Goal: Task Accomplishment & Management: Manage account settings

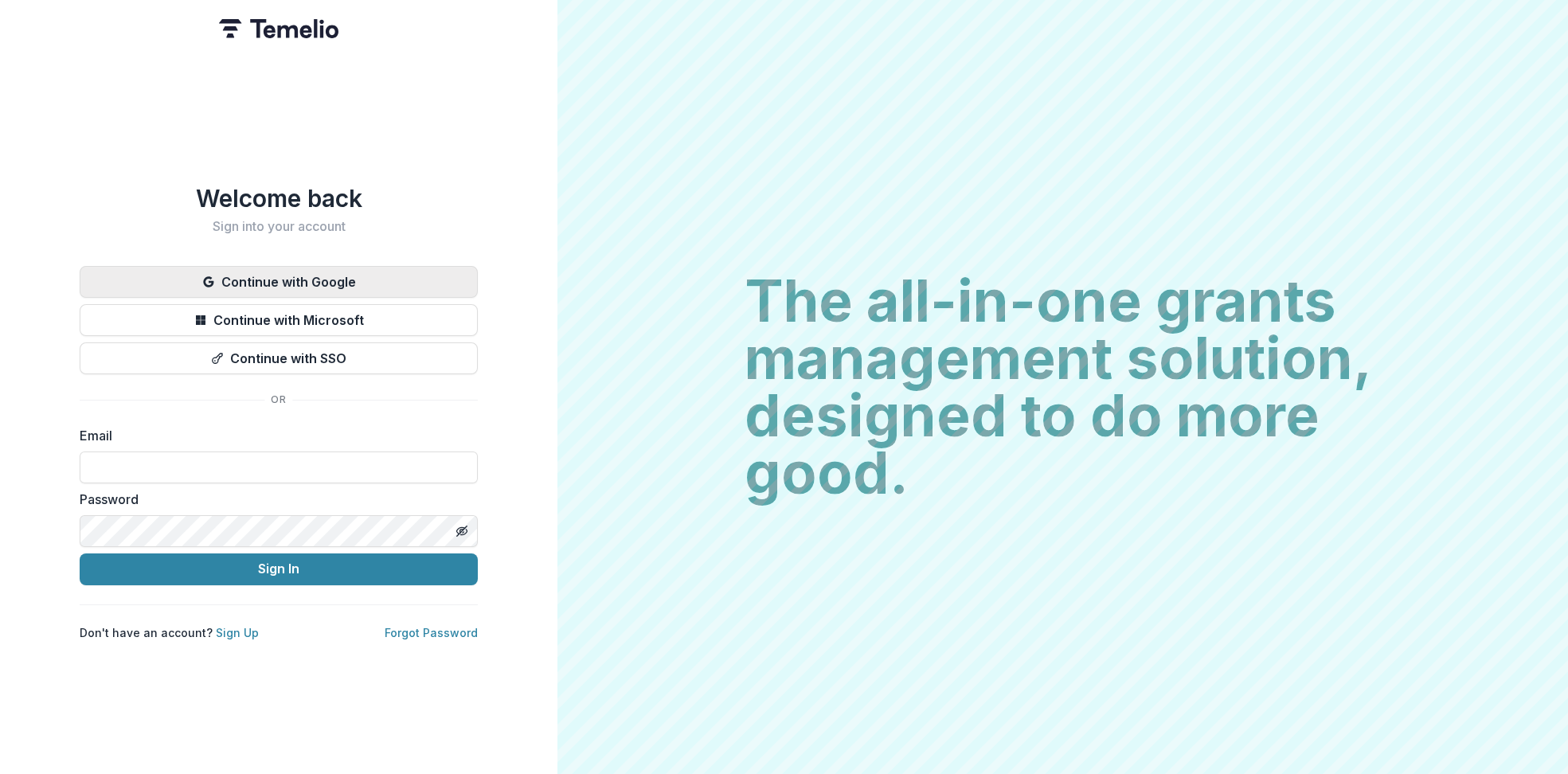
click at [263, 273] on button "Continue with Google" at bounding box center [279, 282] width 398 height 32
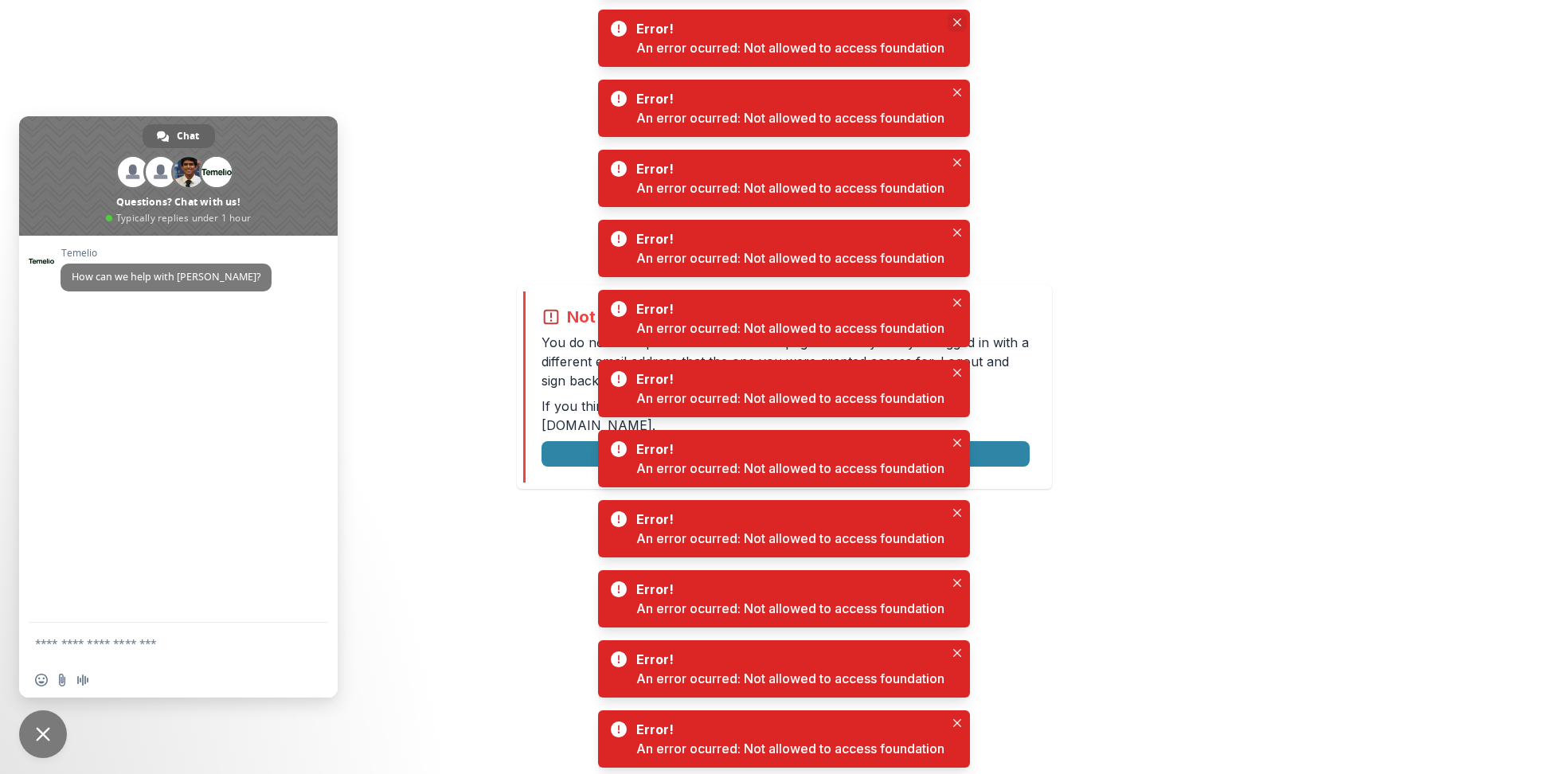
click at [963, 19] on button "Close" at bounding box center [957, 22] width 19 height 19
click at [959, 92] on icon "Close" at bounding box center [957, 92] width 8 height 8
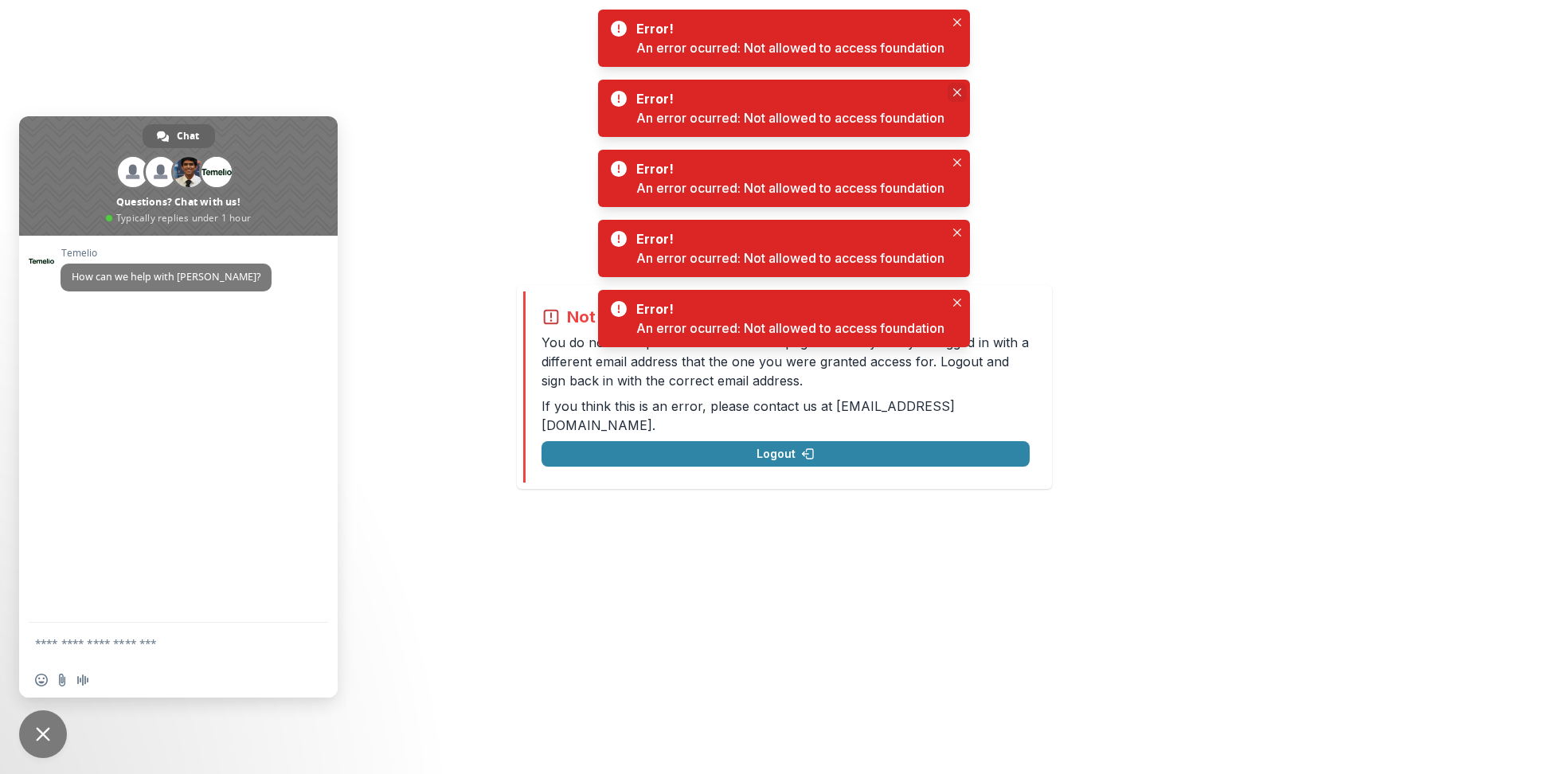
click at [957, 92] on icon "Close" at bounding box center [957, 92] width 8 height 8
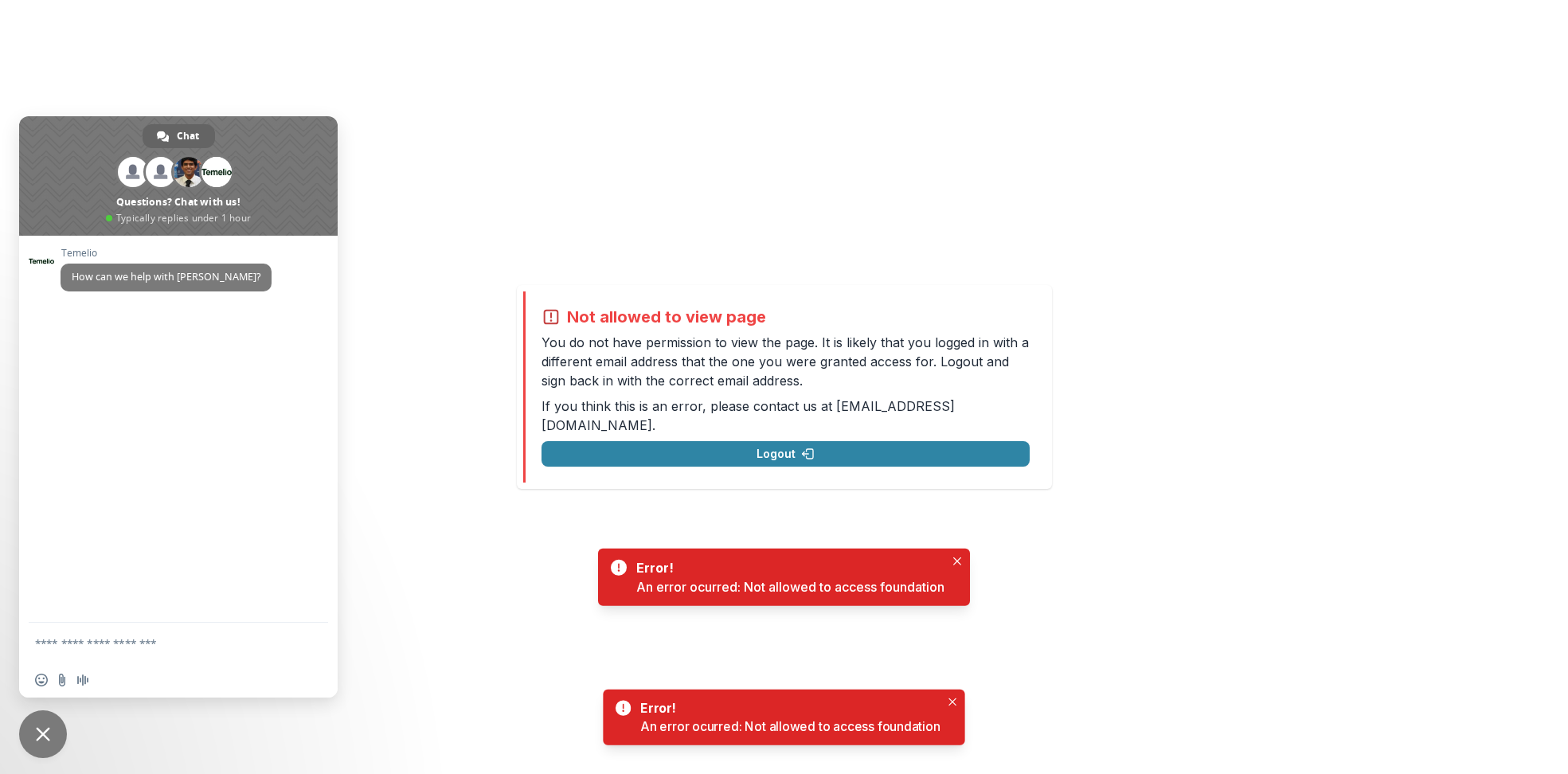
click at [959, 514] on div "Not allowed to view page You do not have permission to view the page. It is lik…" at bounding box center [784, 387] width 1568 height 774
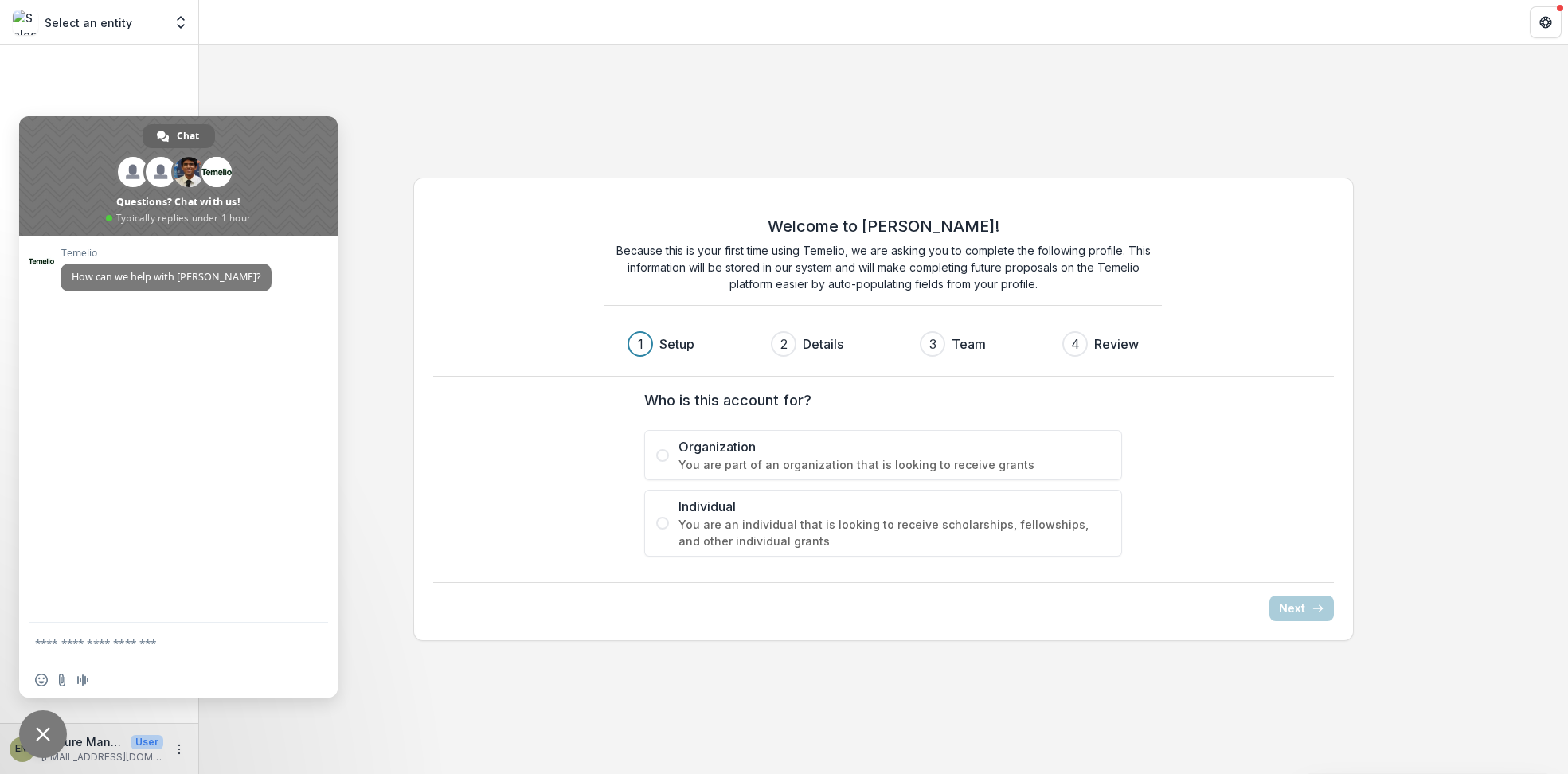
click at [665, 523] on span at bounding box center [663, 524] width 13 height 13
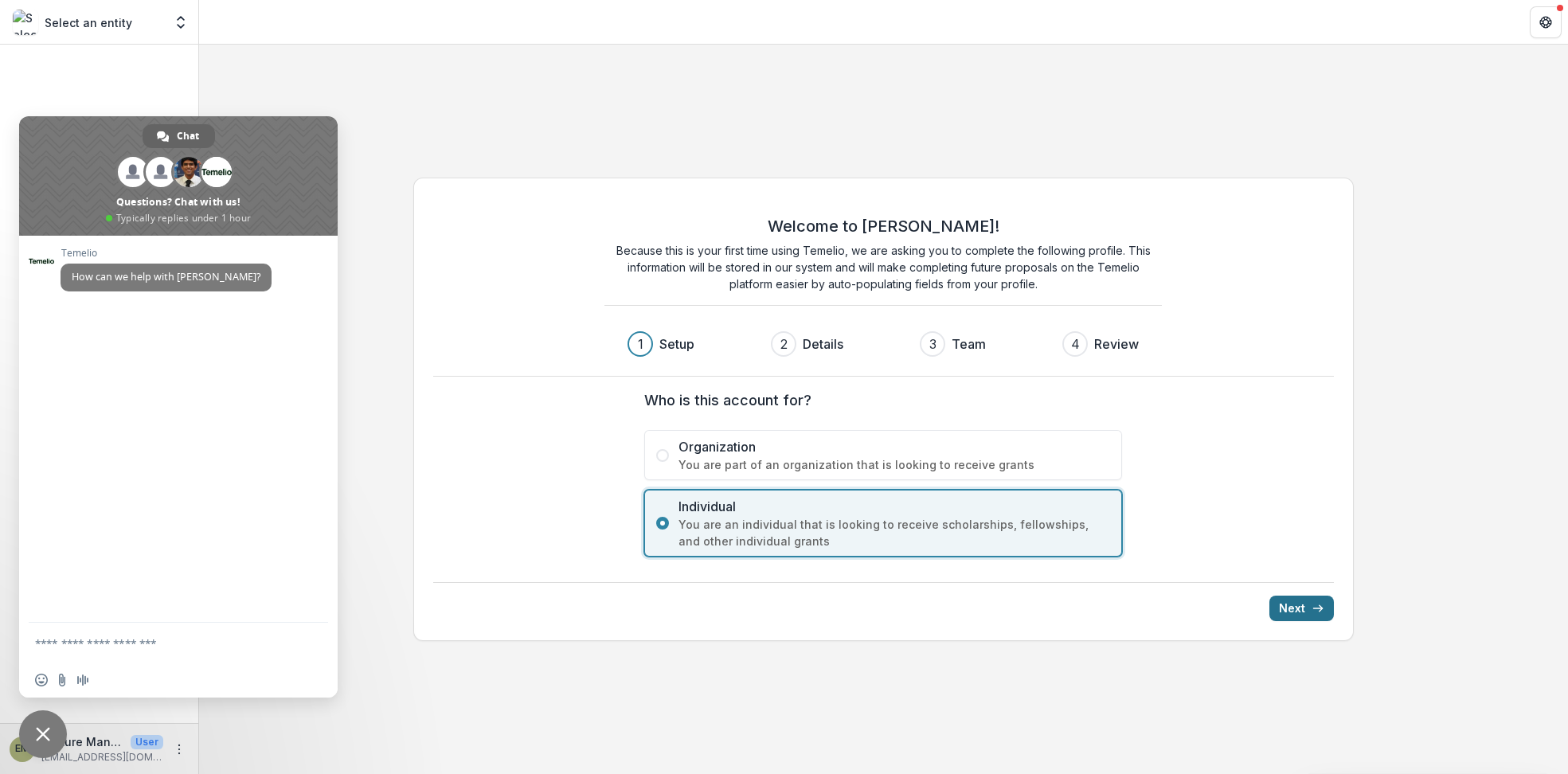
click at [1303, 609] on button "Next" at bounding box center [1302, 608] width 65 height 25
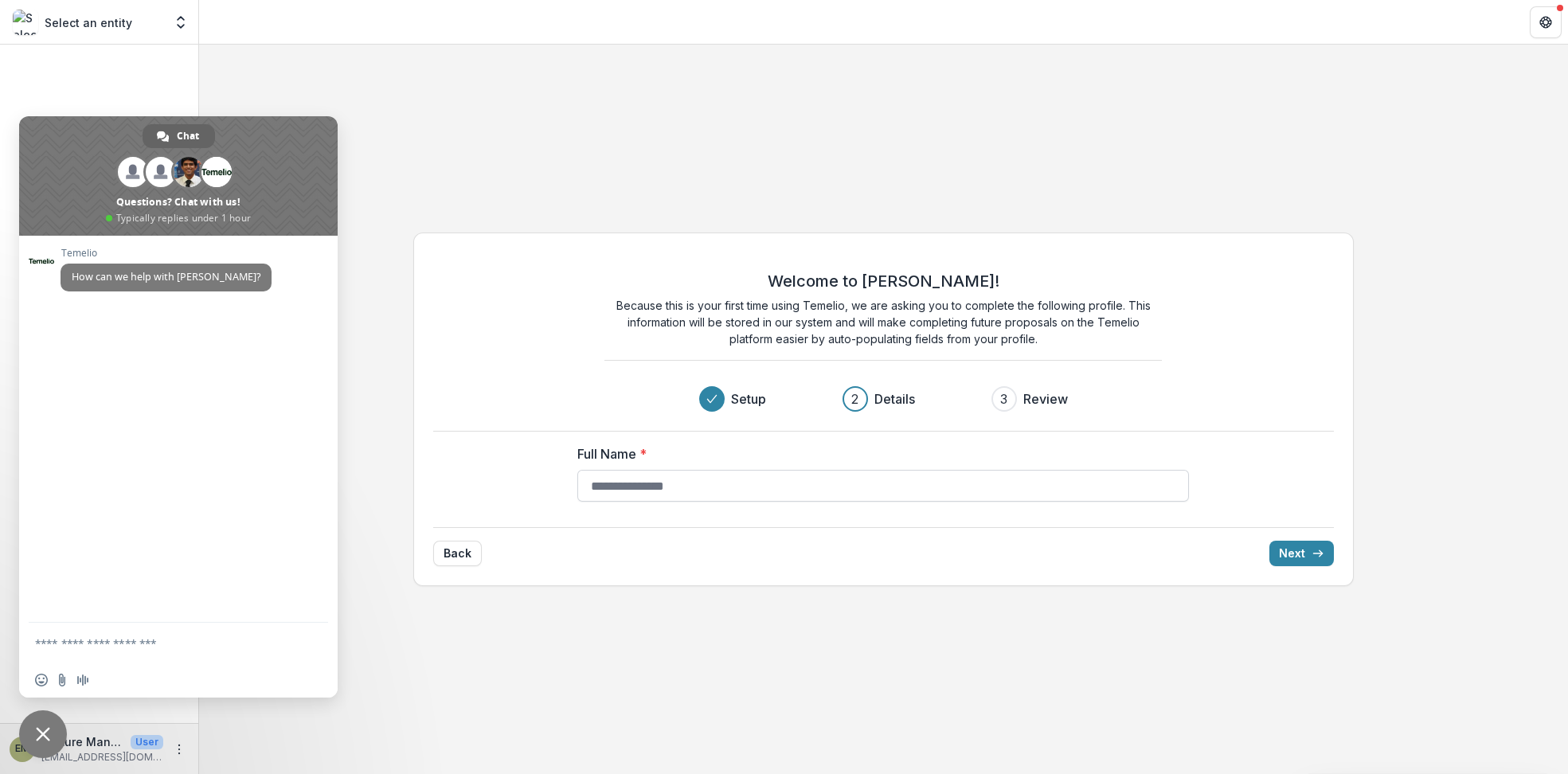
click at [670, 485] on input "Full Name *" at bounding box center [883, 486] width 612 height 32
type input "**********"
click at [1293, 555] on button "Next" at bounding box center [1302, 552] width 65 height 25
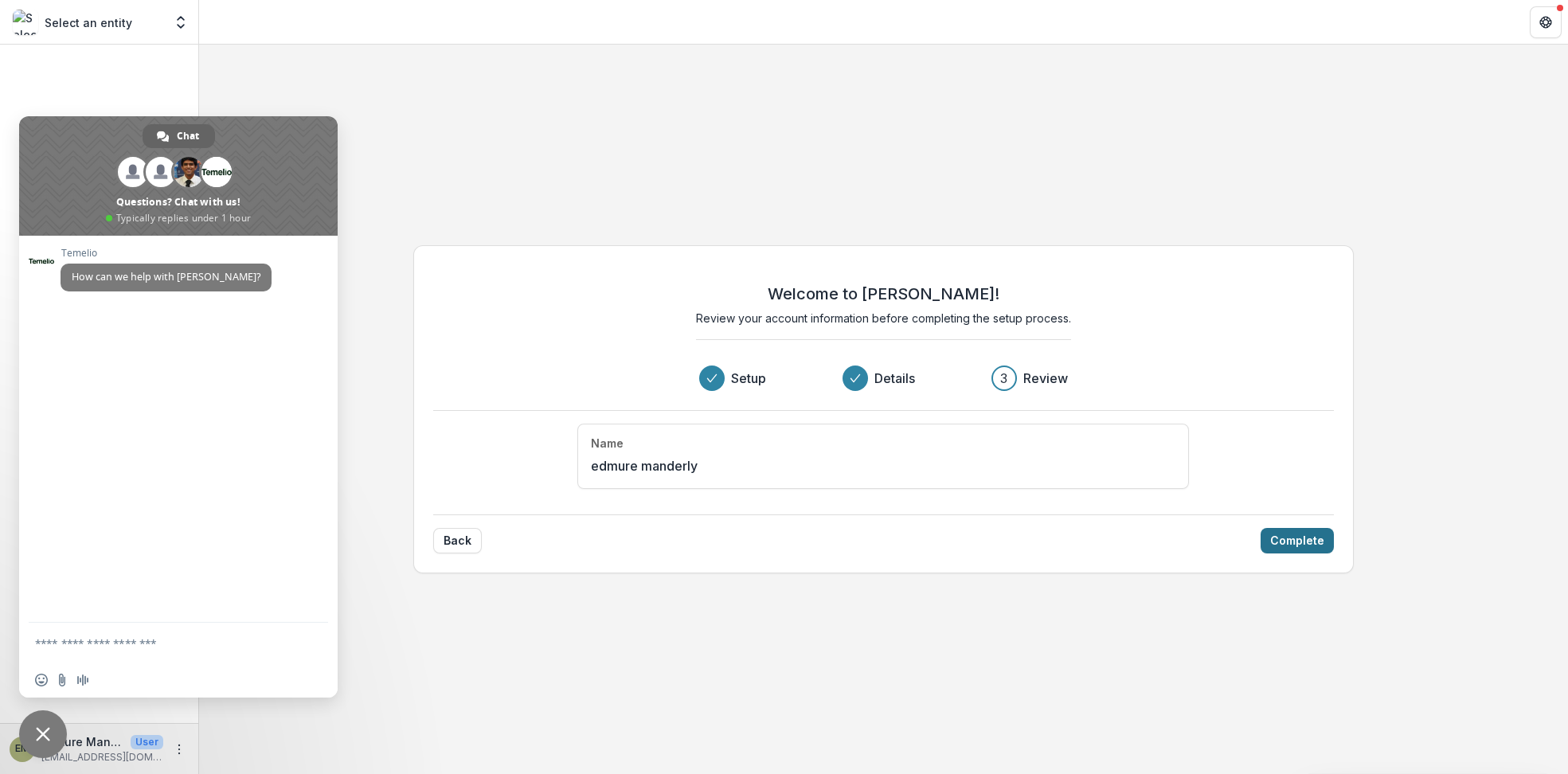
click at [1298, 541] on button "Complete" at bounding box center [1296, 540] width 73 height 25
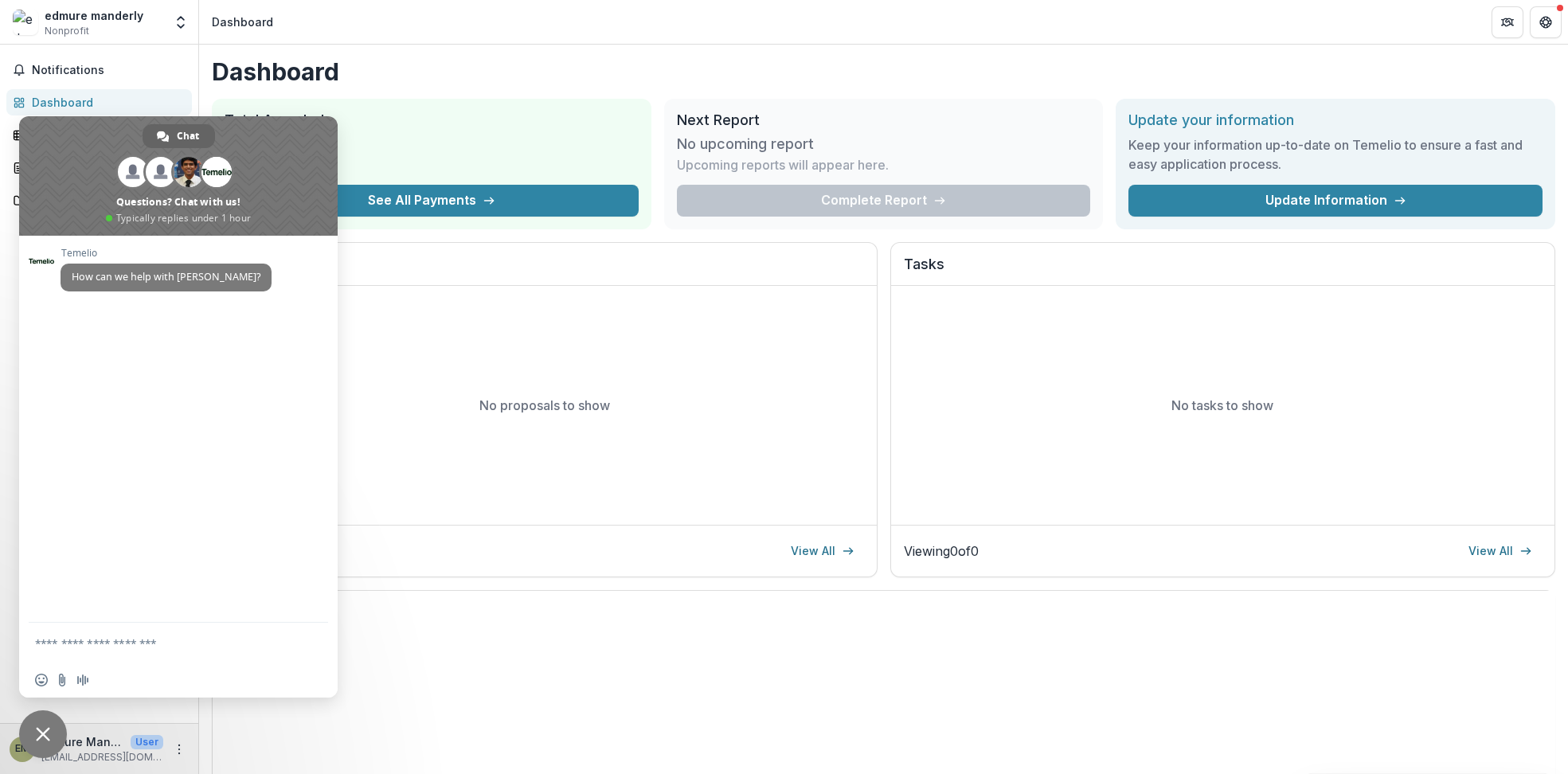
click at [44, 730] on span "Close chat" at bounding box center [43, 734] width 14 height 14
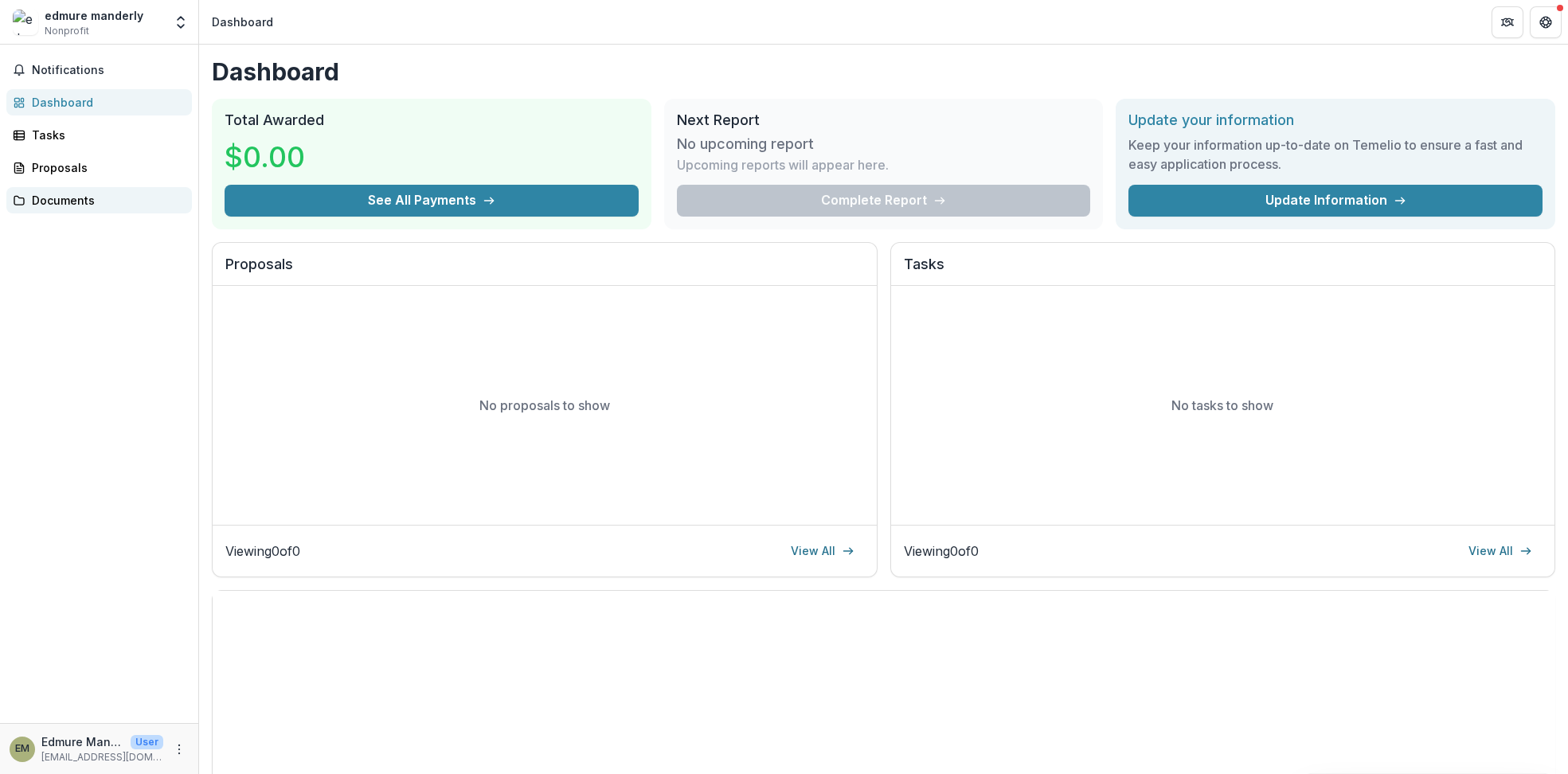
click at [55, 204] on div "Documents" at bounding box center [105, 200] width 147 height 17
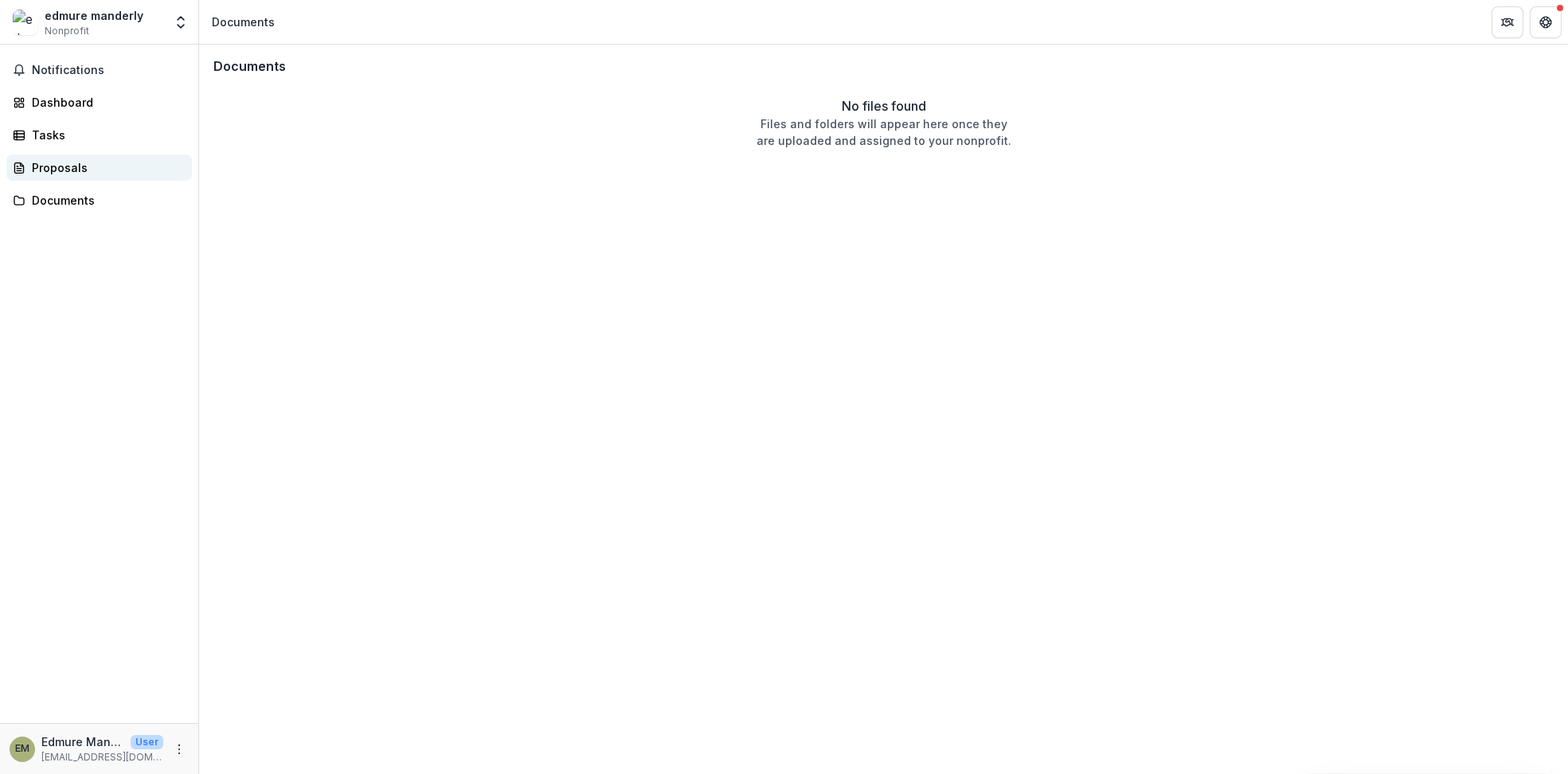
click at [66, 168] on div "Proposals" at bounding box center [105, 168] width 147 height 17
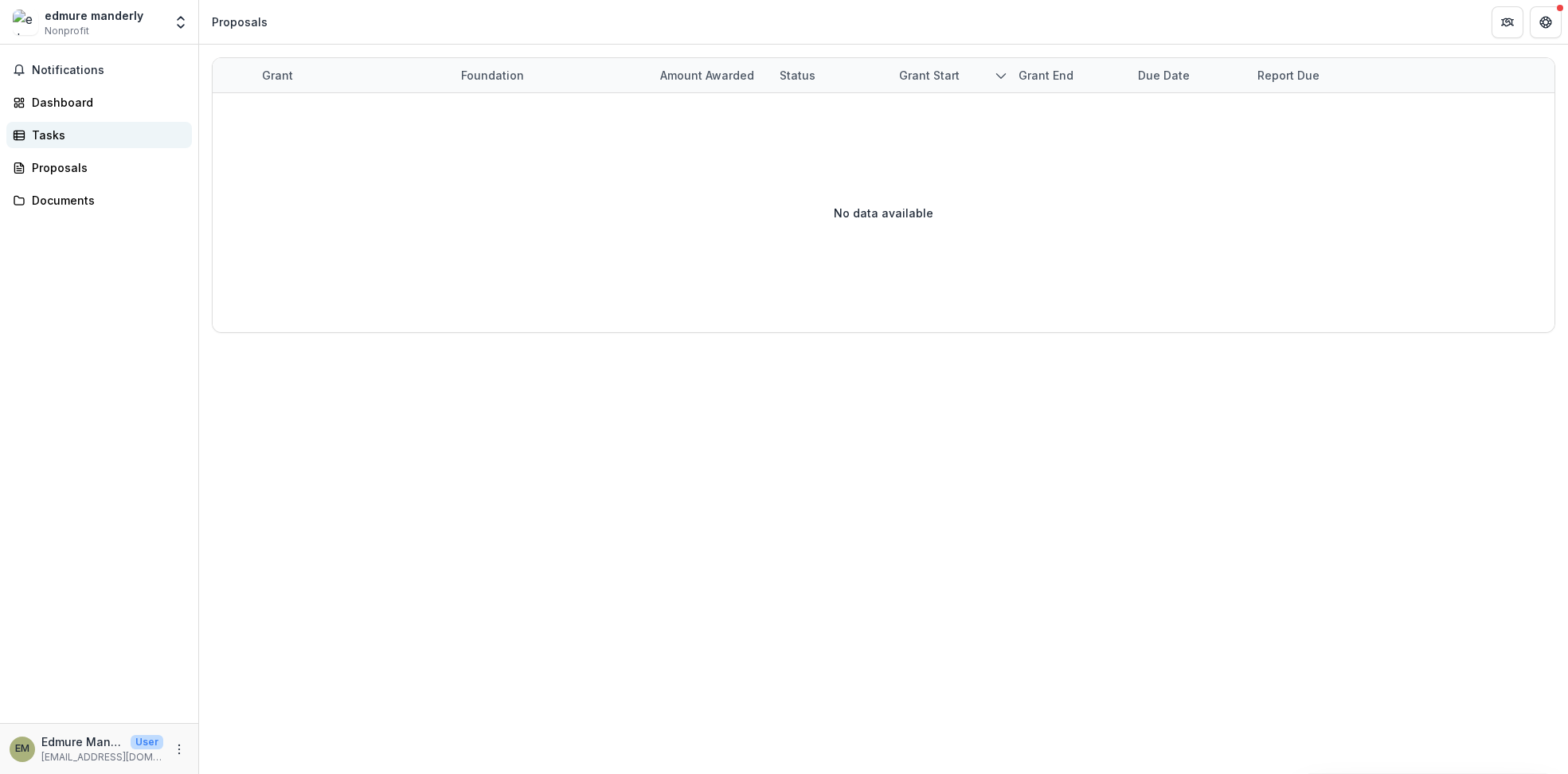
click at [46, 138] on div "Tasks" at bounding box center [105, 135] width 147 height 17
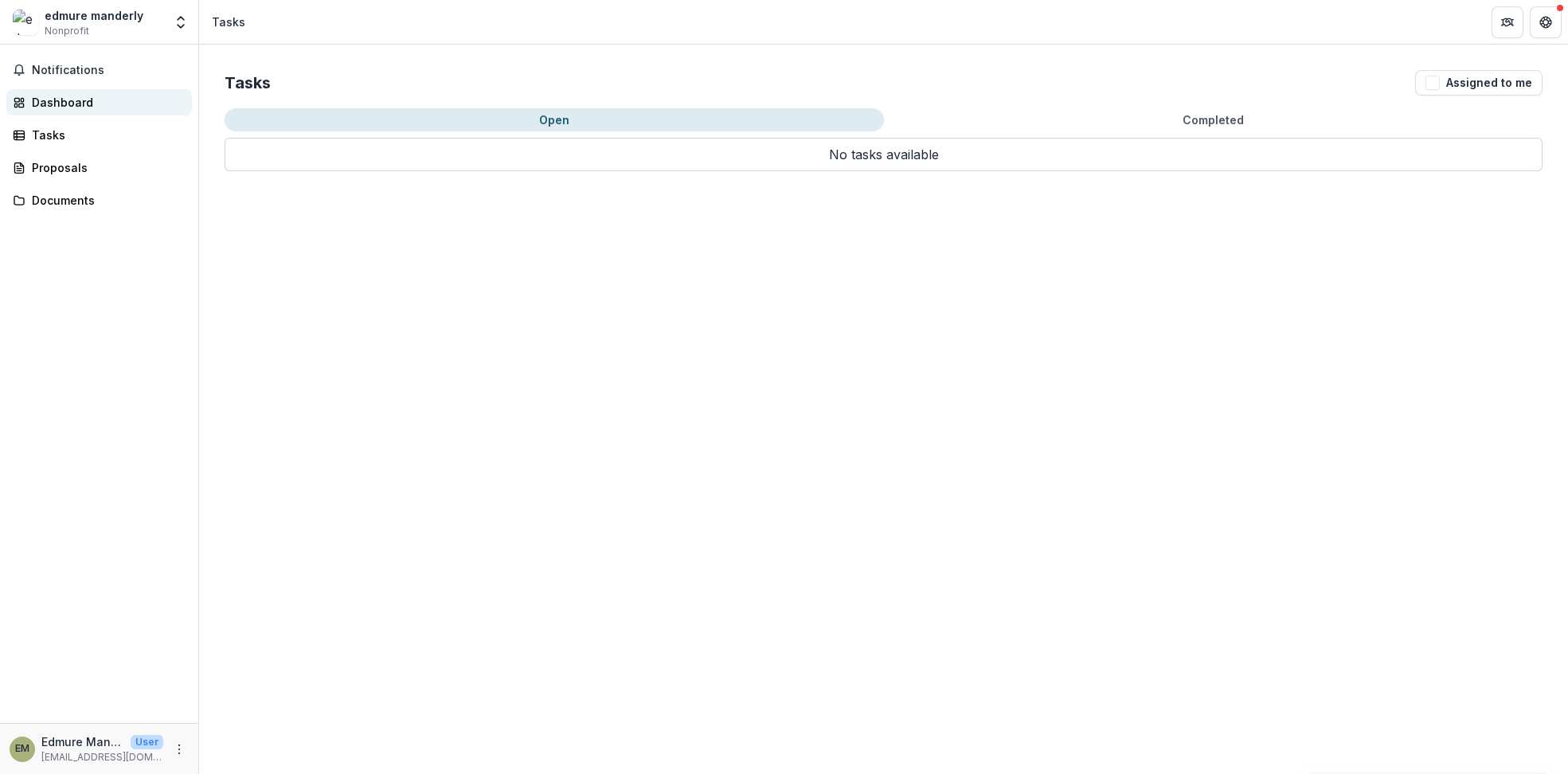
click at [62, 96] on div "Dashboard" at bounding box center [105, 102] width 147 height 17
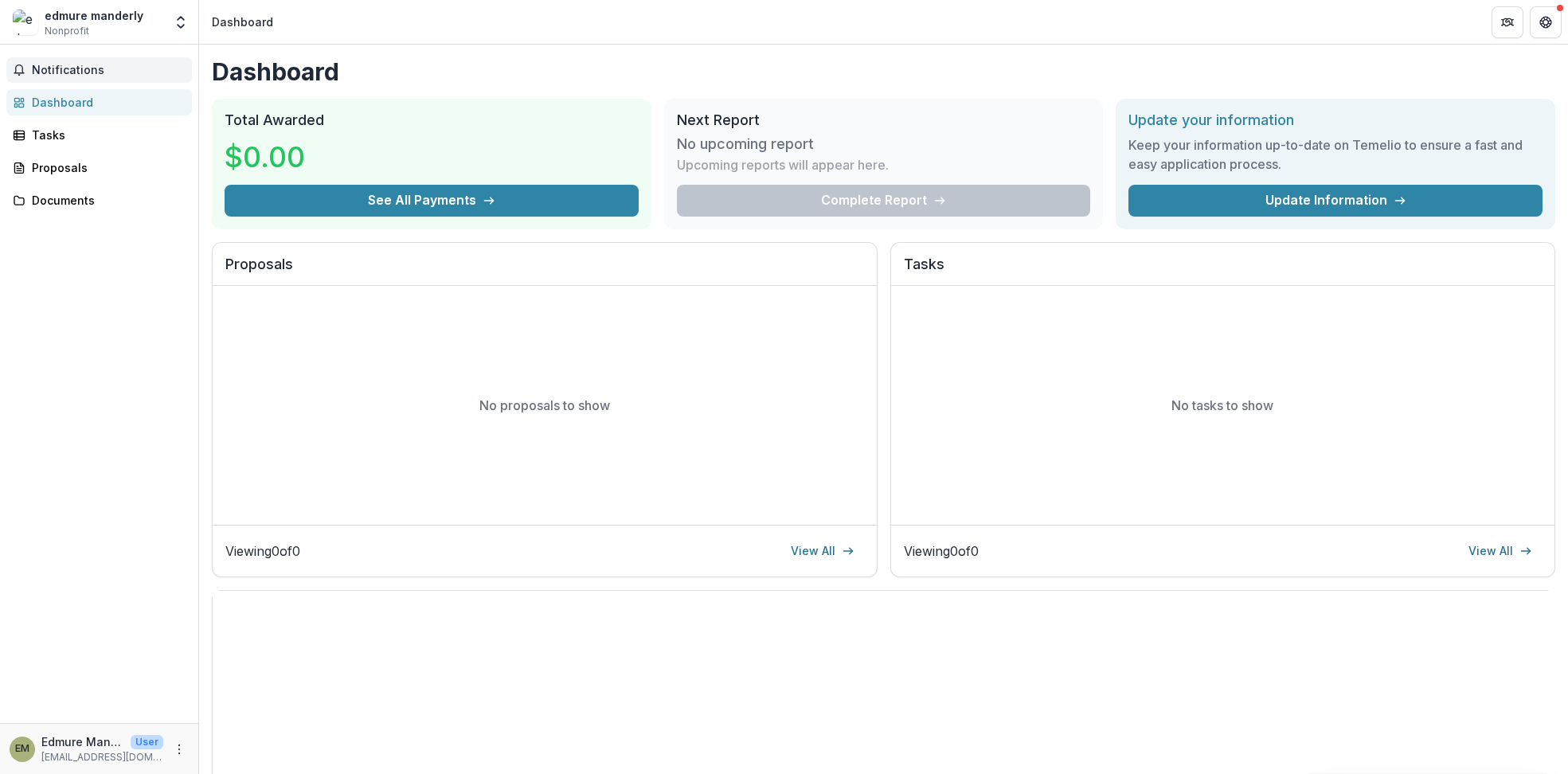
click at [44, 78] on button "Notifications" at bounding box center [99, 70] width 185 height 25
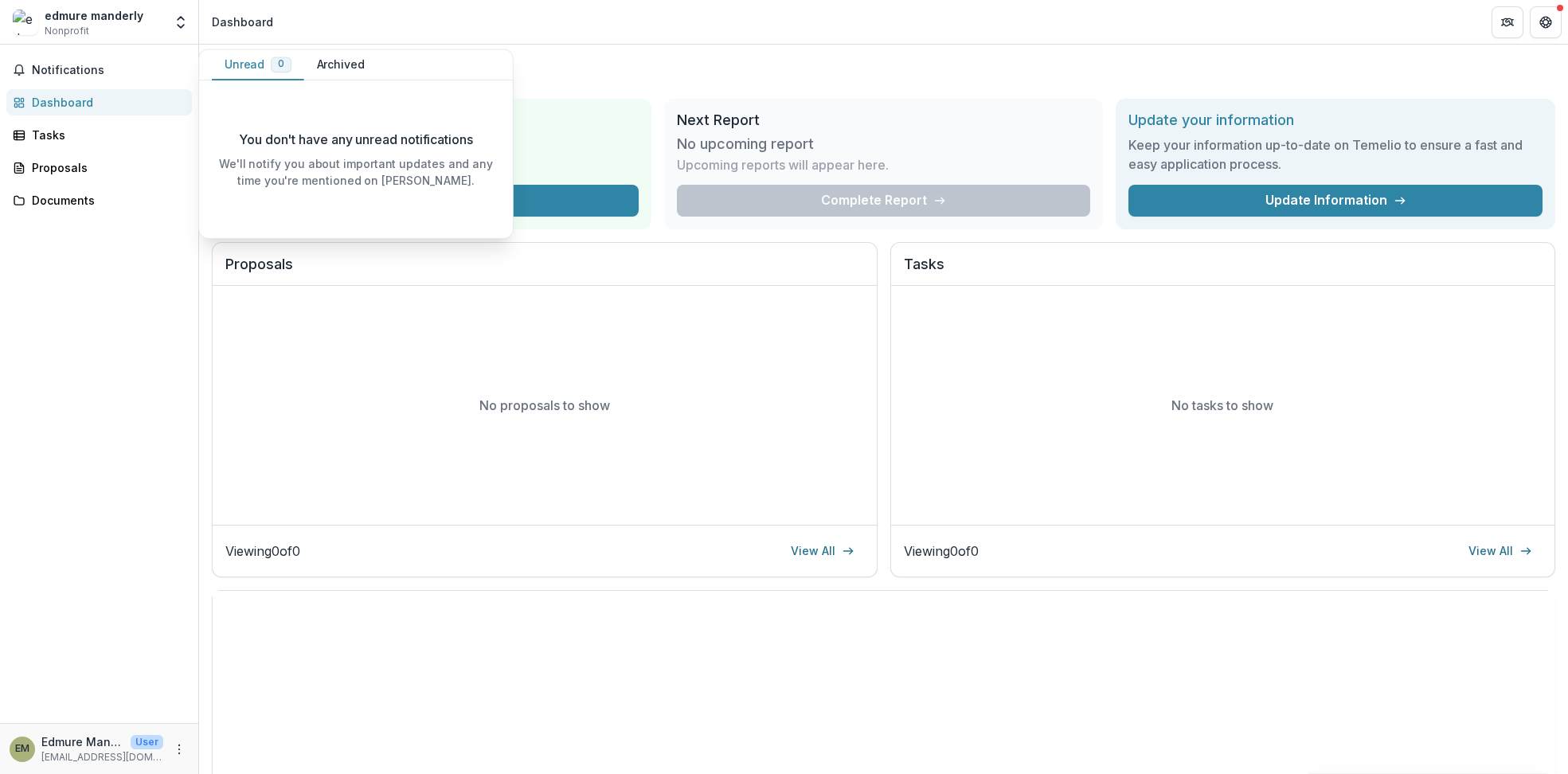
click at [82, 750] on p "edmuremanderly.939453@gmail.com" at bounding box center [102, 756] width 121 height 14
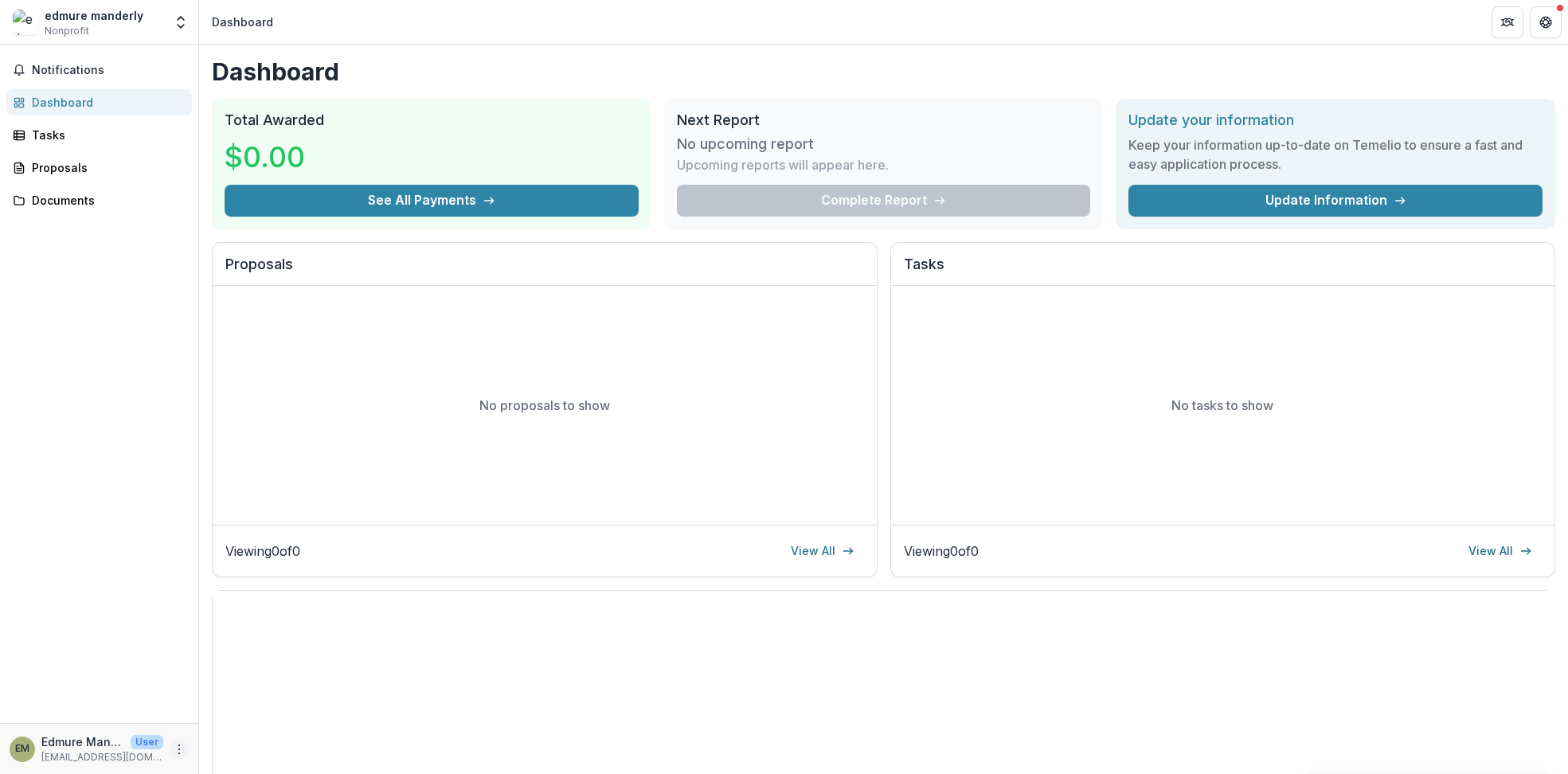
click at [180, 747] on icon "More" at bounding box center [179, 750] width 13 height 13
click at [257, 717] on link "Settings" at bounding box center [285, 716] width 171 height 26
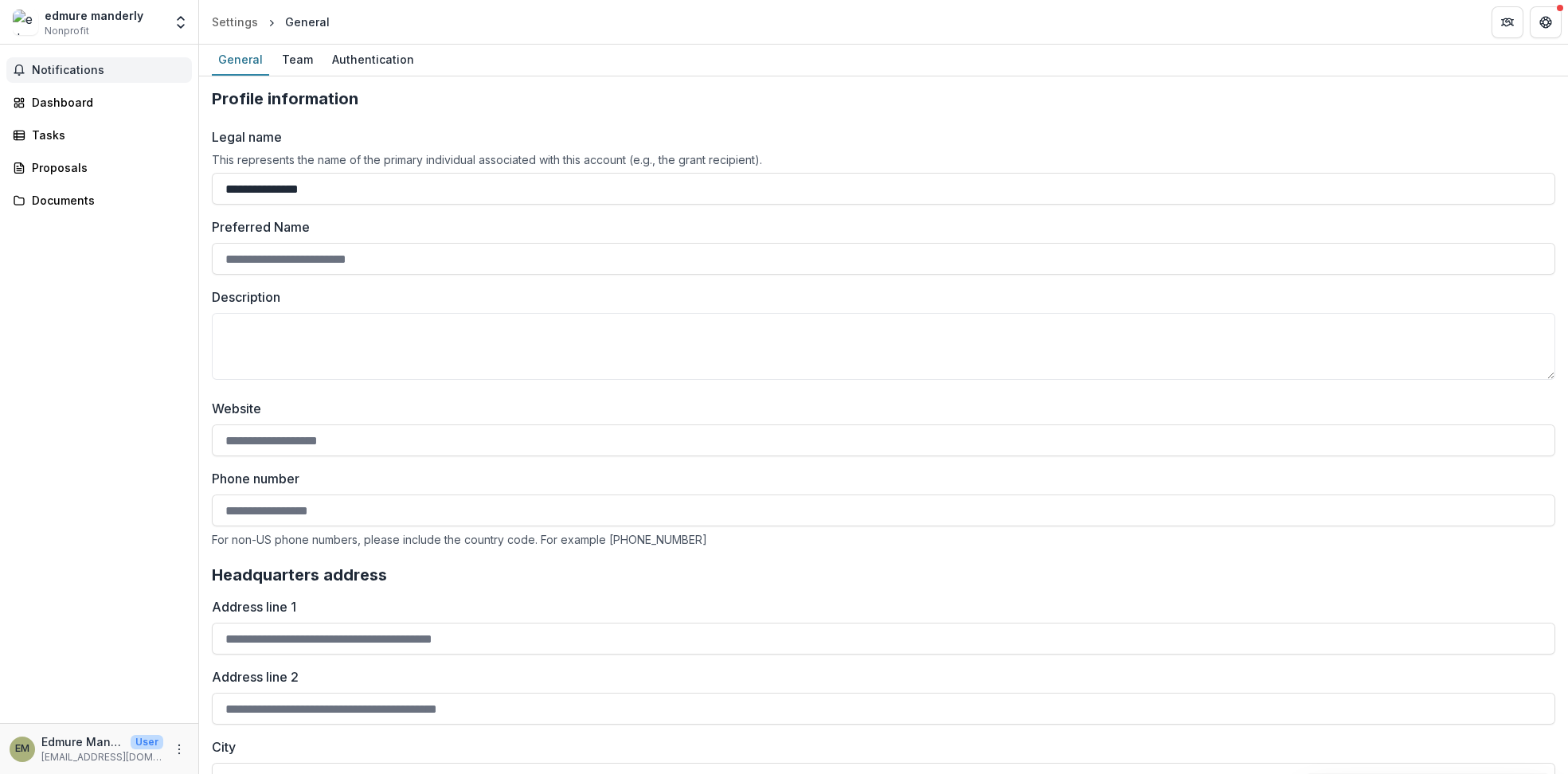
click at [51, 70] on span "Notifications" at bounding box center [108, 70] width 154 height 14
click at [295, 57] on div "Team" at bounding box center [297, 59] width 44 height 23
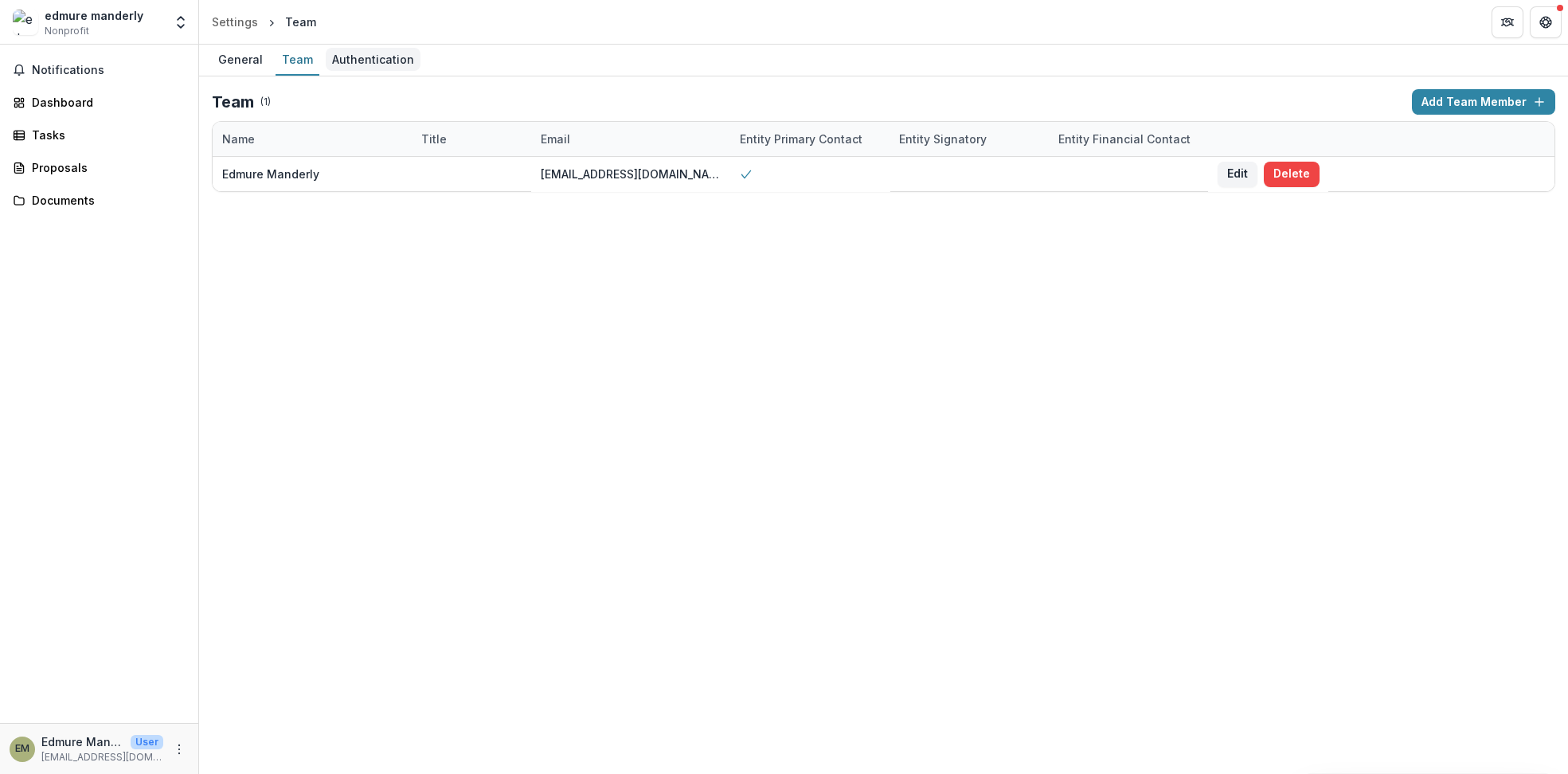
click at [360, 55] on div "Authentication" at bounding box center [373, 59] width 95 height 23
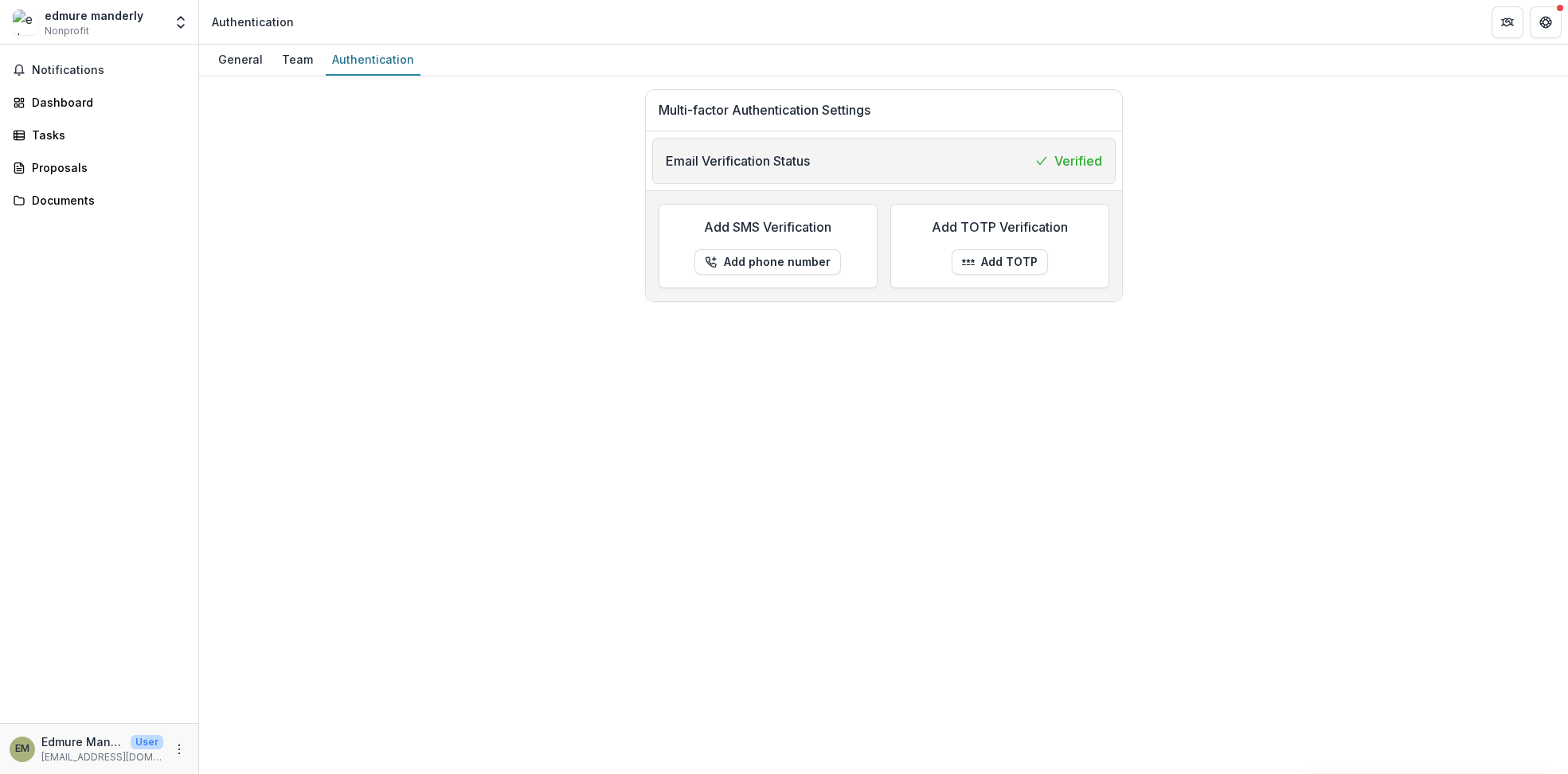
click at [225, 25] on div "Authentication" at bounding box center [253, 22] width 82 height 17
click at [178, 30] on icon "Open entity switcher" at bounding box center [180, 21] width 16 height 16
click at [54, 88] on link "Settings" at bounding box center [99, 88] width 191 height 26
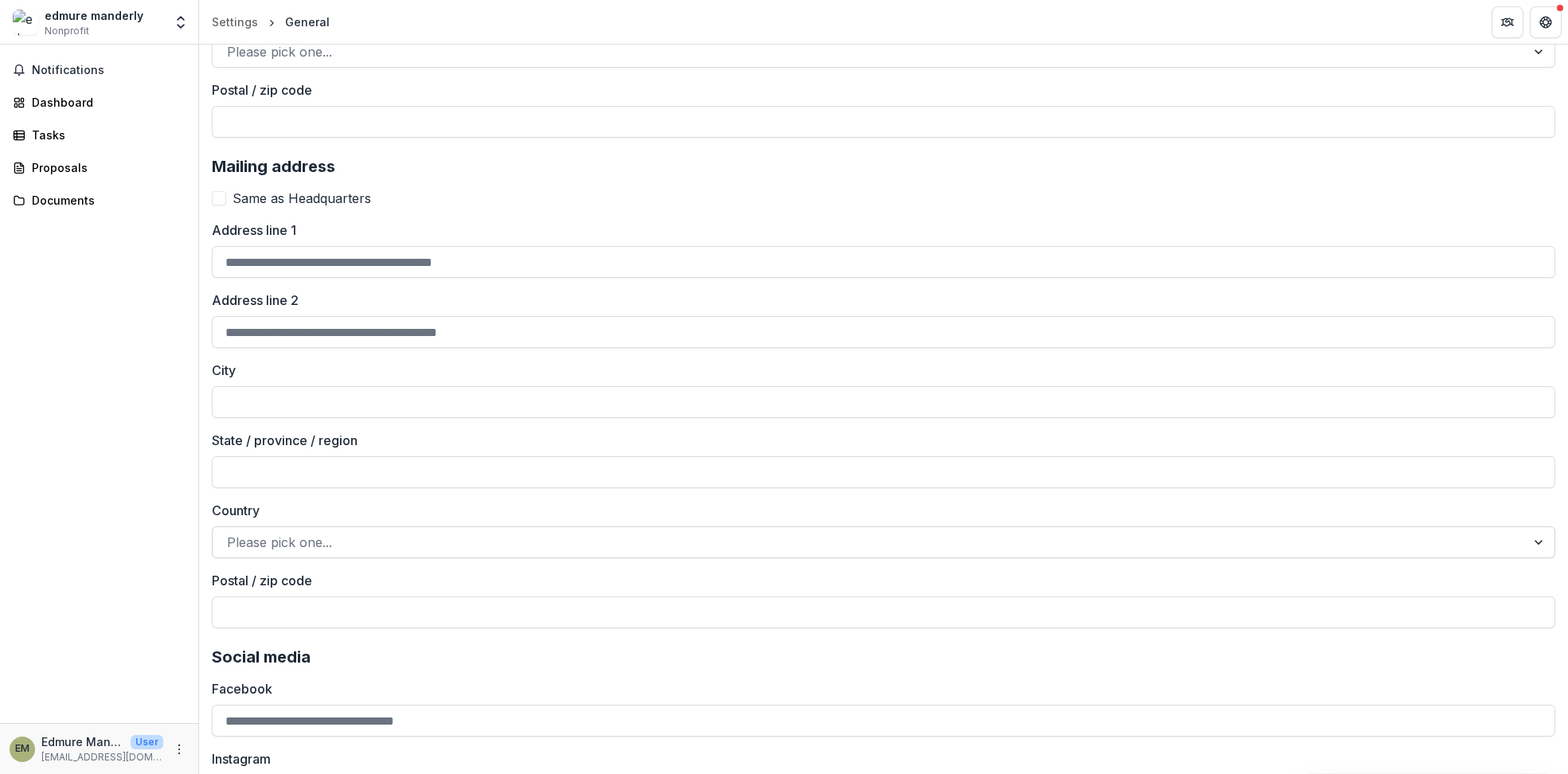
scroll to position [1164, 0]
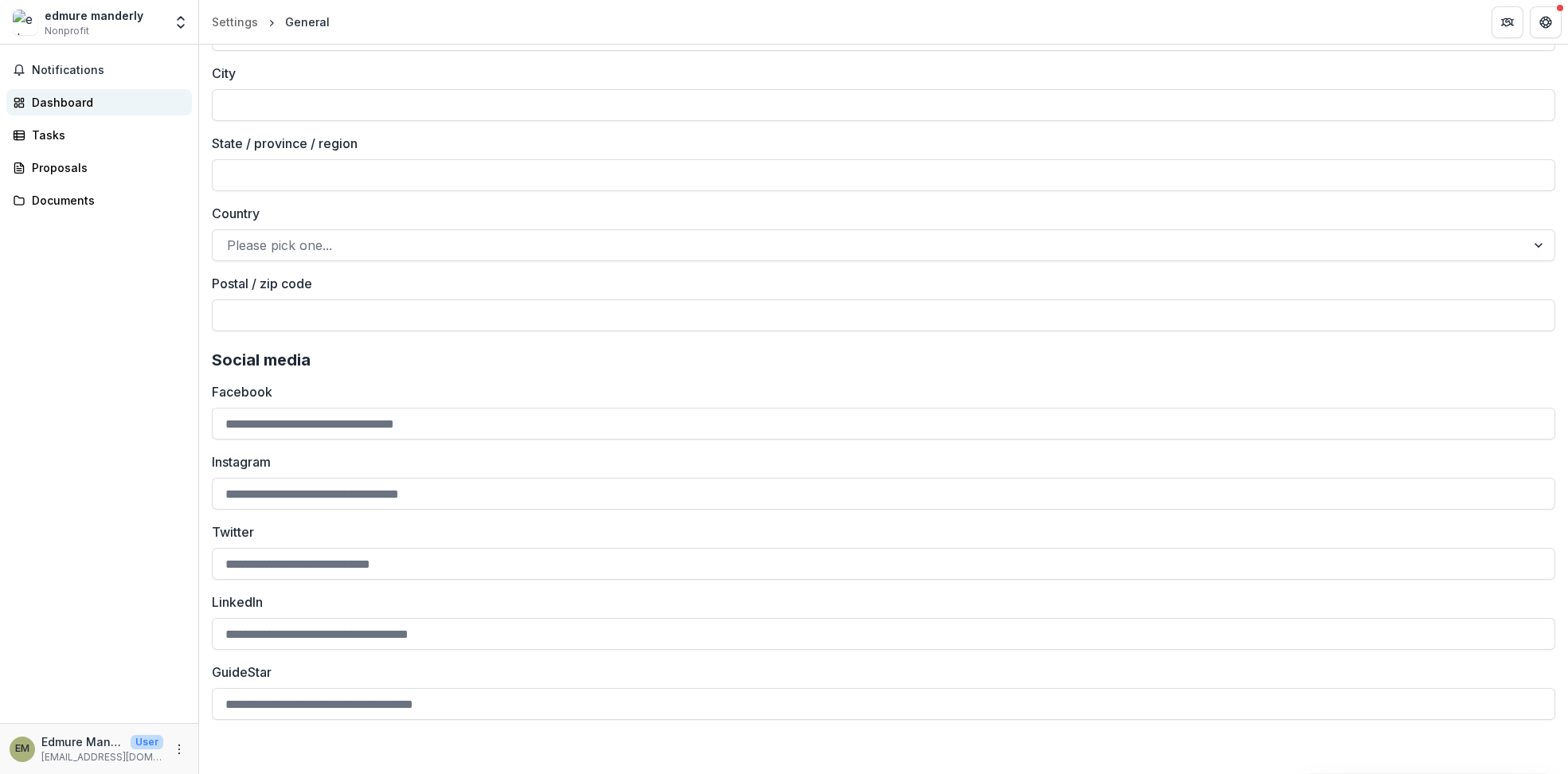
click at [36, 94] on div "Dashboard" at bounding box center [105, 102] width 147 height 17
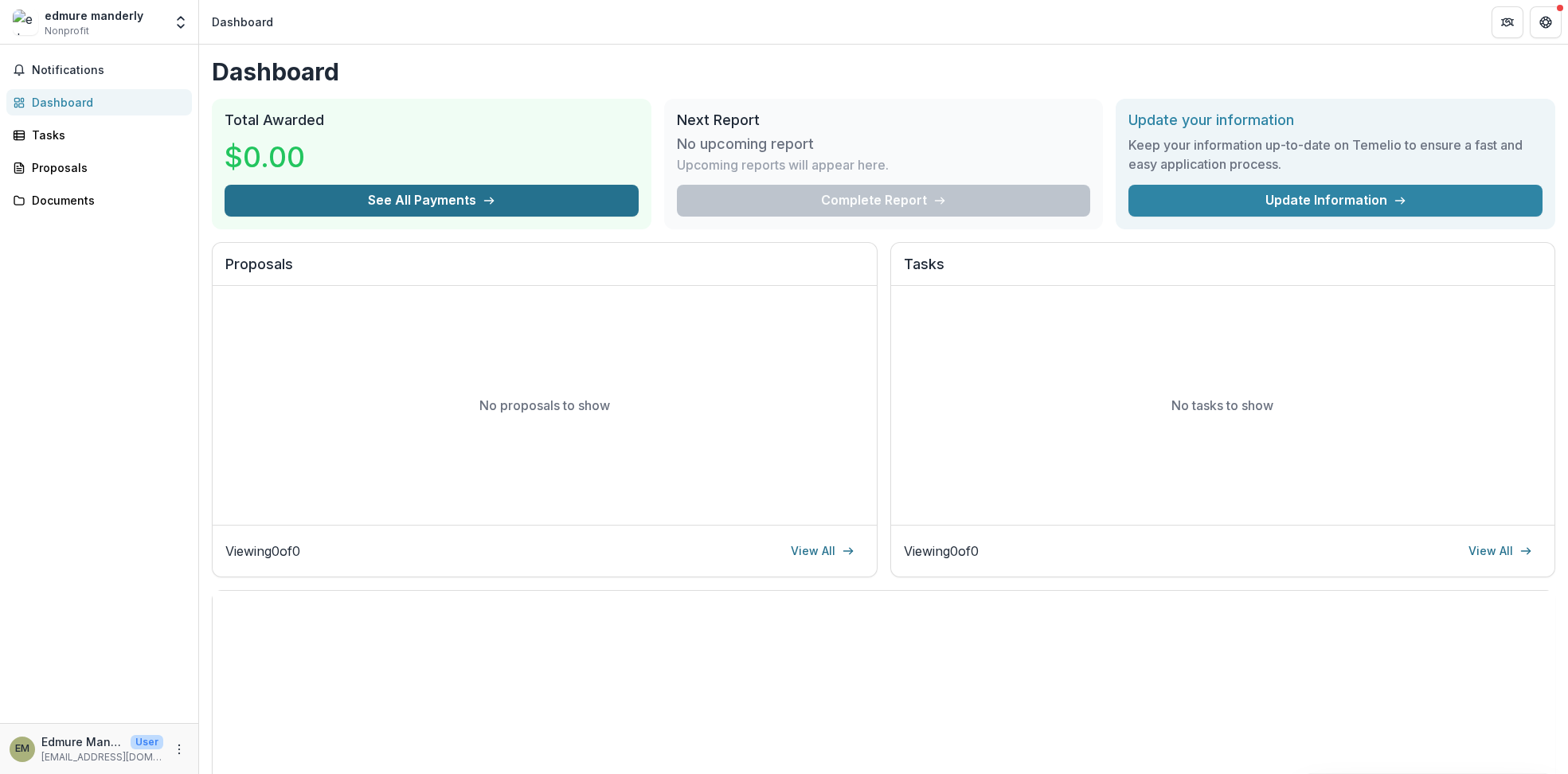
click at [404, 201] on button "See All Payments" at bounding box center [431, 200] width 414 height 32
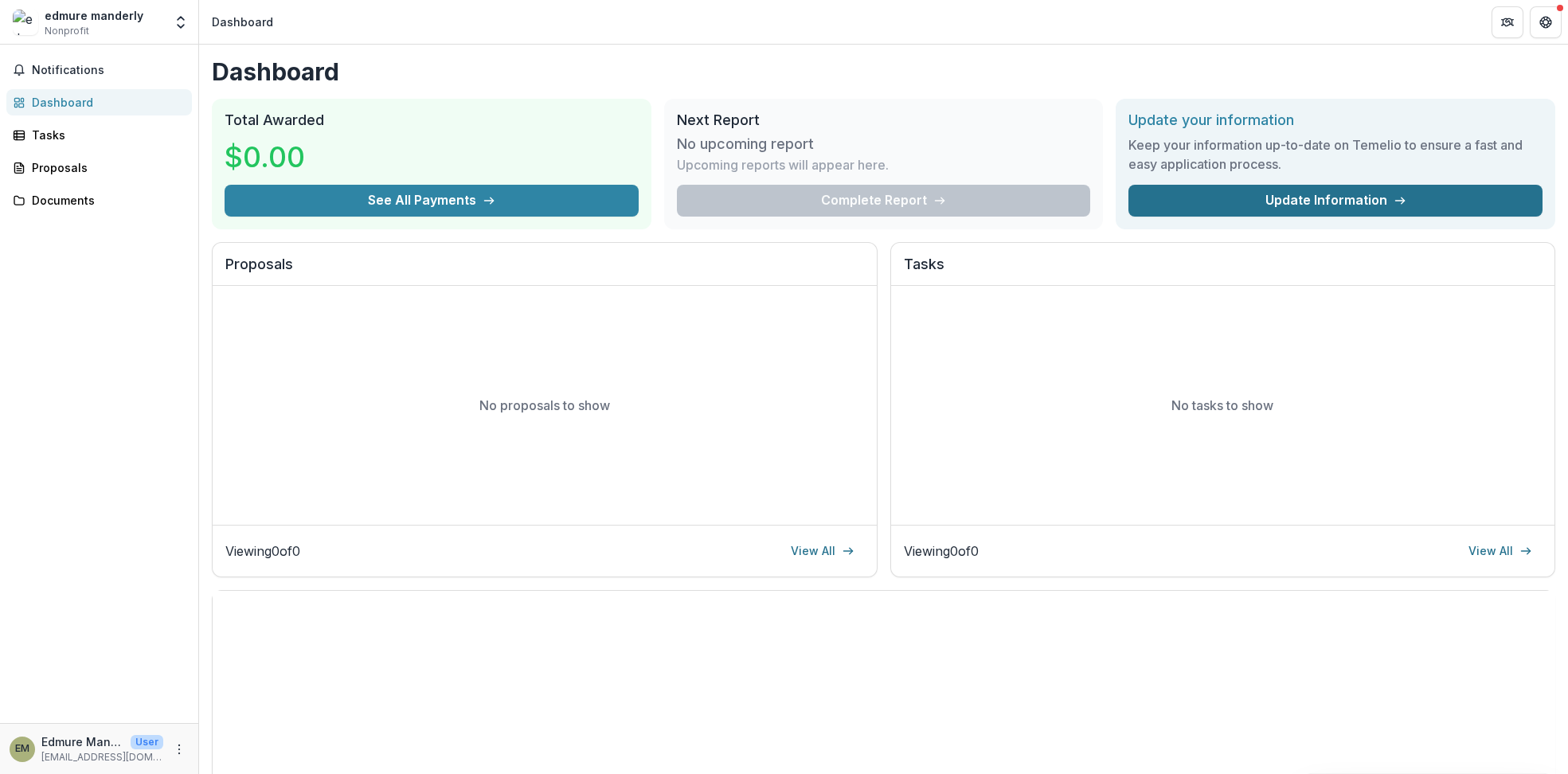
click at [1318, 205] on link "Update Information" at bounding box center [1335, 200] width 414 height 32
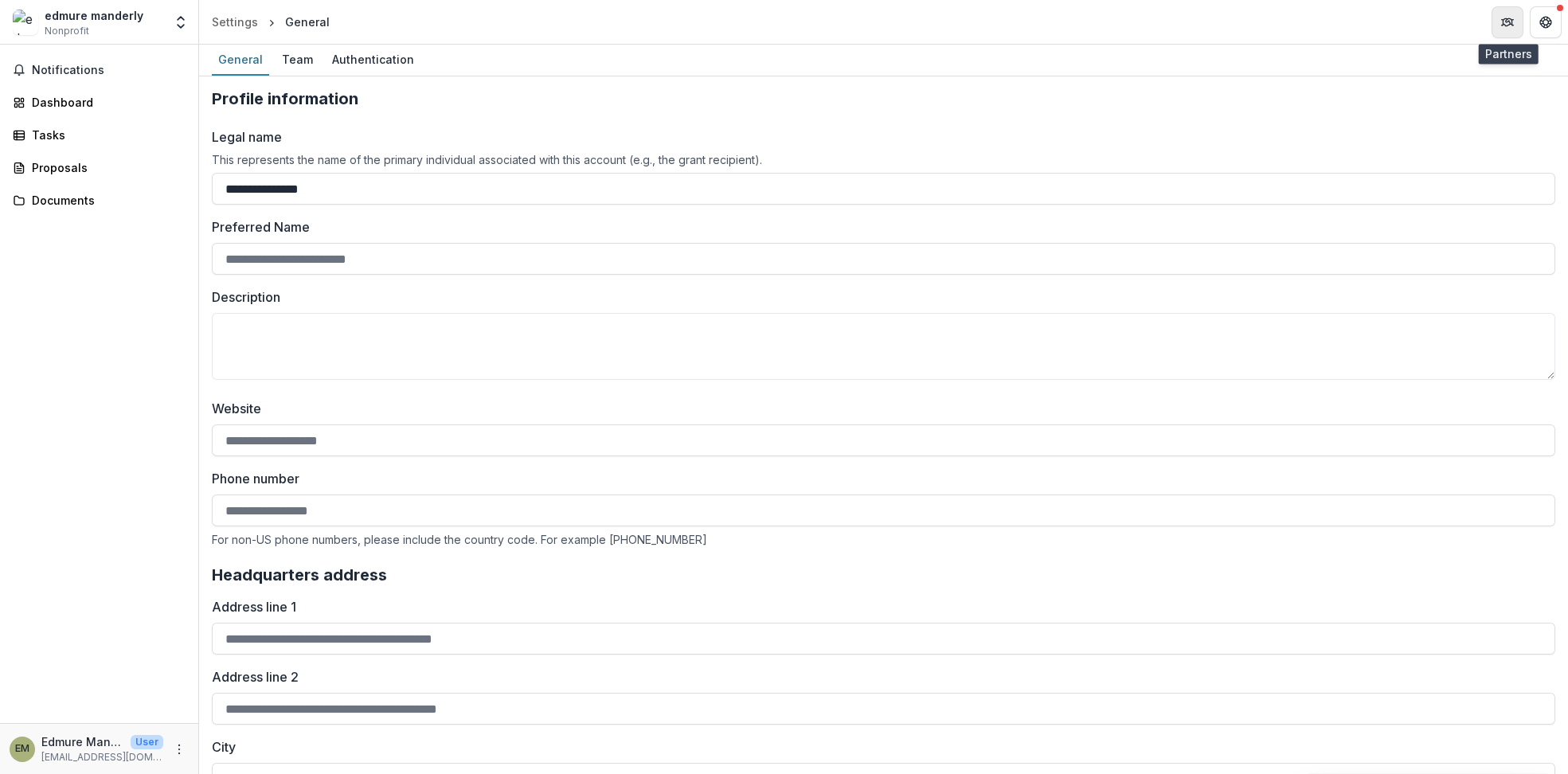
click at [1504, 21] on icon "Partners" at bounding box center [1508, 22] width 13 height 13
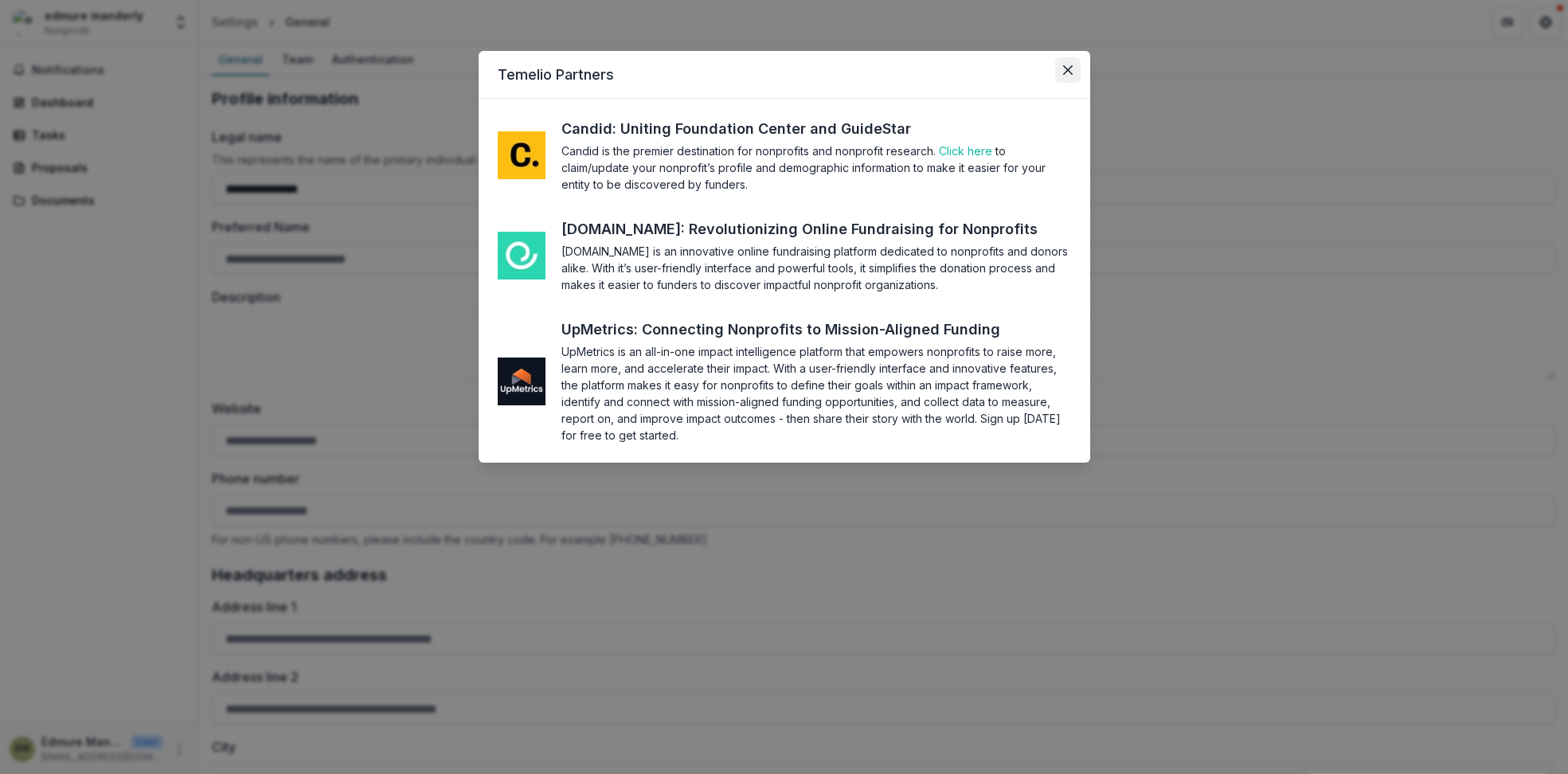
click at [1073, 74] on button "Close" at bounding box center [1068, 70] width 25 height 25
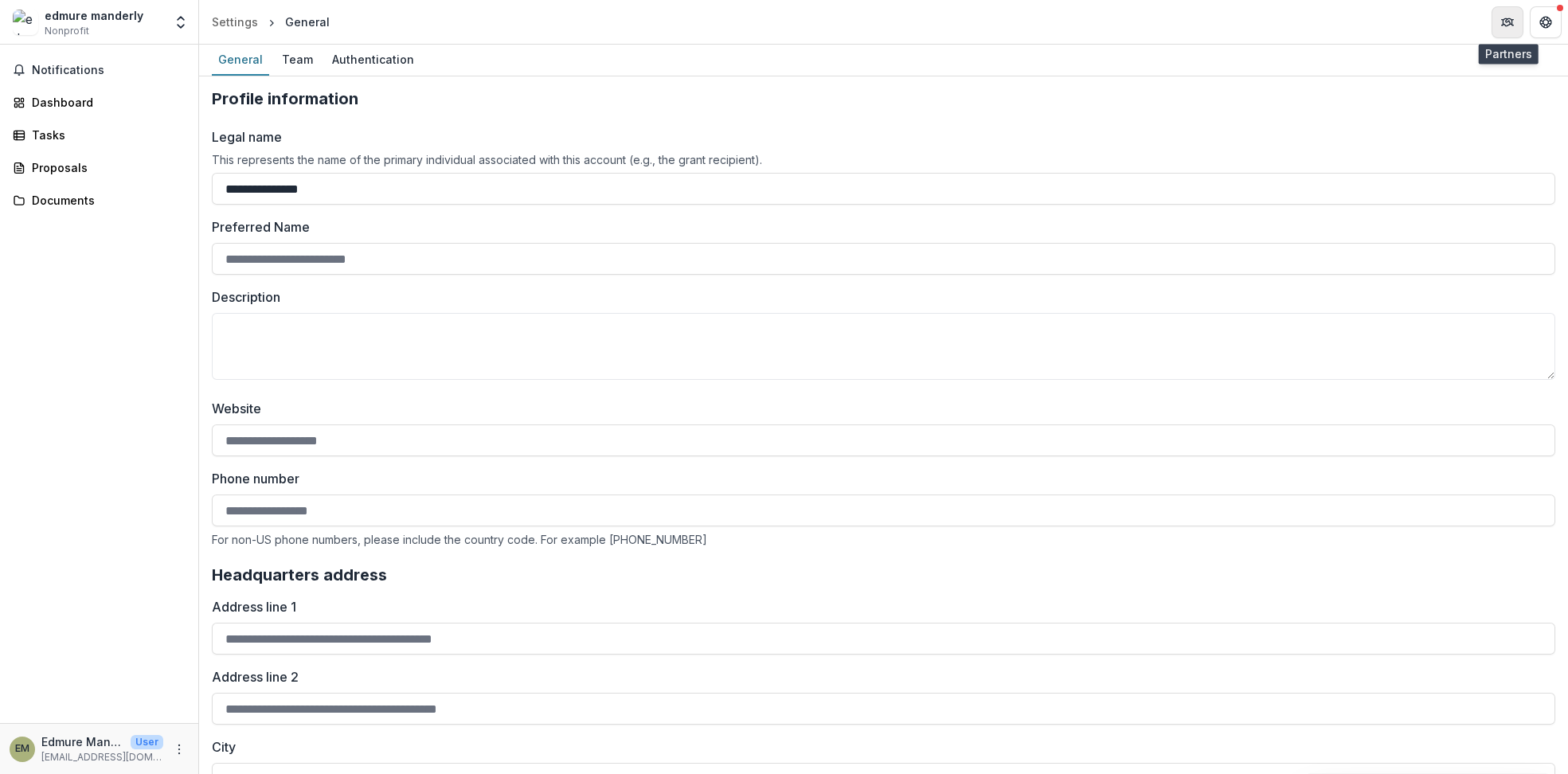
click at [1509, 11] on button "Partners" at bounding box center [1507, 22] width 32 height 32
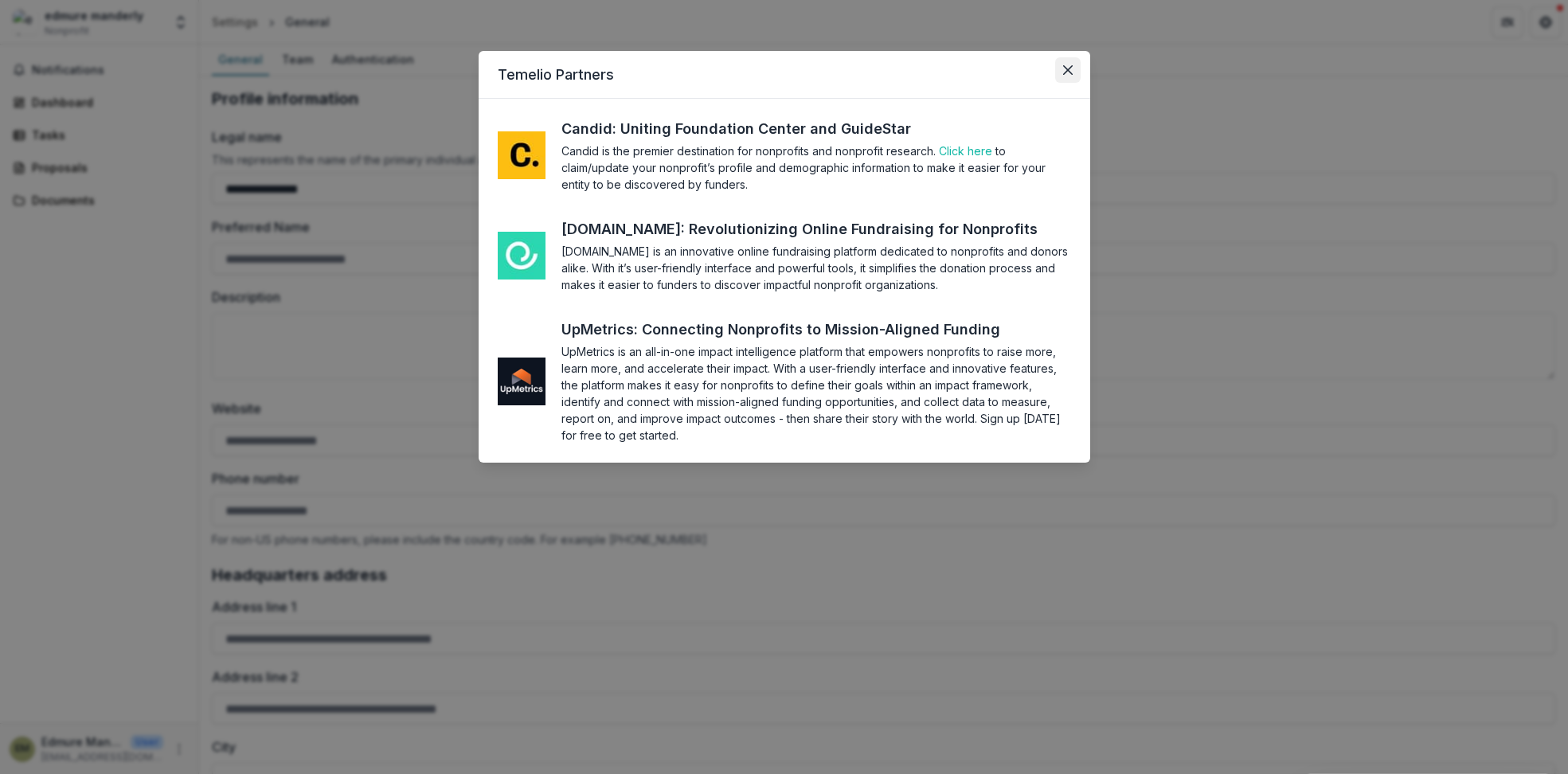
click at [1069, 70] on icon "Close" at bounding box center [1068, 70] width 9 height 9
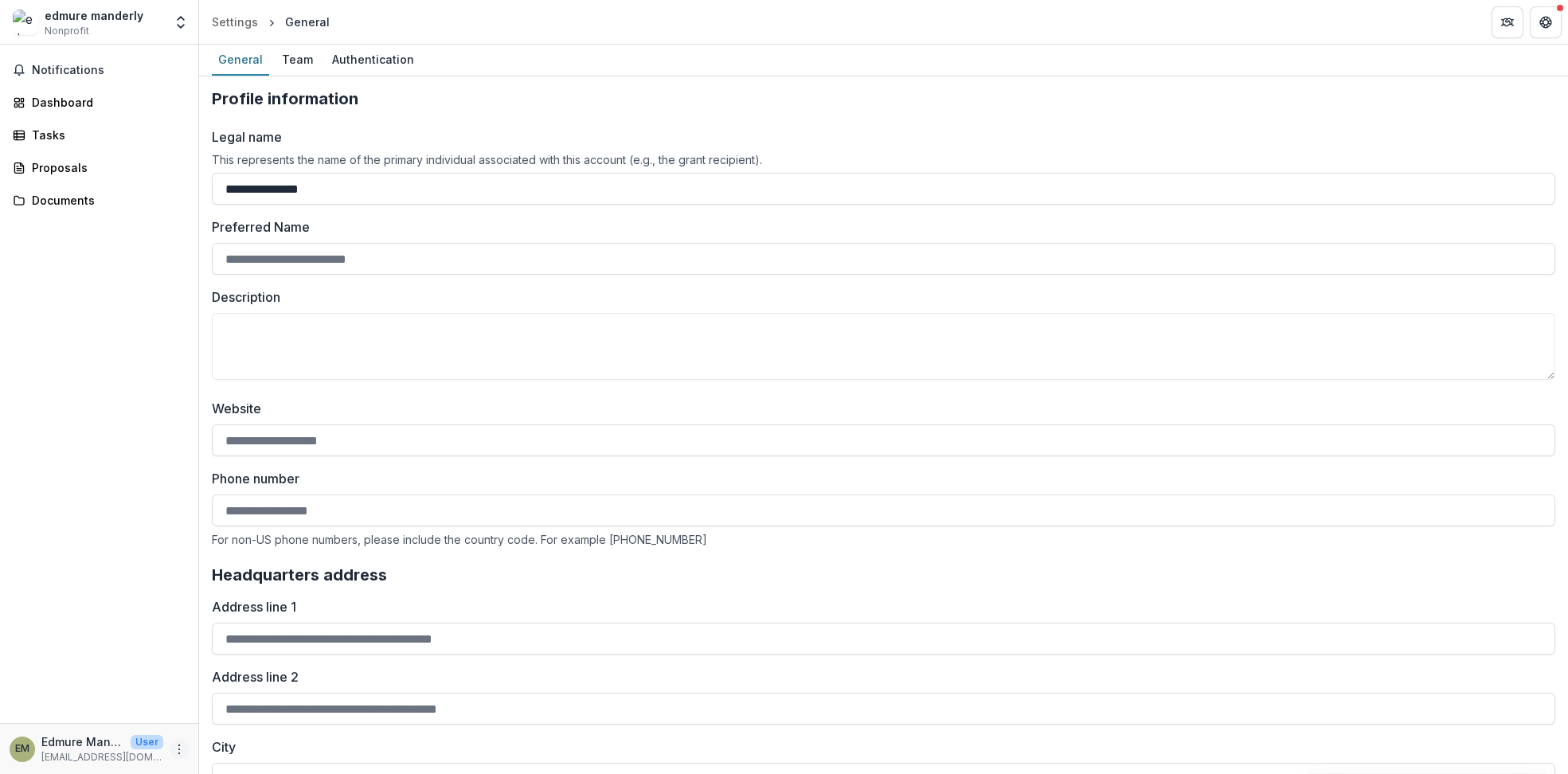
click at [173, 746] on icon "More" at bounding box center [179, 750] width 13 height 13
click at [240, 745] on button "Logout" at bounding box center [285, 742] width 171 height 26
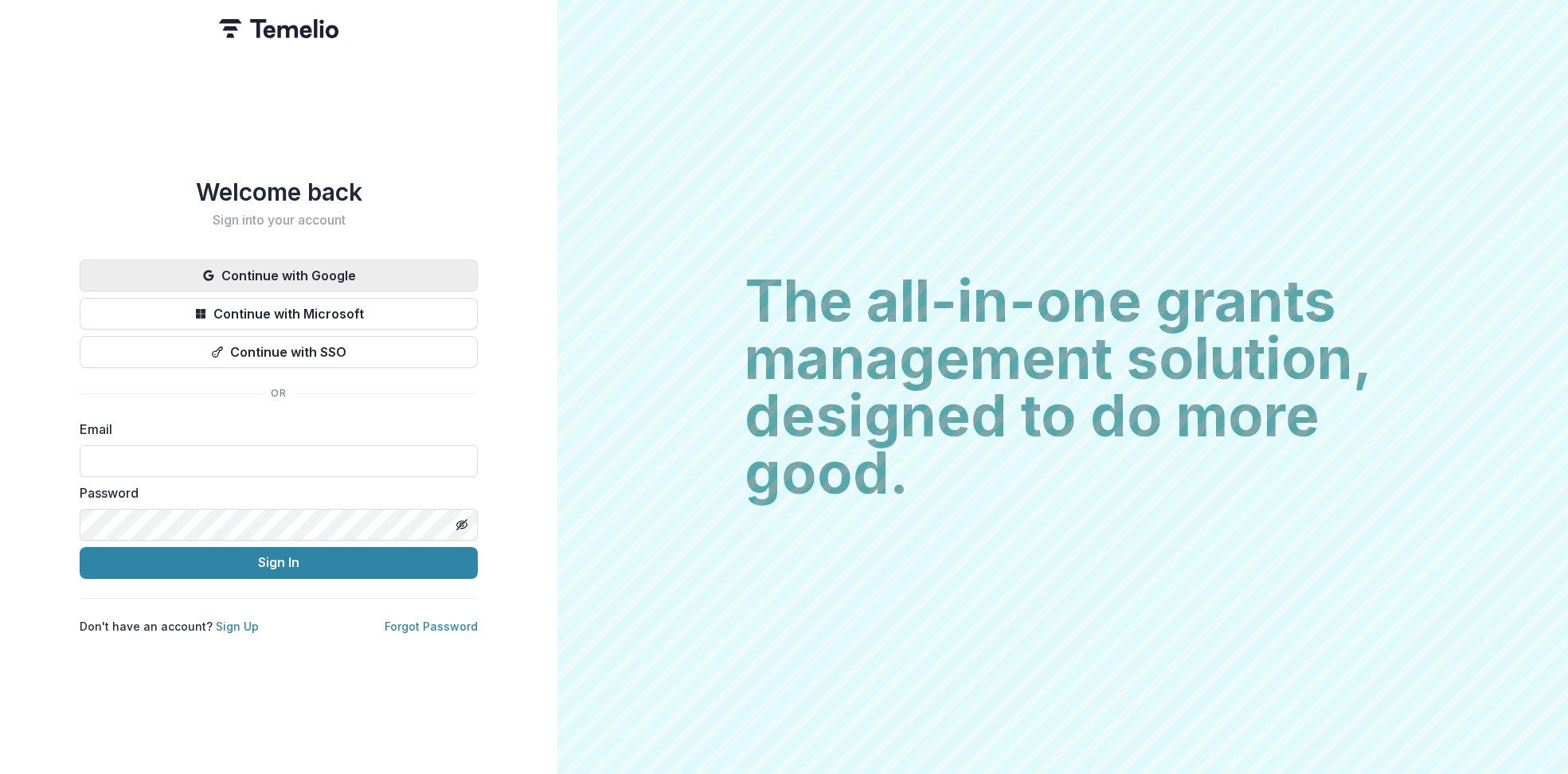
click at [274, 275] on button "Continue with Google" at bounding box center [279, 275] width 398 height 32
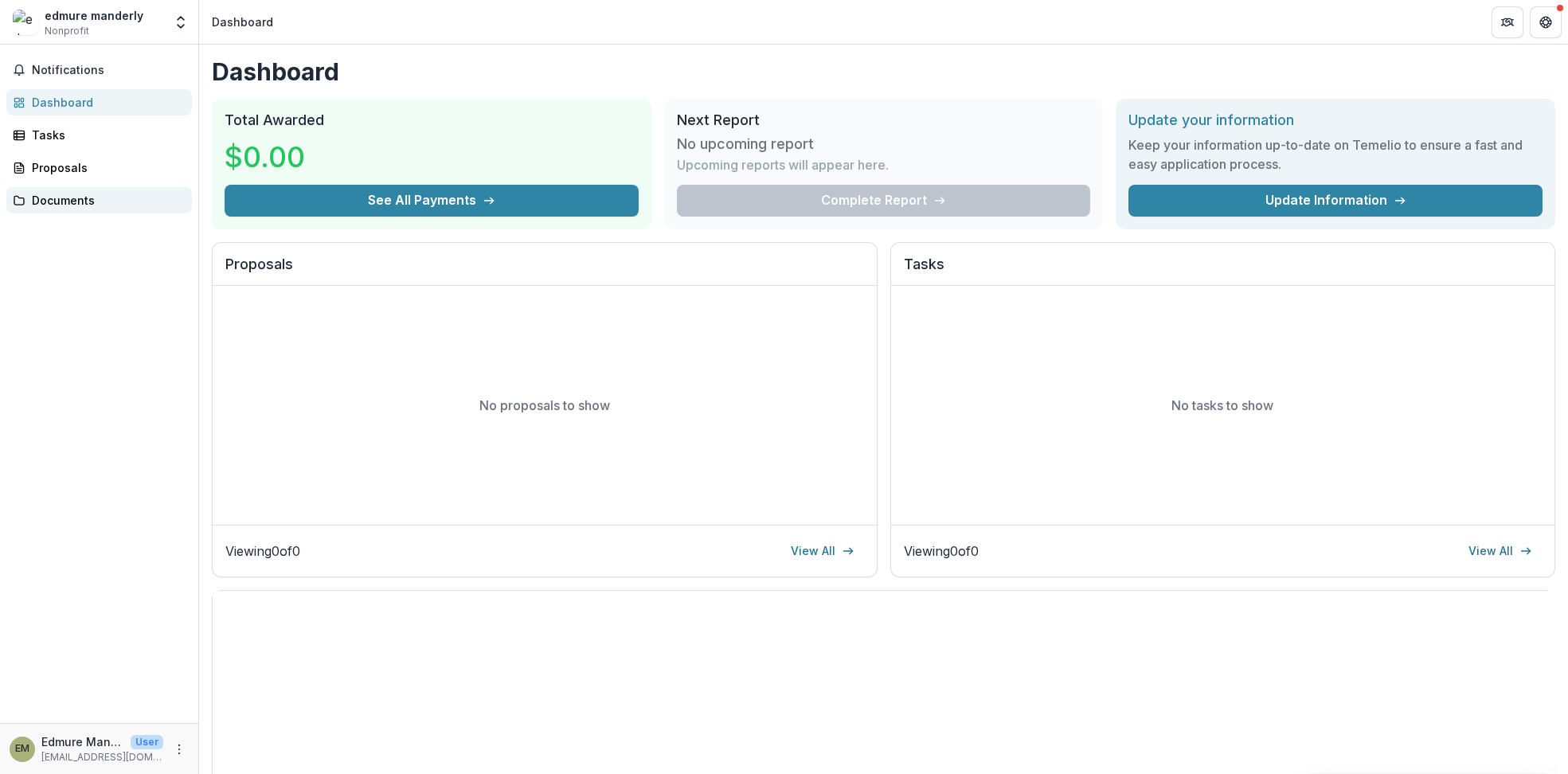
click at [54, 197] on div "Documents" at bounding box center [105, 200] width 147 height 17
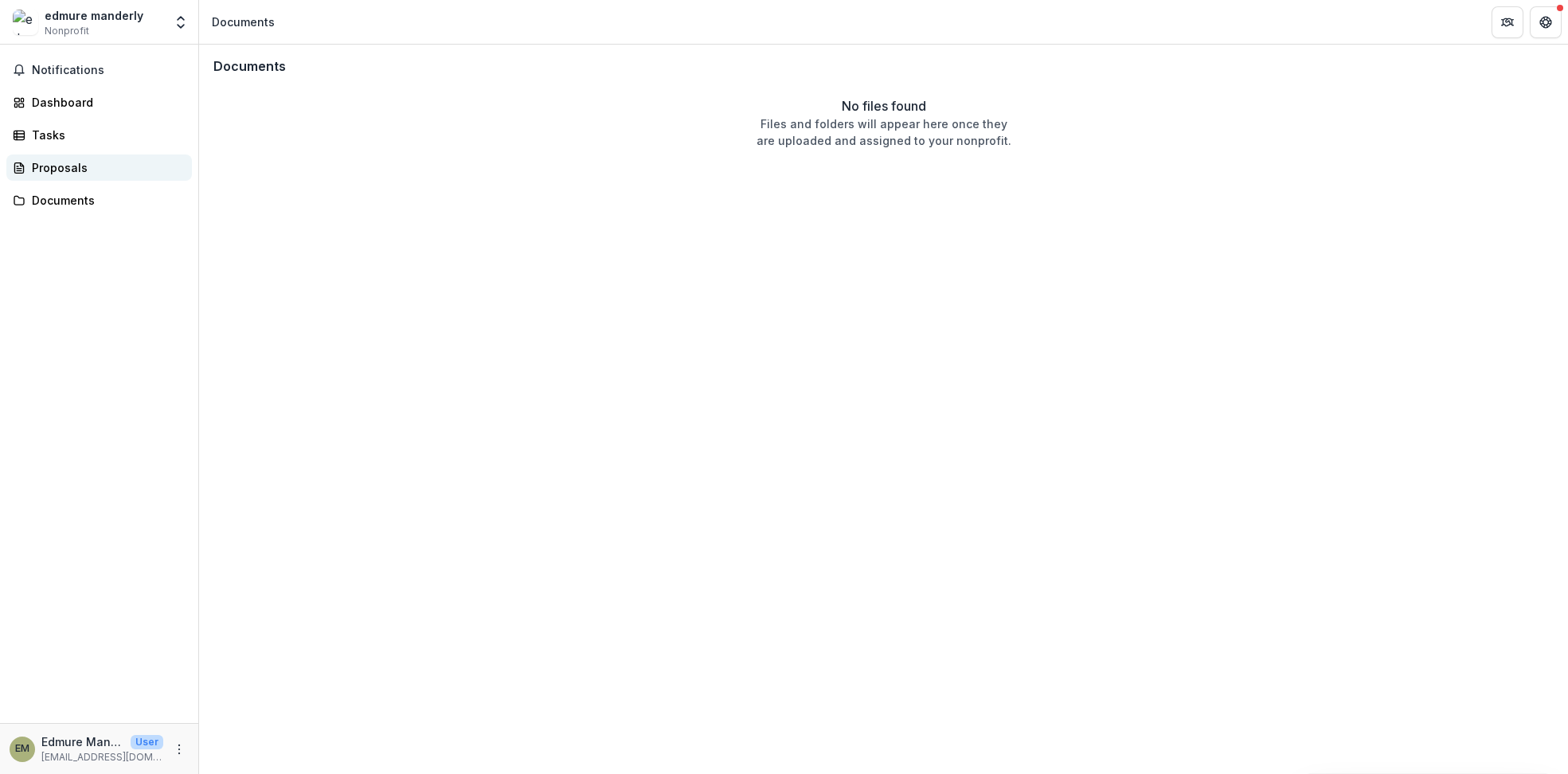
click at [68, 168] on div "Proposals" at bounding box center [105, 168] width 147 height 17
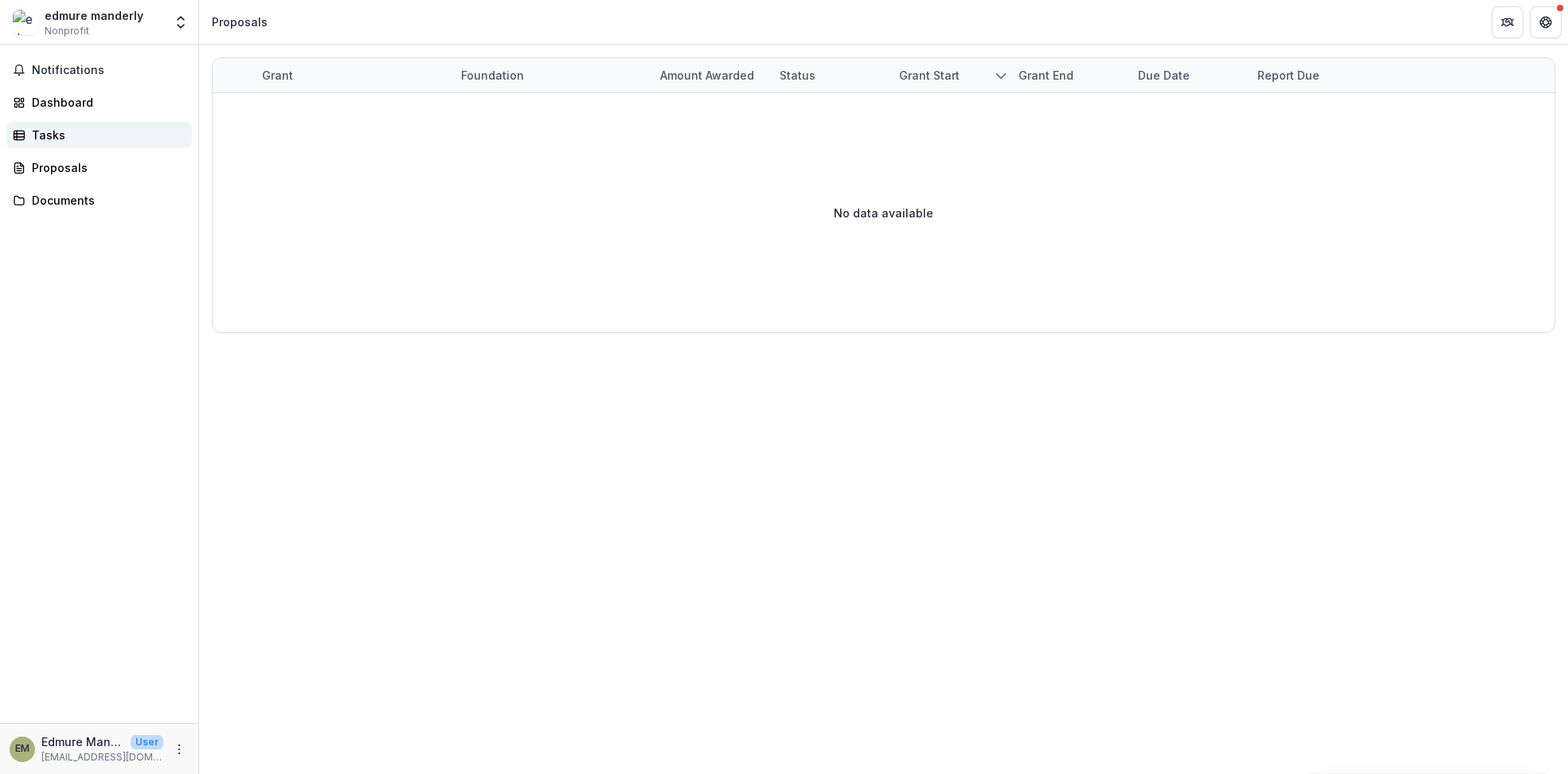
click at [48, 137] on div "Tasks" at bounding box center [105, 135] width 147 height 17
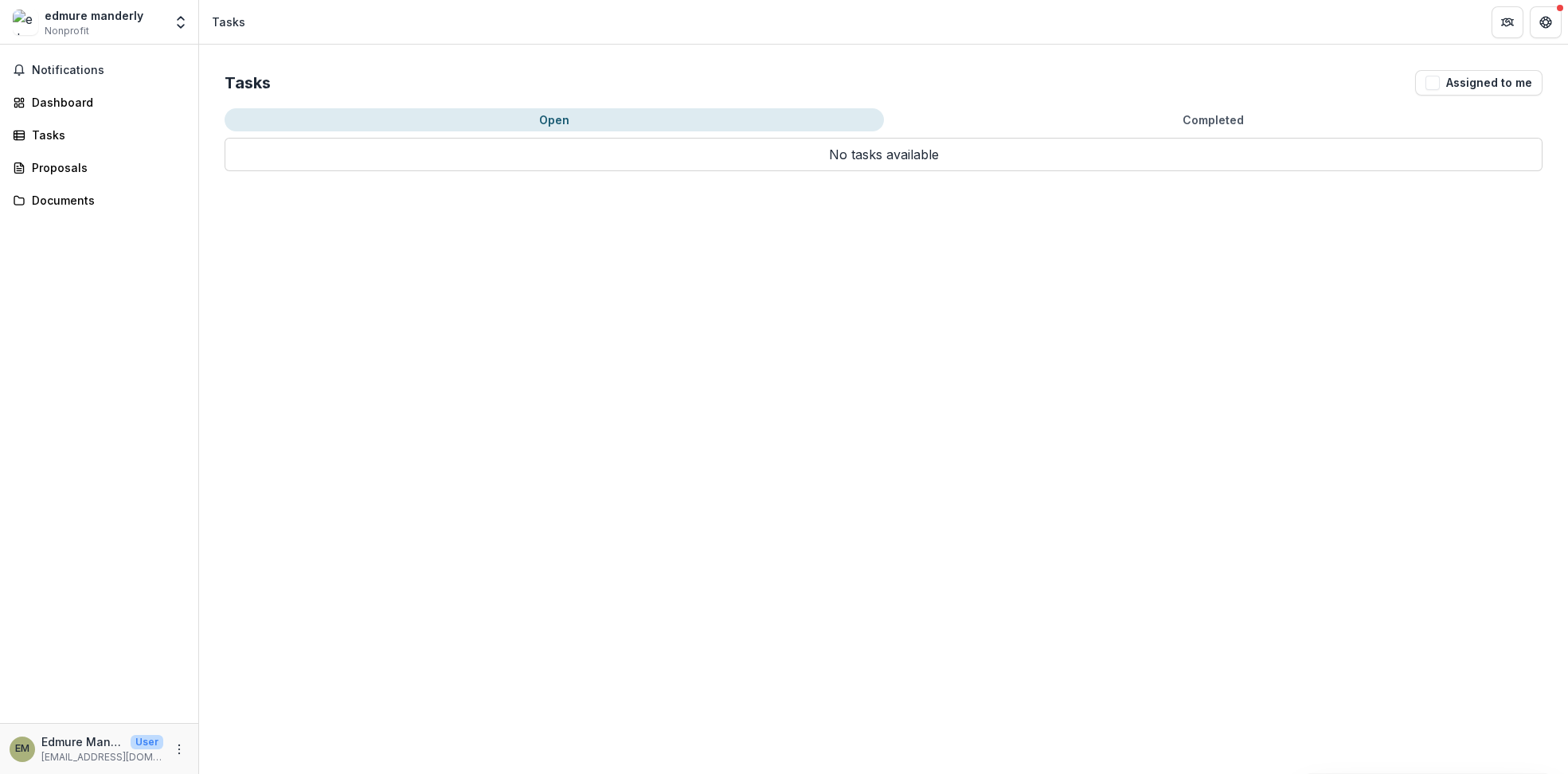
click at [575, 120] on button "Open" at bounding box center [553, 120] width 659 height 23
click at [1236, 121] on button "Completed" at bounding box center [1213, 120] width 659 height 23
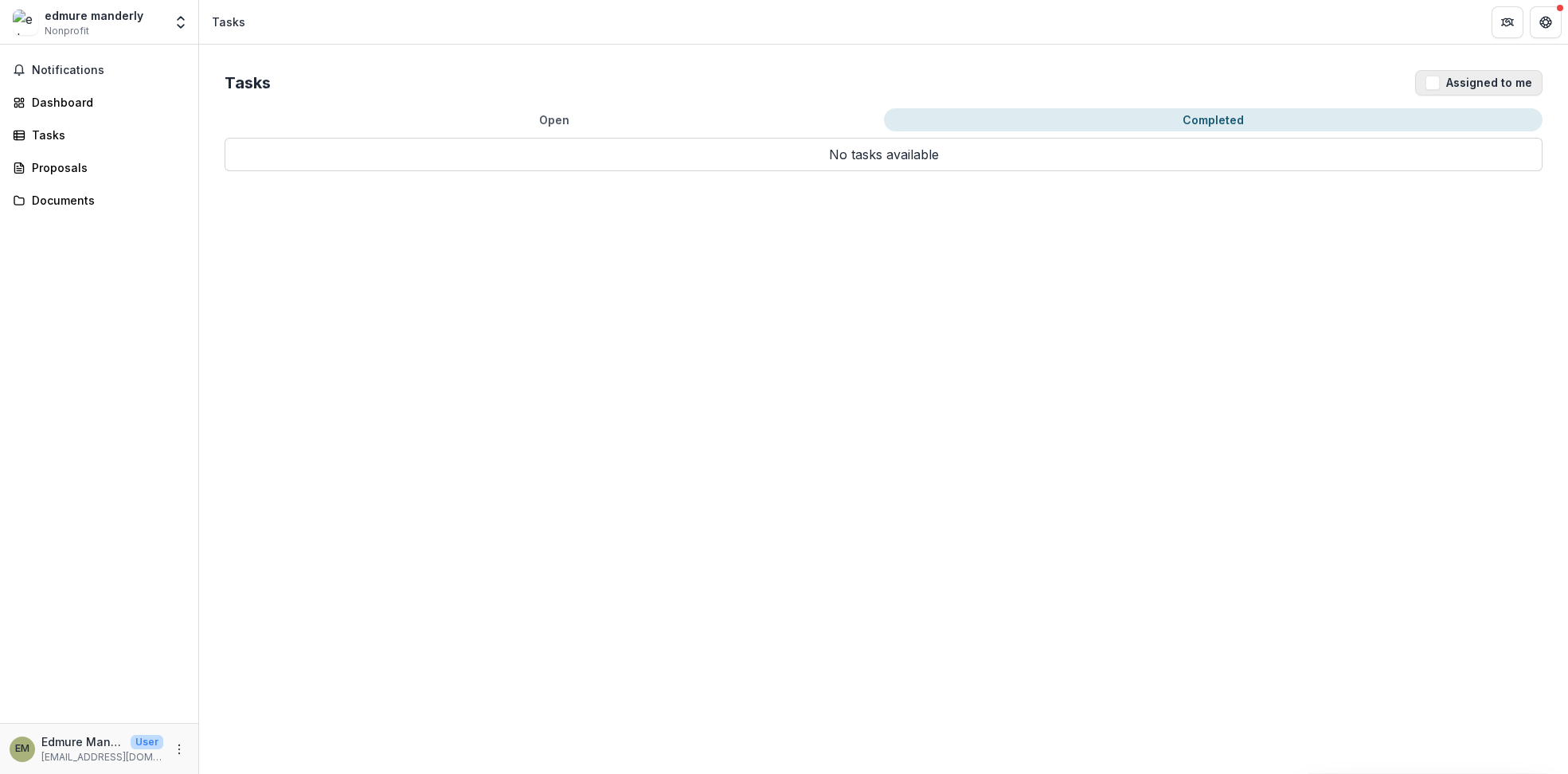
click at [1469, 84] on button "Assigned to me" at bounding box center [1478, 82] width 127 height 25
click at [46, 96] on div "Dashboard" at bounding box center [105, 102] width 147 height 17
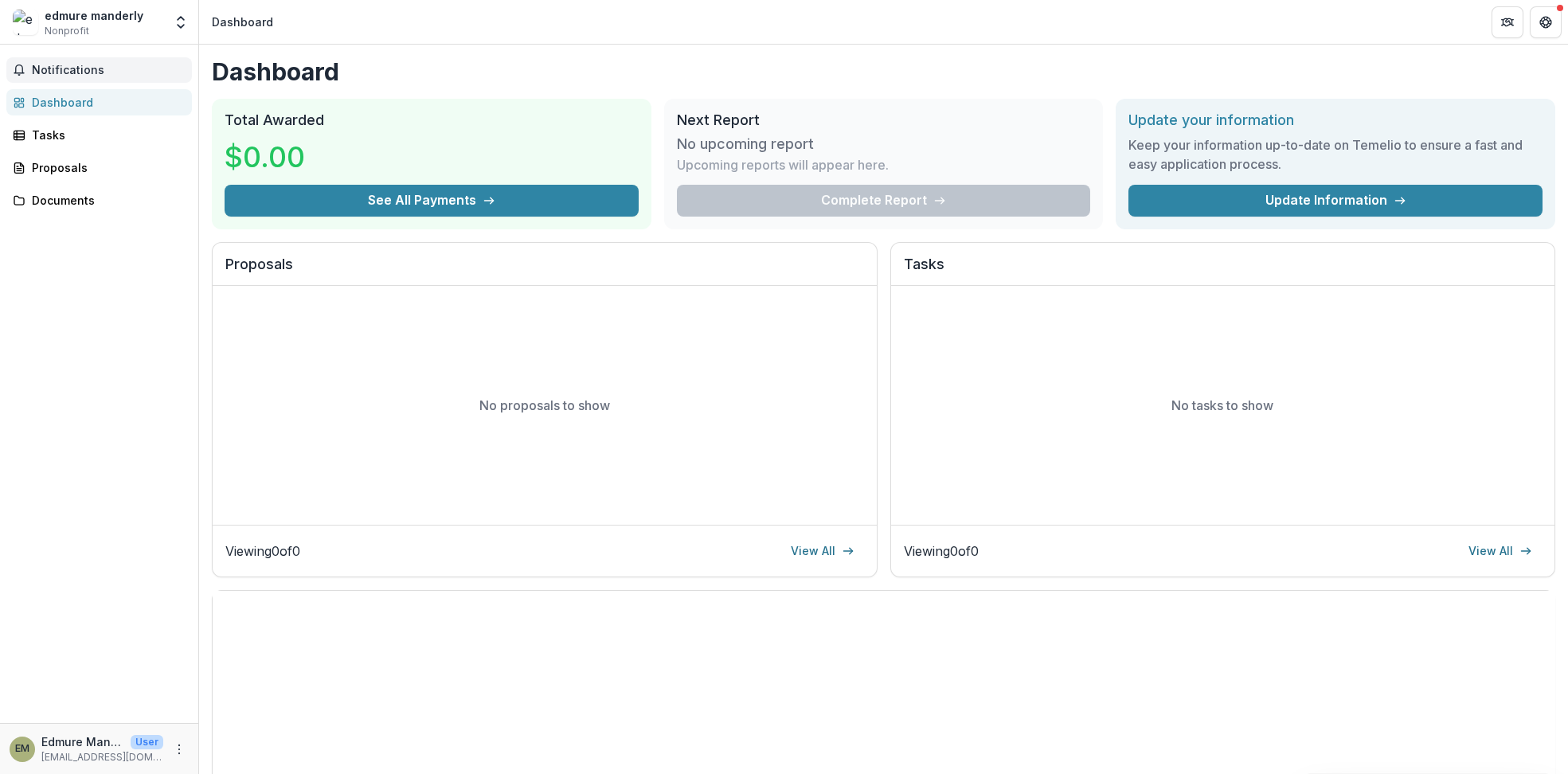
click at [48, 72] on span "Notifications" at bounding box center [108, 70] width 154 height 14
click at [182, 25] on icon "Open entity switcher" at bounding box center [180, 21] width 16 height 16
click at [63, 70] on link "Team Settings" at bounding box center [99, 61] width 191 height 26
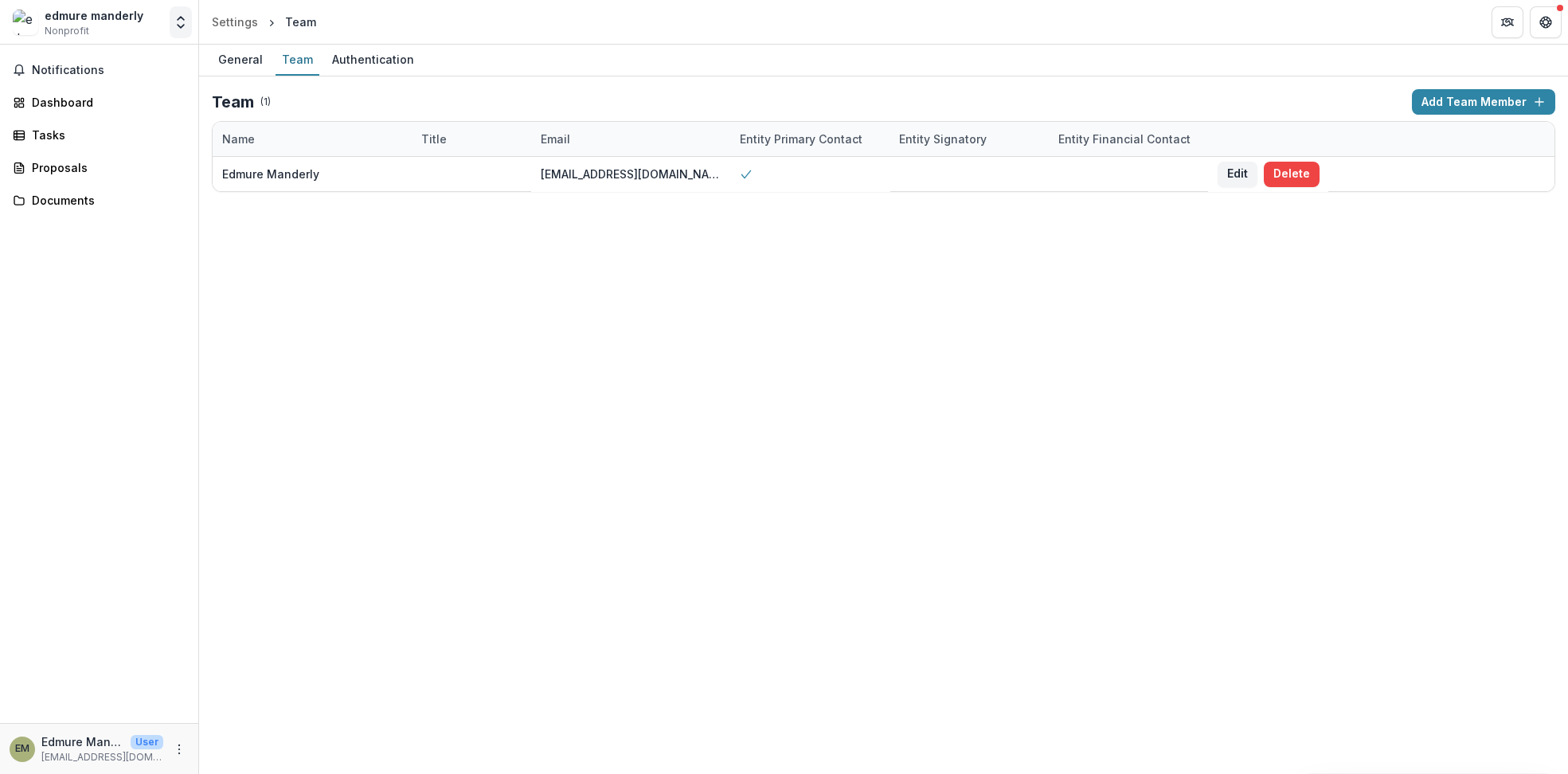
click at [183, 22] on icon "Open entity switcher" at bounding box center [180, 21] width 16 height 16
click at [59, 89] on link "Settings" at bounding box center [99, 88] width 191 height 26
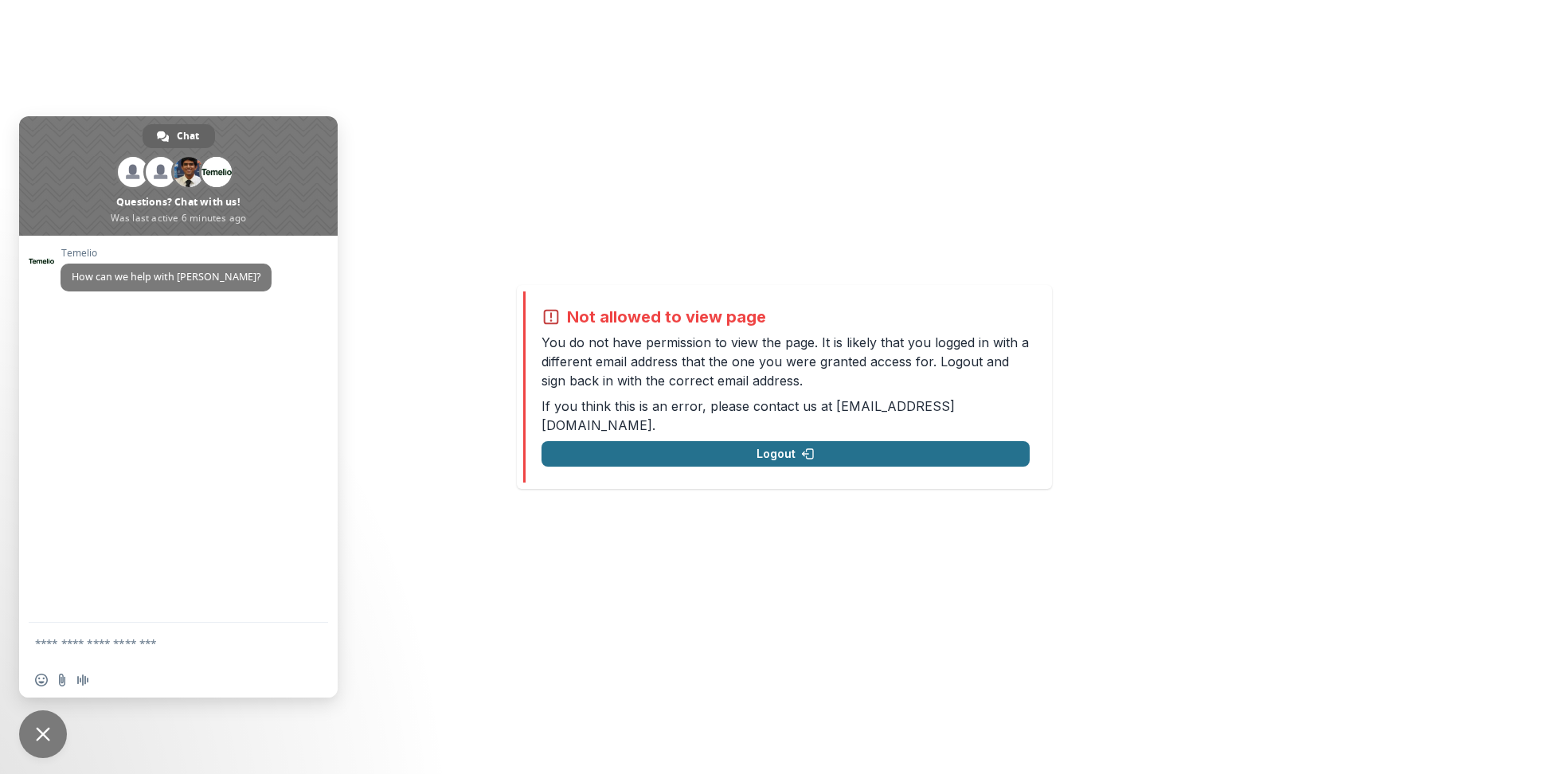
click at [746, 446] on button "Logout" at bounding box center [785, 453] width 488 height 25
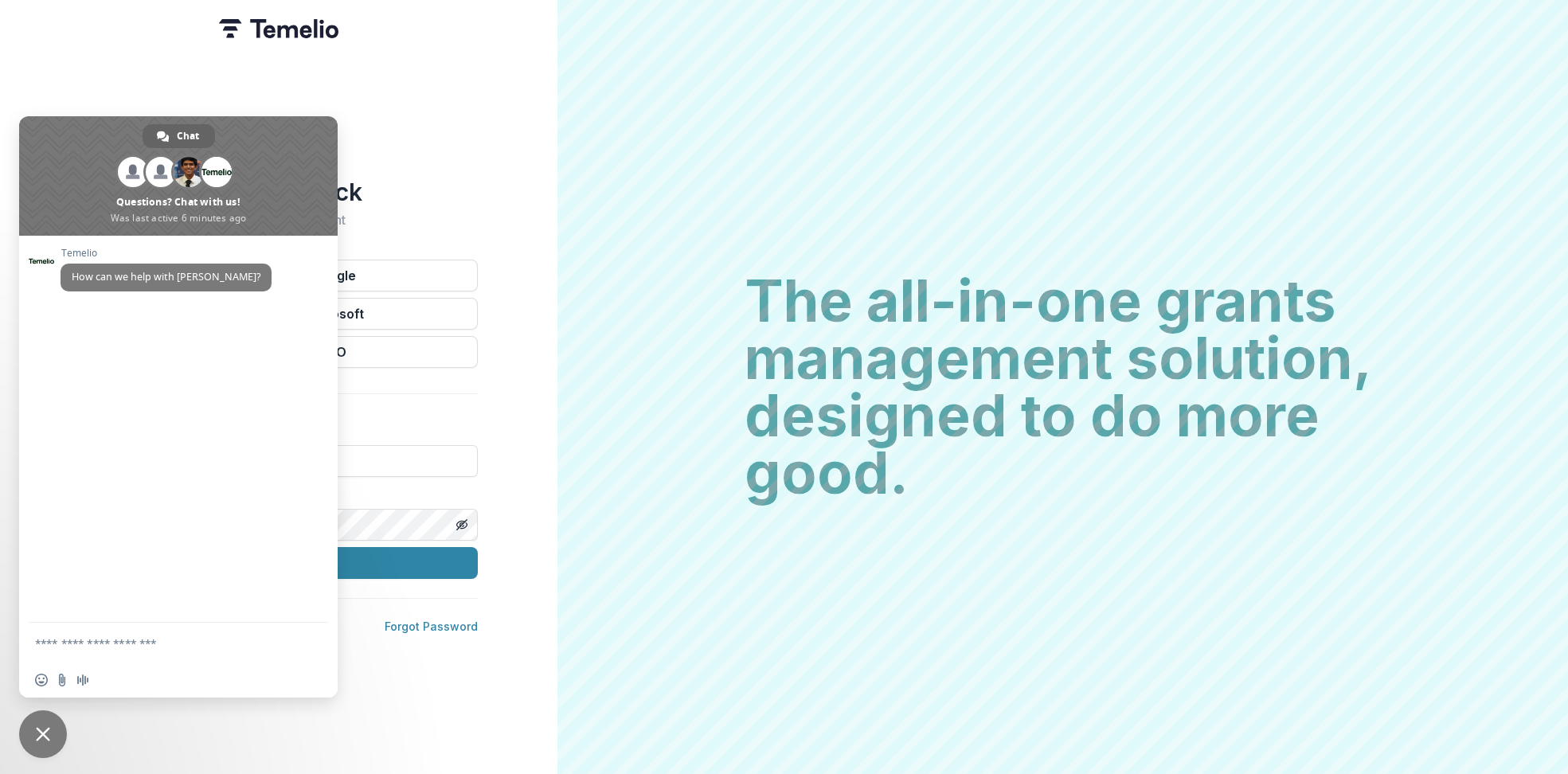
click at [494, 163] on div "Welcome back Sign into your account Continue with Google Continue with Microsof…" at bounding box center [279, 387] width 558 height 774
click at [43, 731] on span "Close chat" at bounding box center [43, 734] width 14 height 14
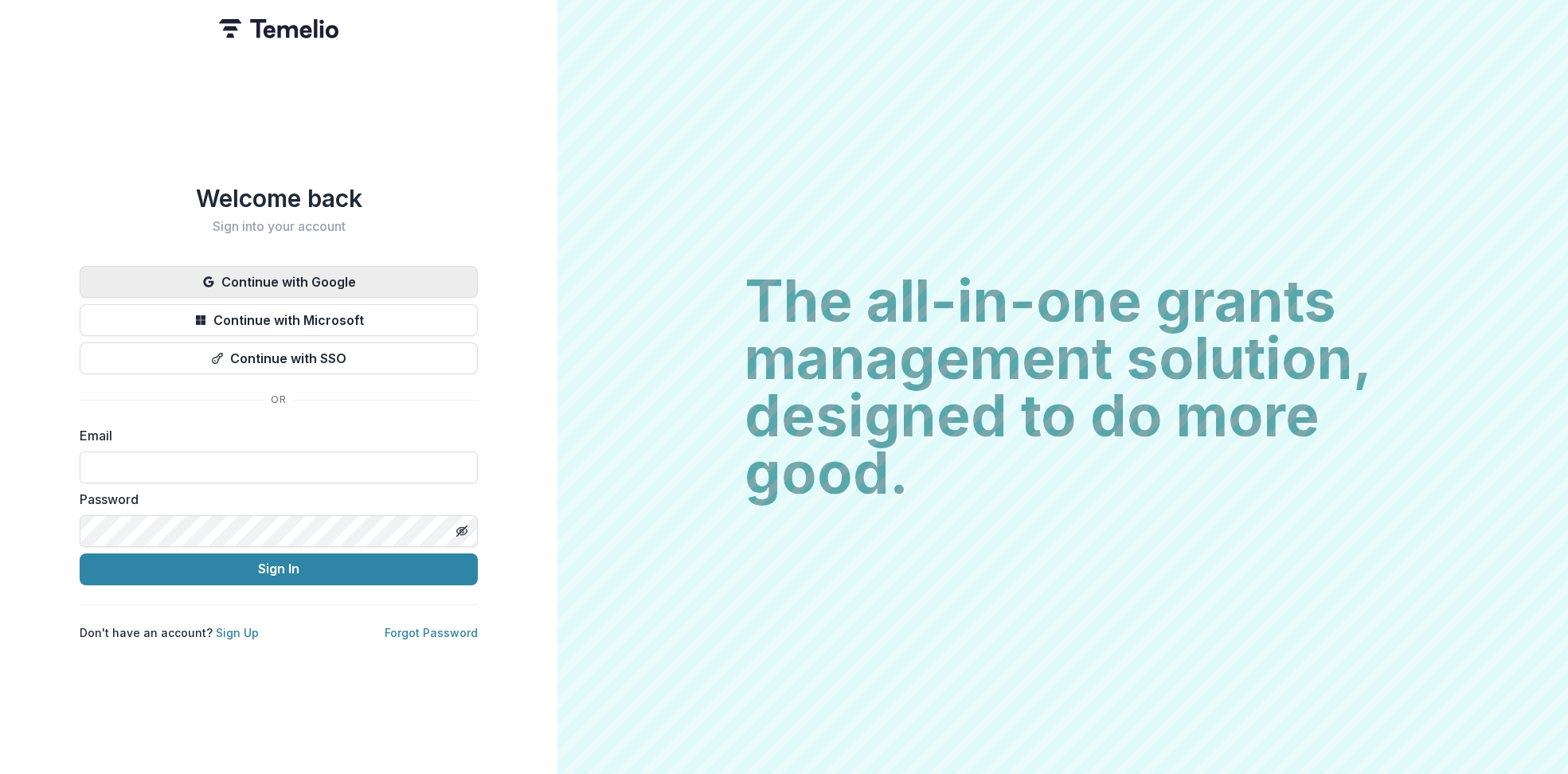
click at [266, 274] on button "Continue with Google" at bounding box center [279, 282] width 398 height 32
click at [310, 276] on button "Continue with Google" at bounding box center [279, 282] width 398 height 32
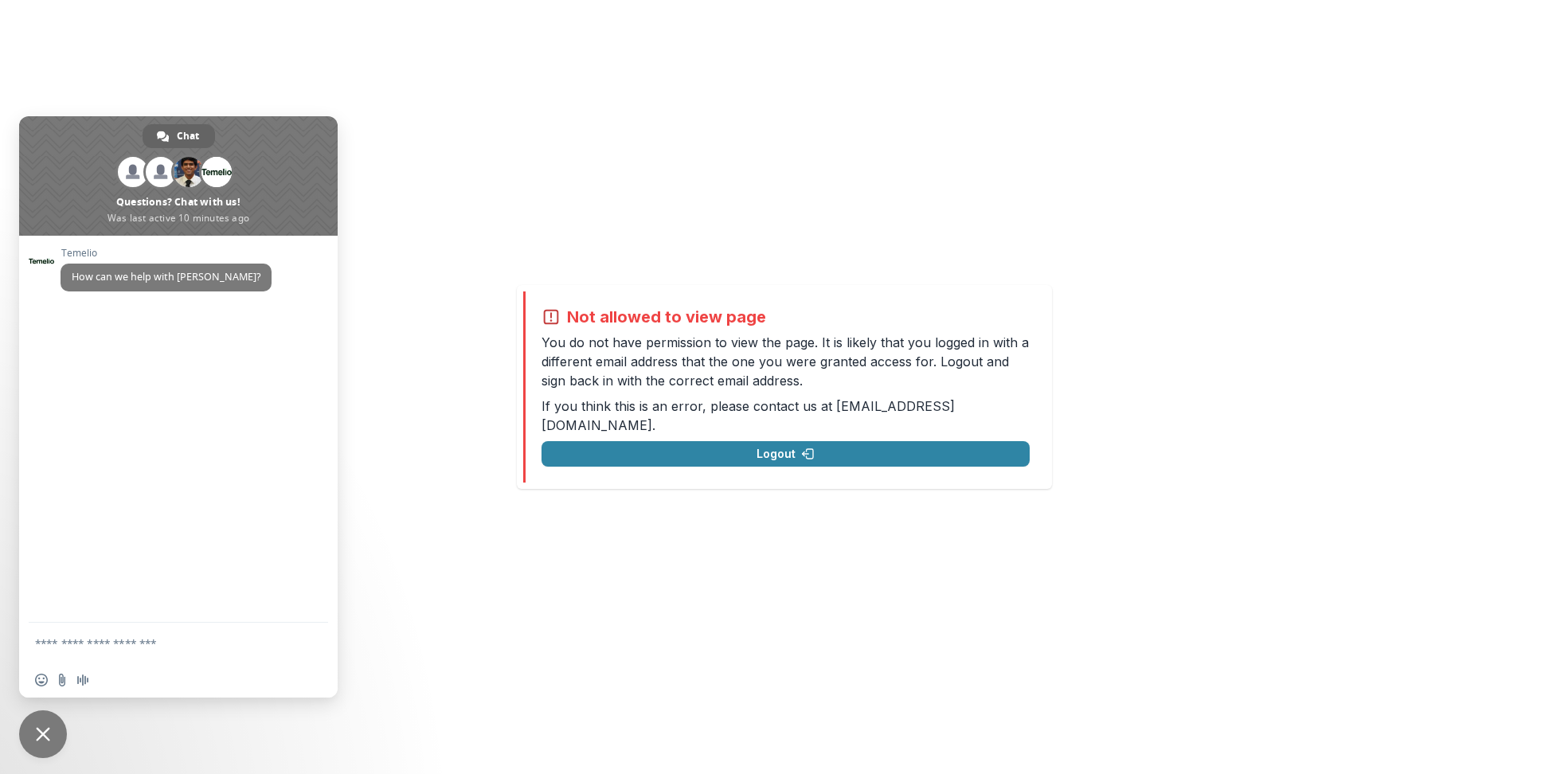
click at [37, 730] on span "Close chat" at bounding box center [43, 734] width 14 height 14
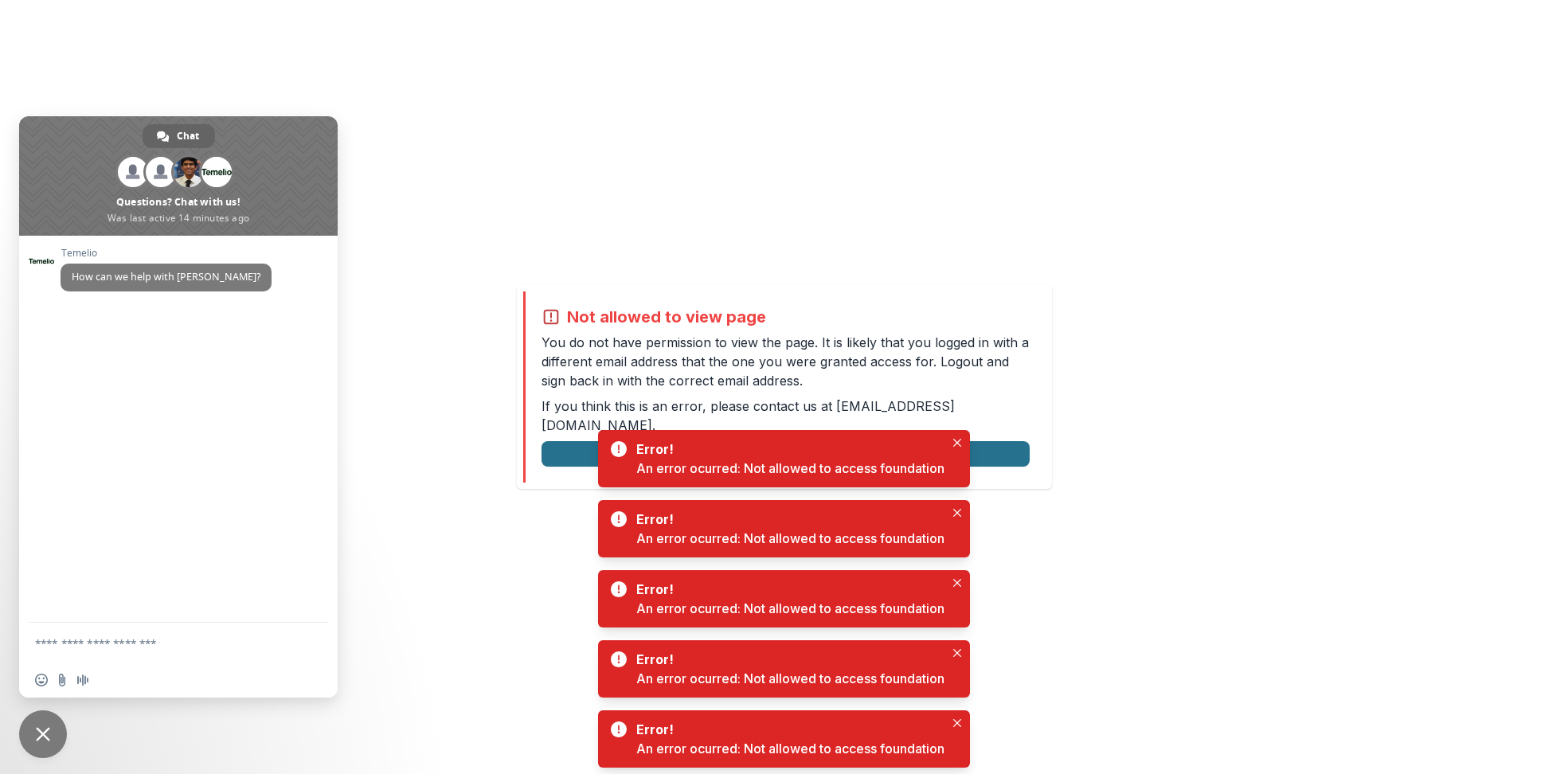
click at [996, 444] on button "Logout" at bounding box center [785, 453] width 488 height 25
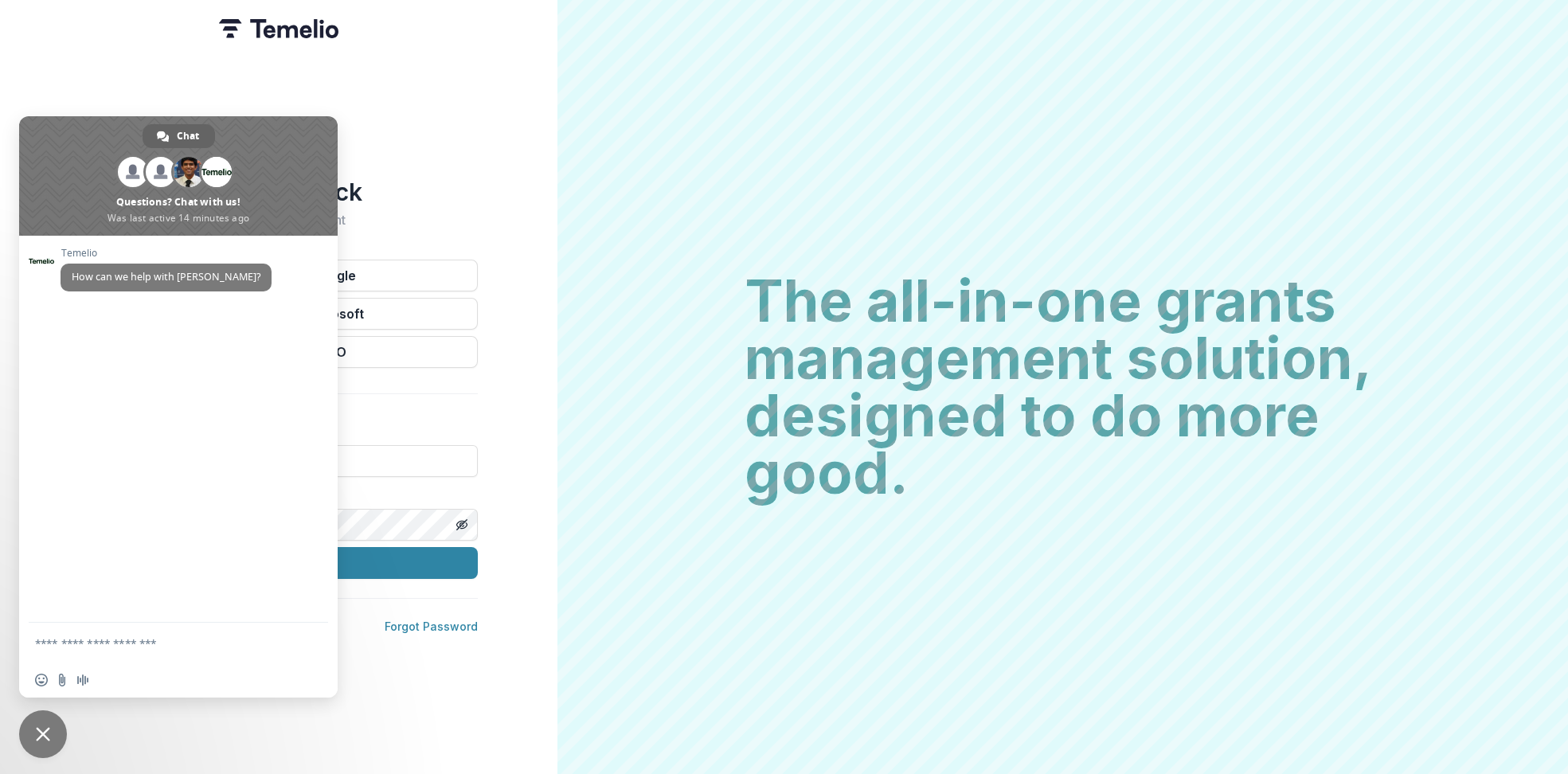
click at [36, 739] on span "Close chat" at bounding box center [44, 734] width 48 height 48
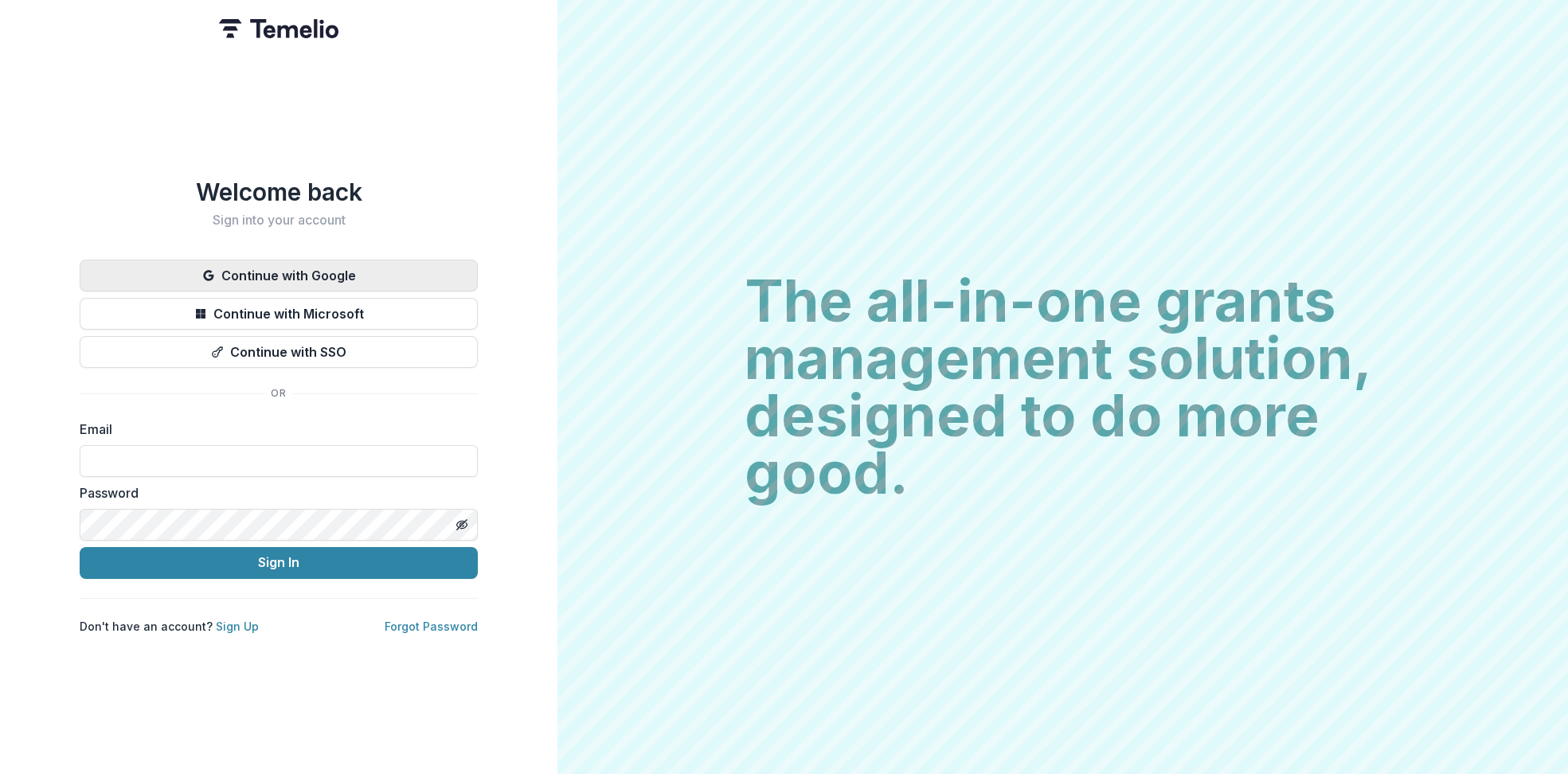
click at [288, 276] on button "Continue with Google" at bounding box center [279, 275] width 398 height 32
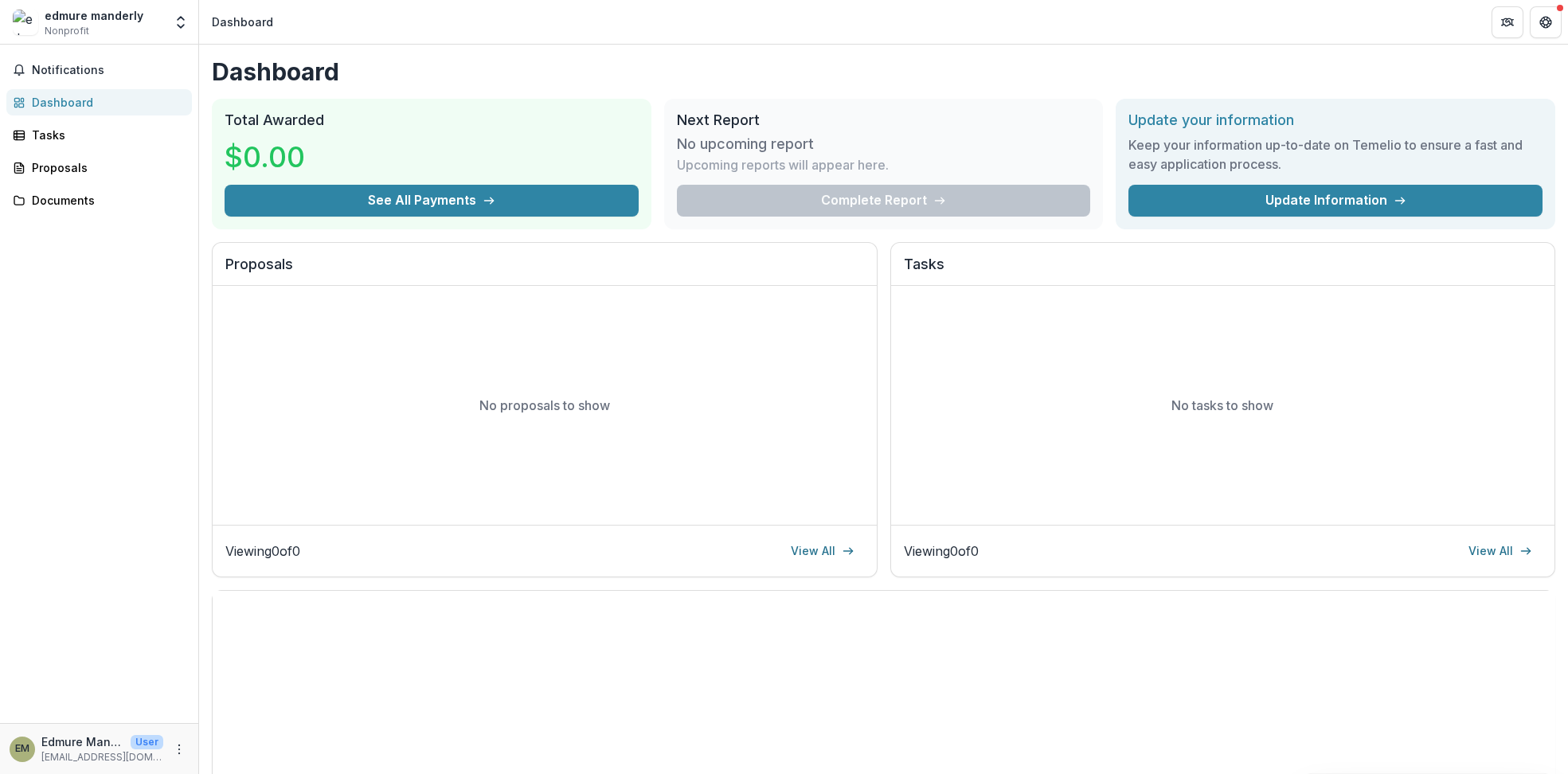
drag, startPoint x: 430, startPoint y: 201, endPoint x: 828, endPoint y: 205, distance: 398.0
click at [431, 201] on button "See All Payments" at bounding box center [431, 200] width 414 height 32
click at [1315, 197] on link "Update Information" at bounding box center [1335, 200] width 414 height 32
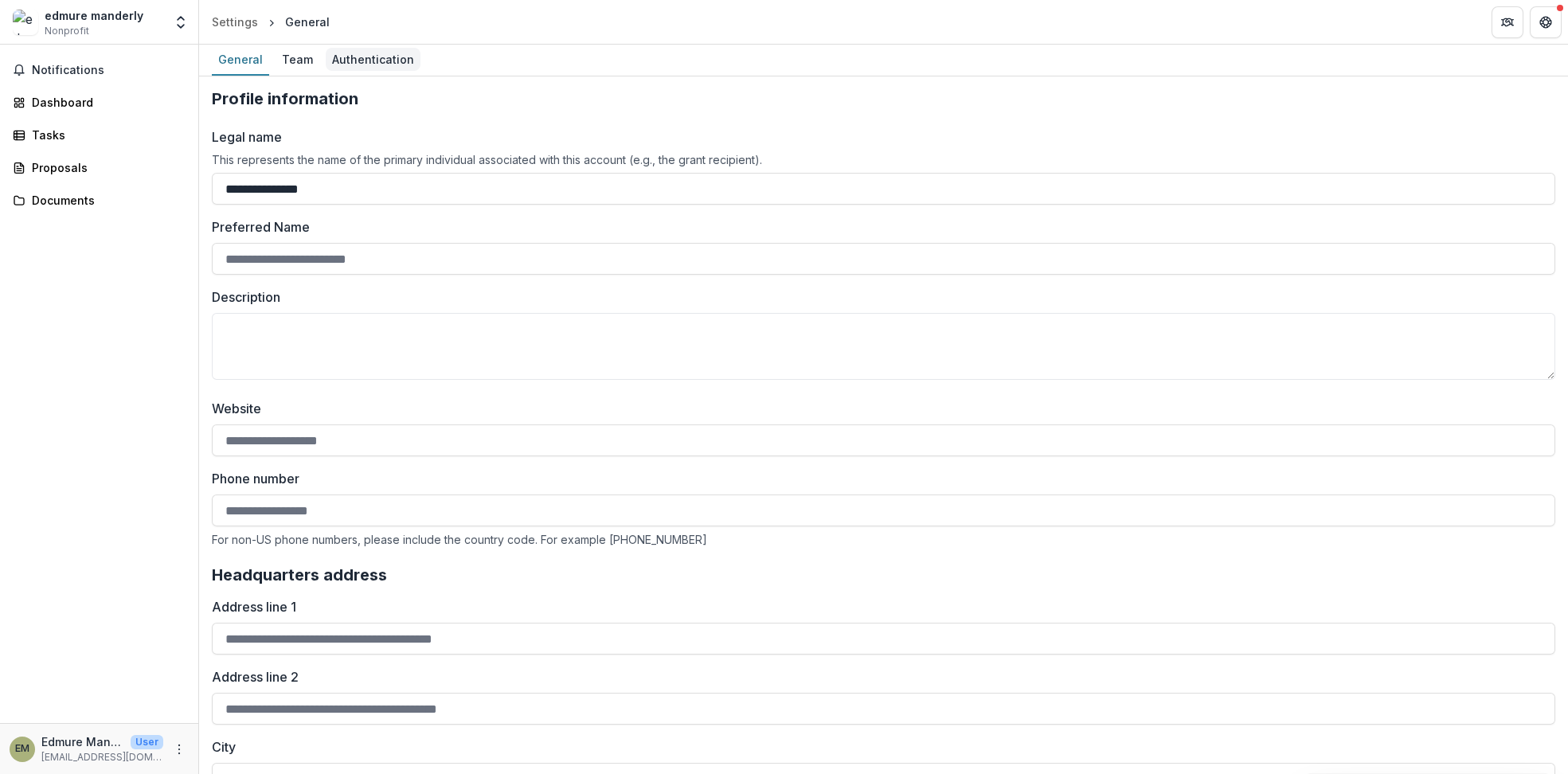
click at [382, 55] on div "Authentication" at bounding box center [373, 59] width 95 height 23
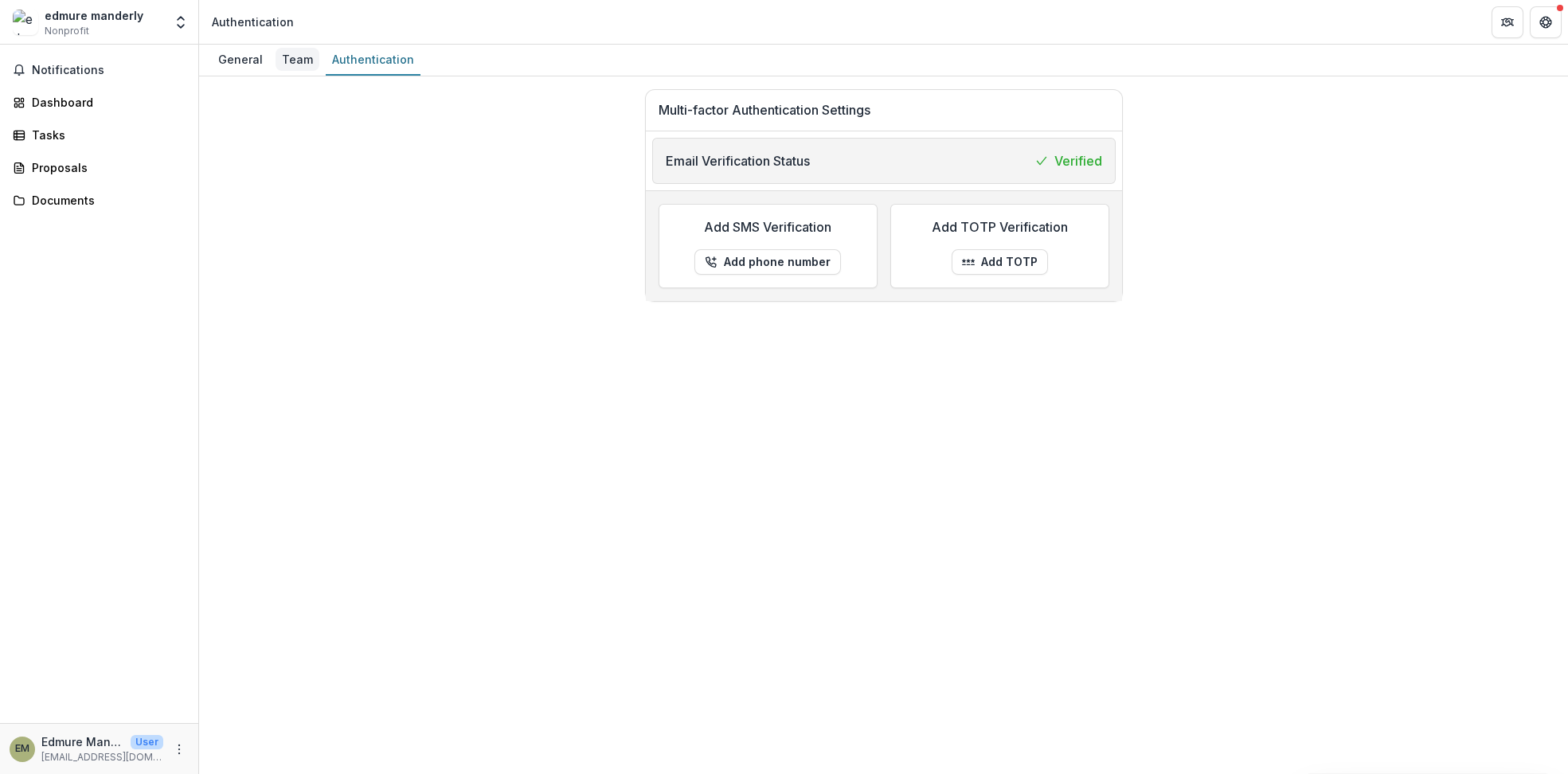
click at [289, 53] on div "Team" at bounding box center [297, 59] width 44 height 23
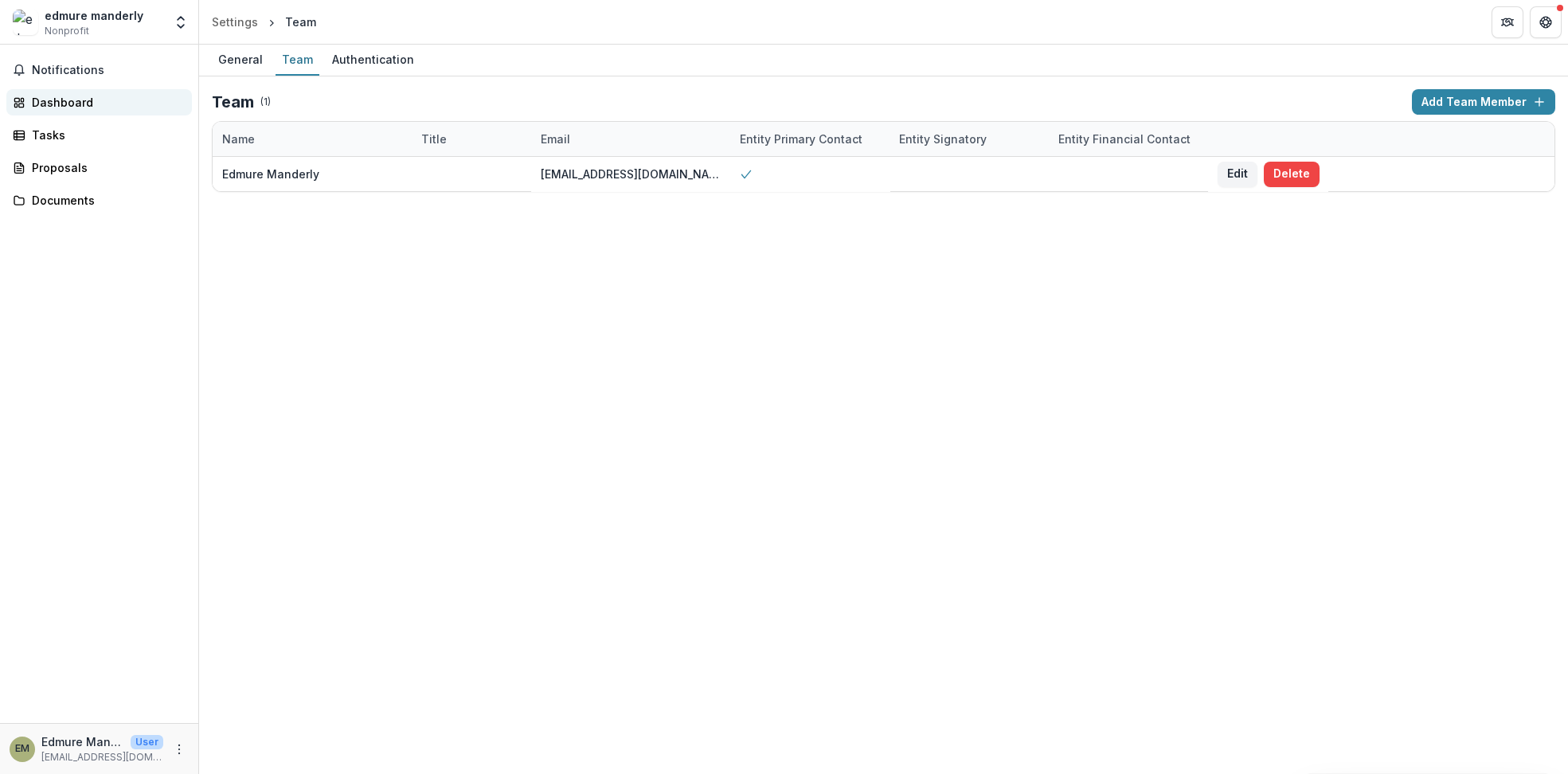
click at [62, 95] on div "Dashboard" at bounding box center [105, 102] width 147 height 17
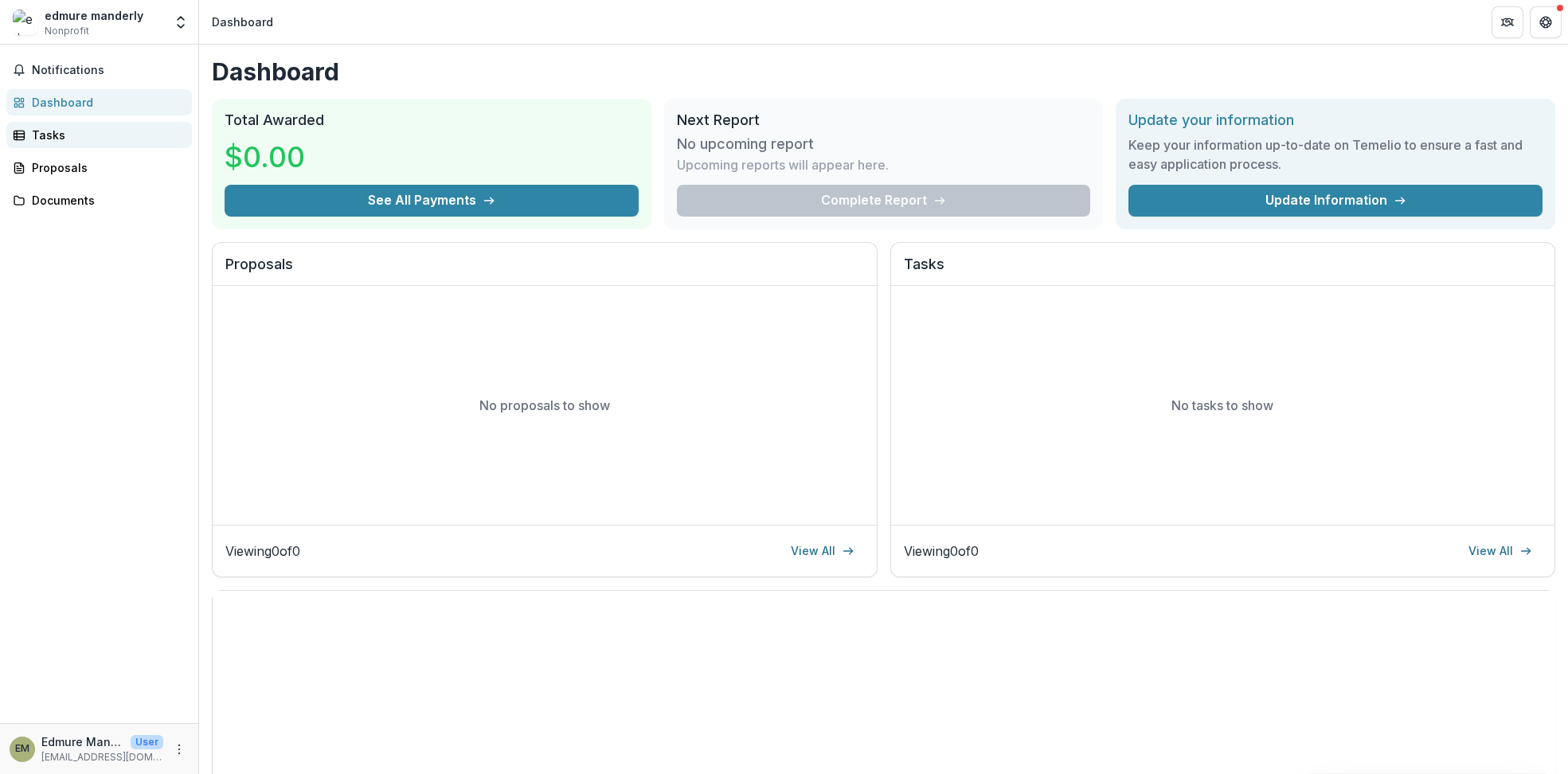
drag, startPoint x: 32, startPoint y: 133, endPoint x: 93, endPoint y: 138, distance: 61.2
click at [33, 131] on div "Tasks" at bounding box center [105, 135] width 147 height 17
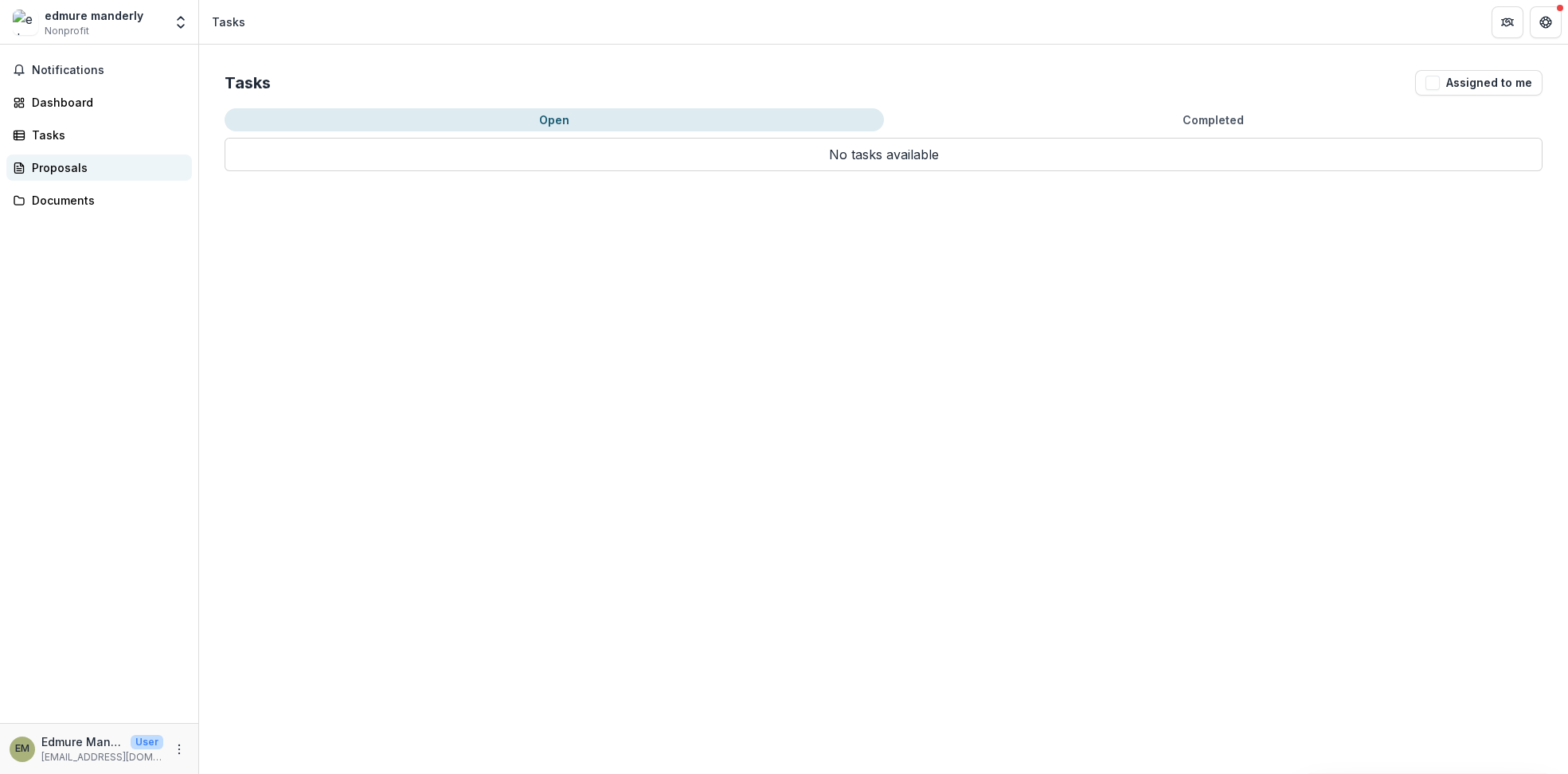
click at [62, 167] on div "Proposals" at bounding box center [105, 168] width 147 height 17
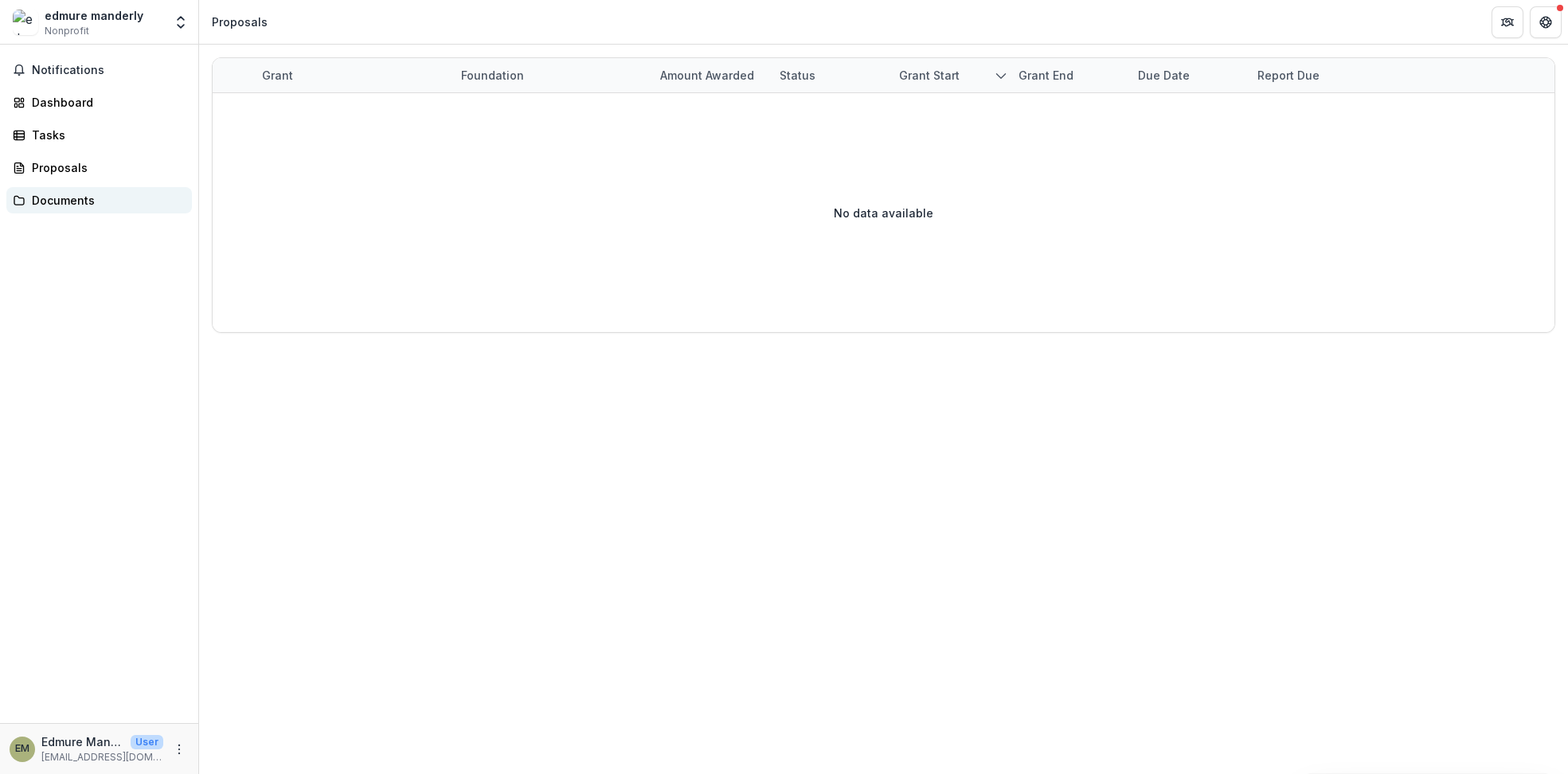
click at [57, 202] on div "Documents" at bounding box center [105, 200] width 147 height 17
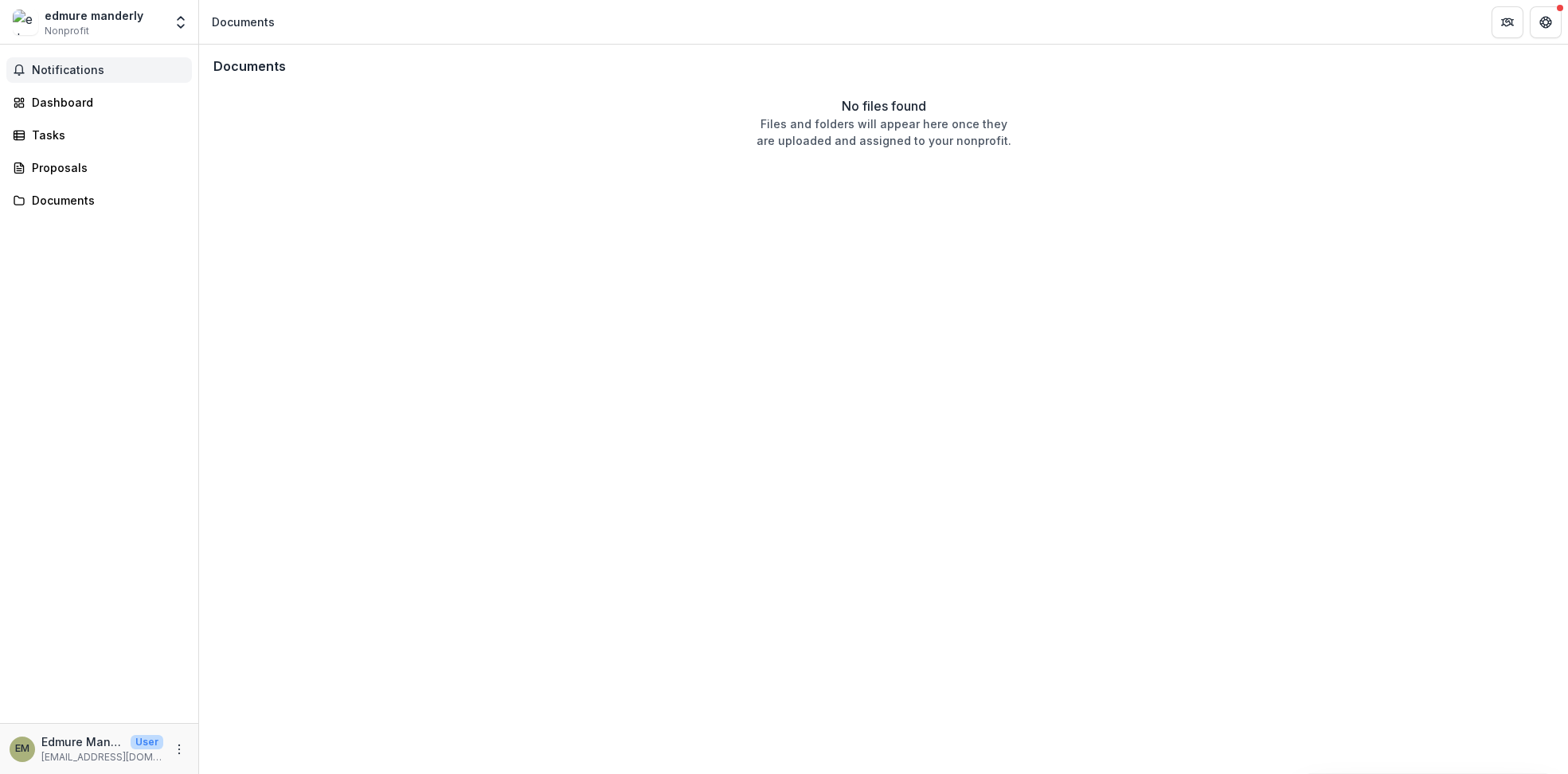
click at [69, 67] on span "Notifications" at bounding box center [108, 70] width 154 height 14
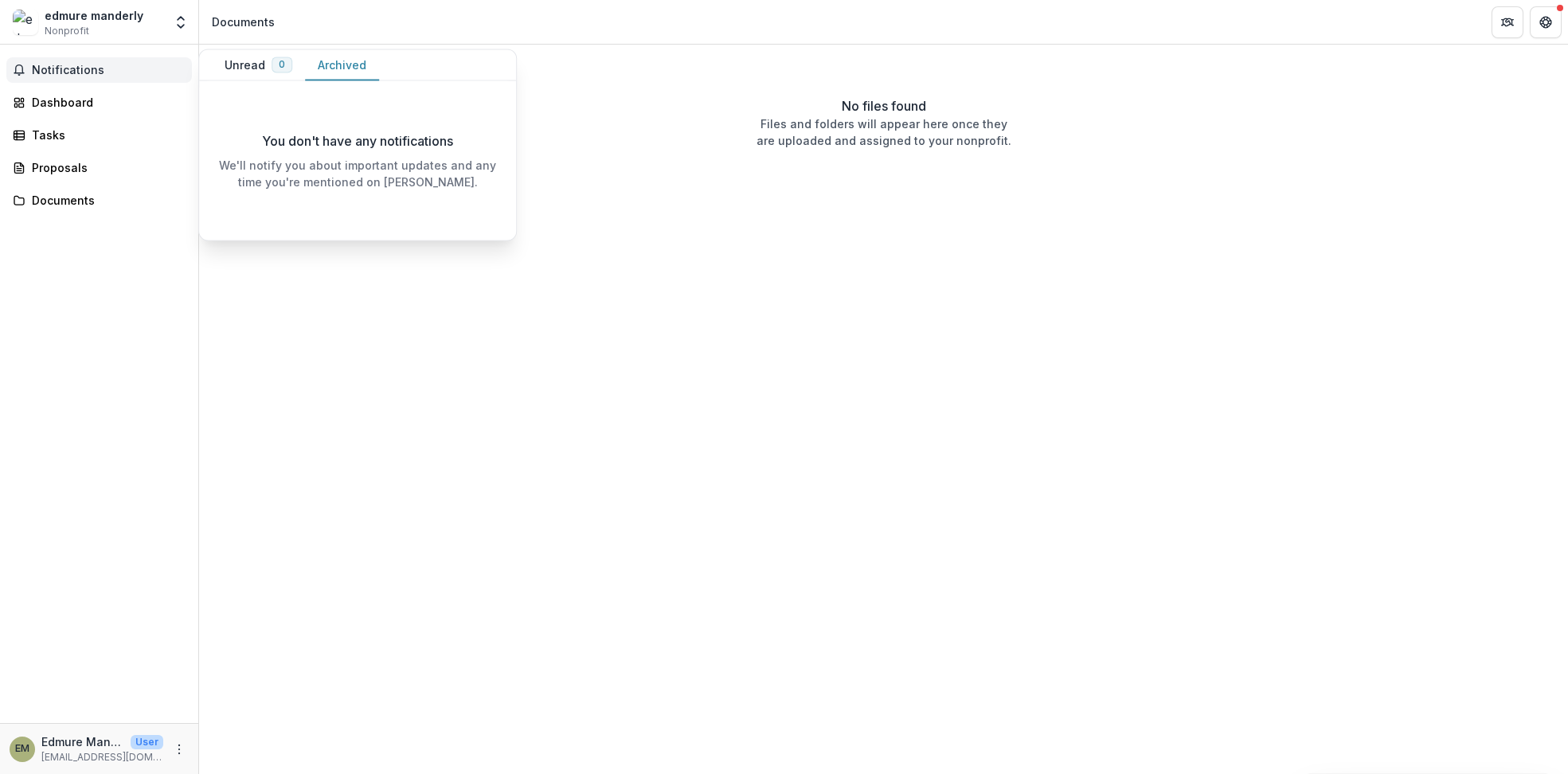
click at [329, 68] on button "Archived" at bounding box center [342, 66] width 74 height 32
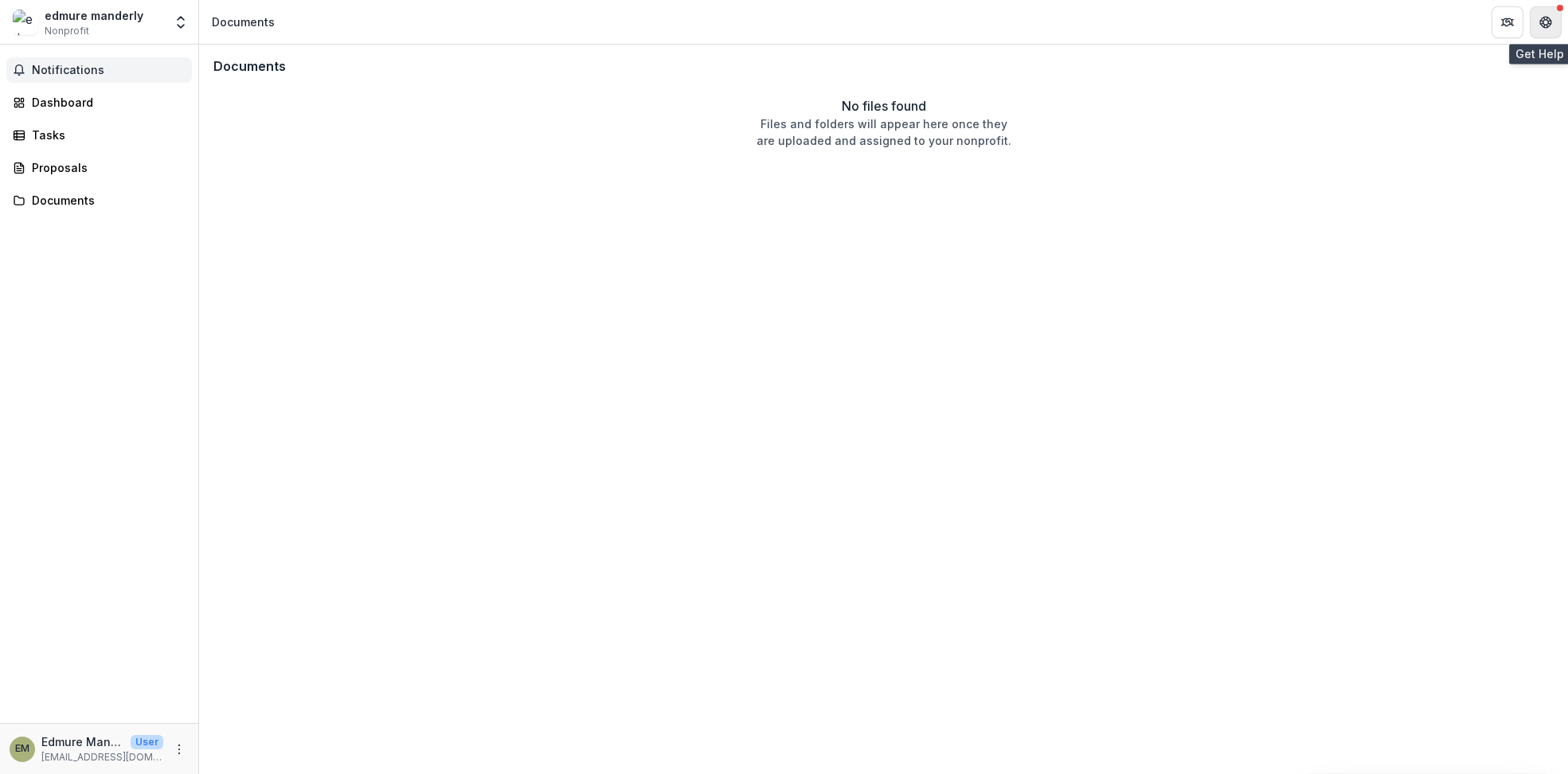
click at [1553, 25] on button "Get Help" at bounding box center [1546, 22] width 32 height 32
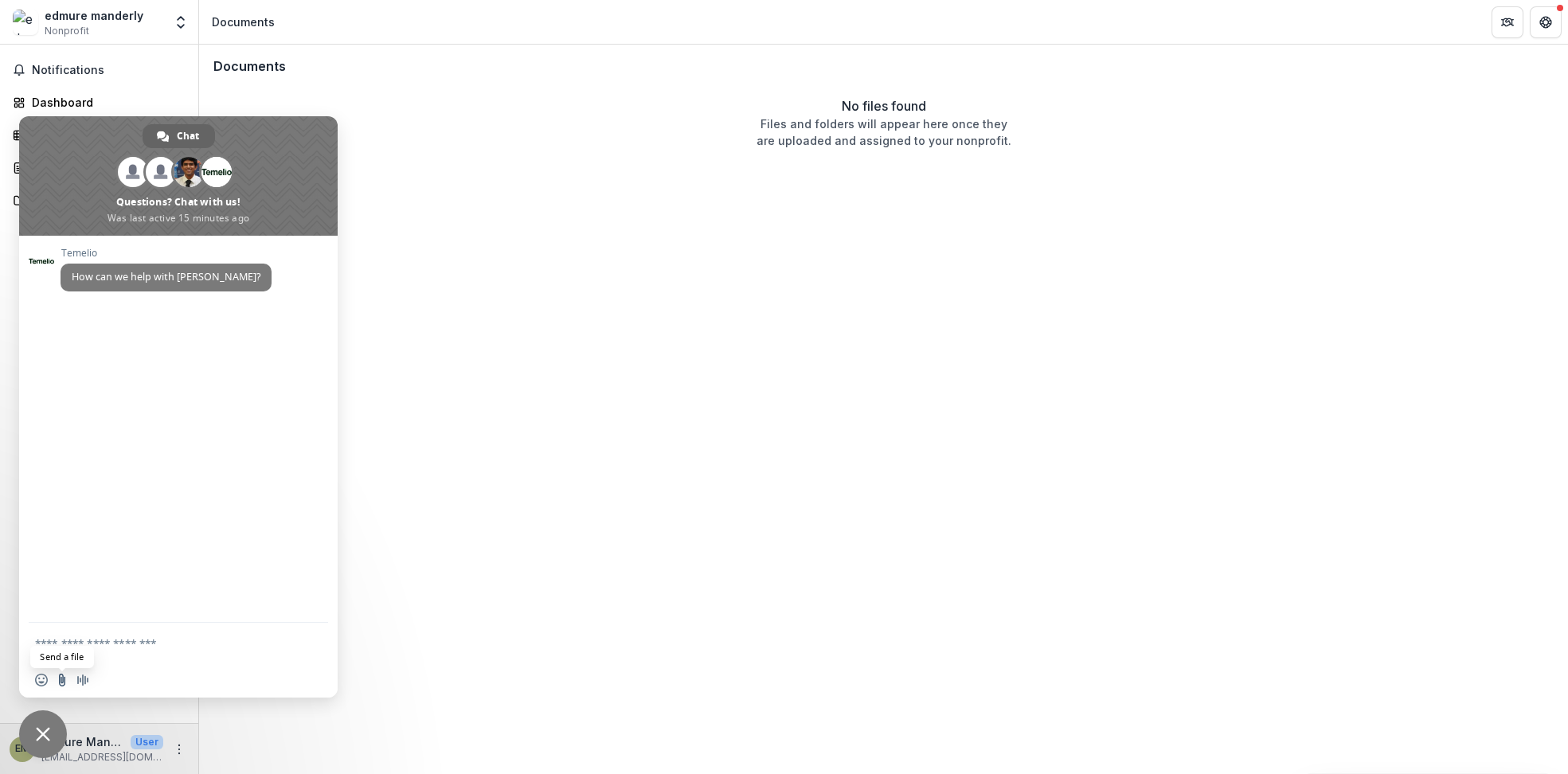
click at [59, 682] on input "Send a file" at bounding box center [62, 680] width 13 height 13
click at [1515, 21] on button "Partners" at bounding box center [1507, 22] width 32 height 32
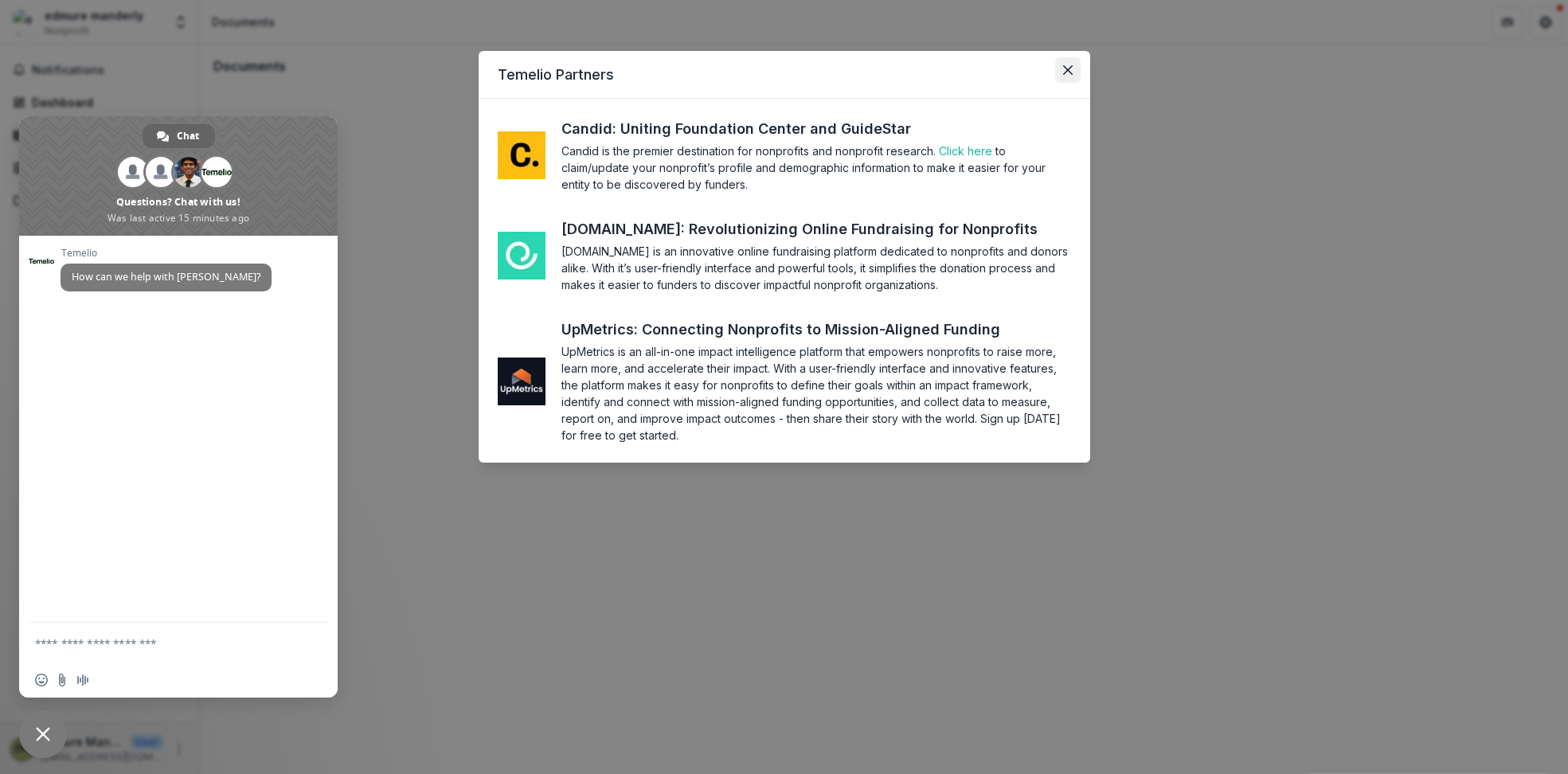
click at [1067, 68] on icon "Close" at bounding box center [1067, 70] width 9 height 9
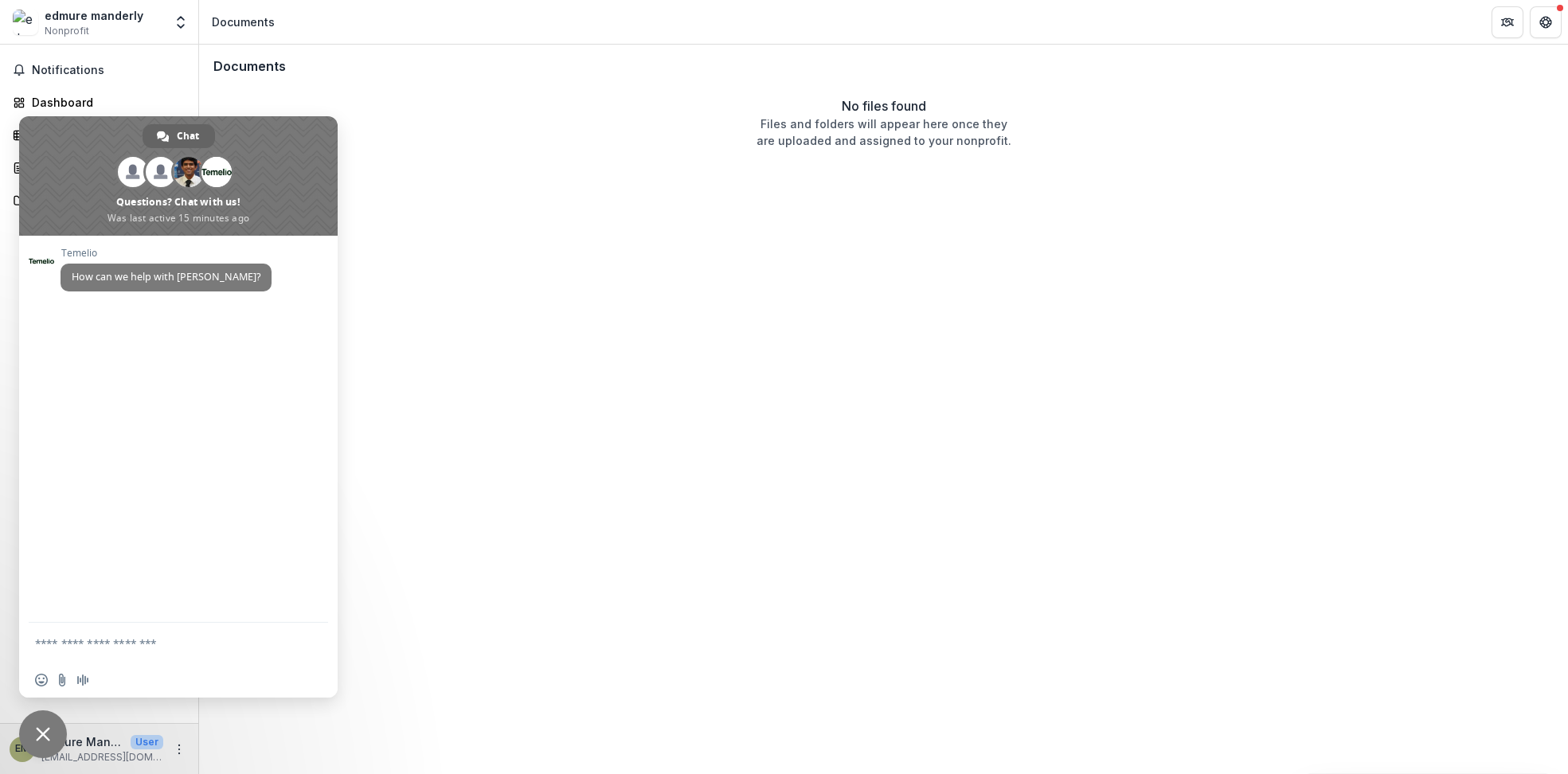
click at [33, 733] on span "Close chat" at bounding box center [44, 734] width 48 height 48
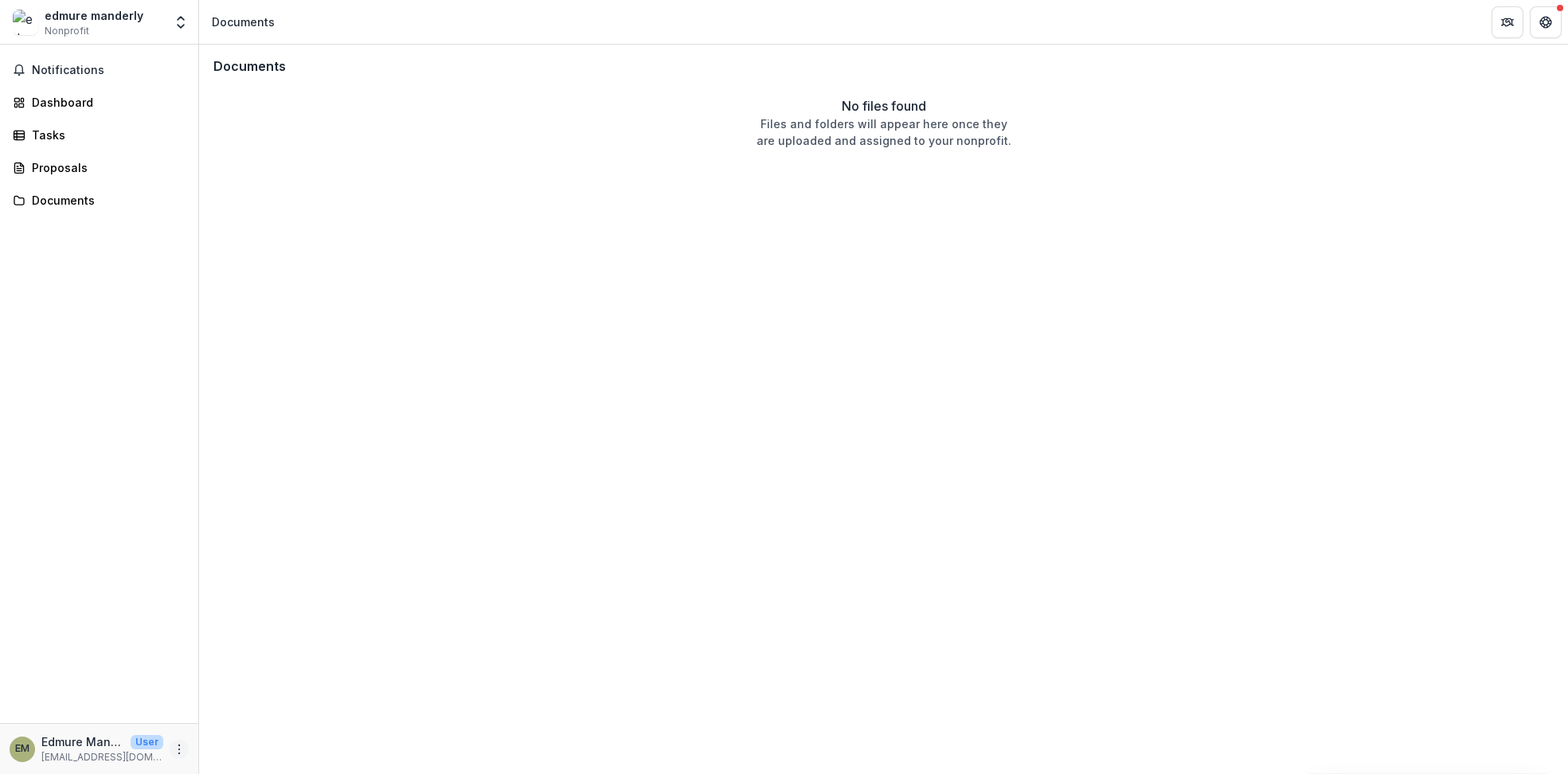
click at [178, 752] on icon "More" at bounding box center [179, 750] width 13 height 13
click at [251, 710] on link "Settings" at bounding box center [285, 716] width 171 height 26
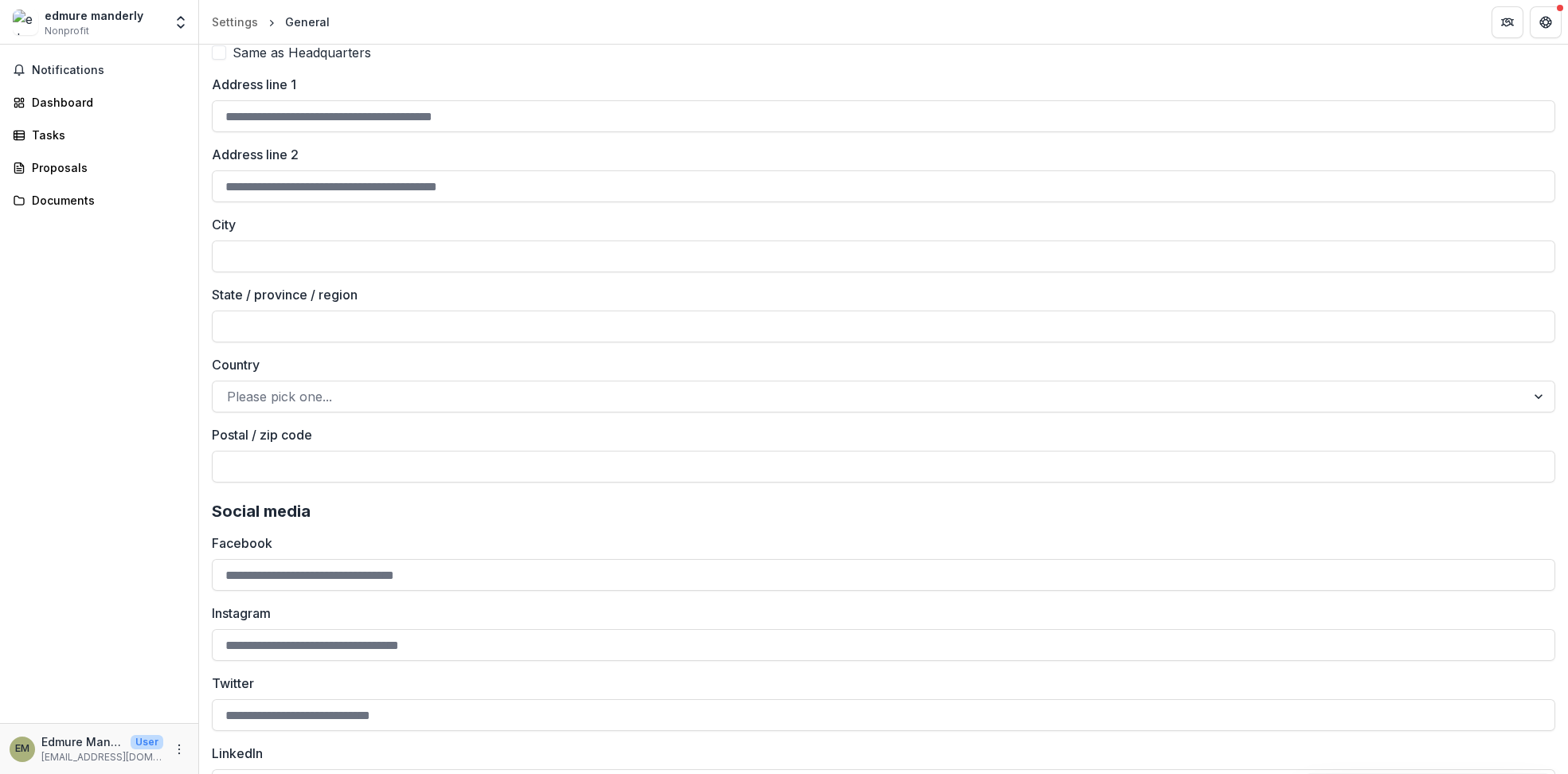
scroll to position [1164, 0]
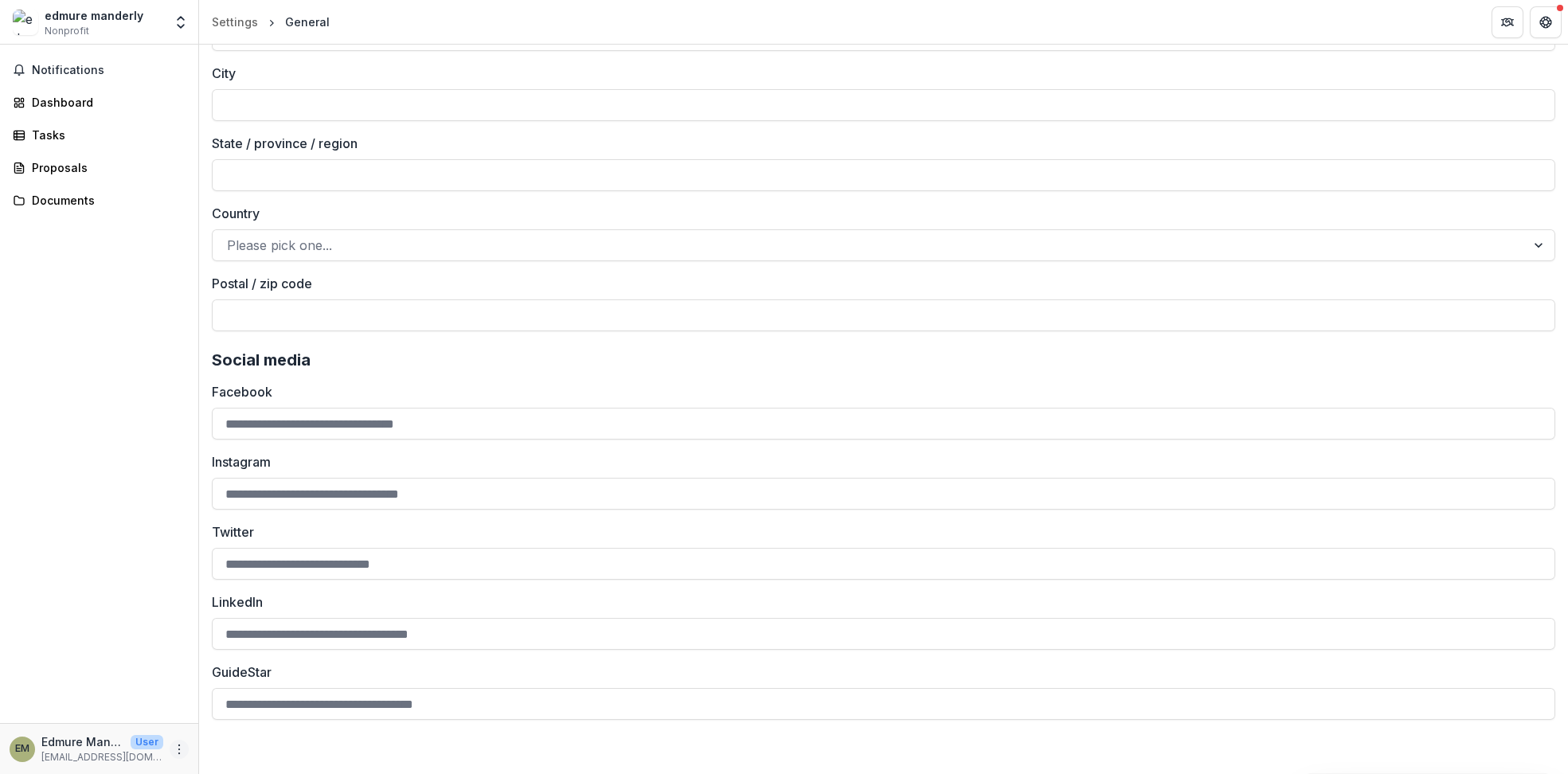
click at [178, 743] on icon "More" at bounding box center [179, 750] width 13 height 13
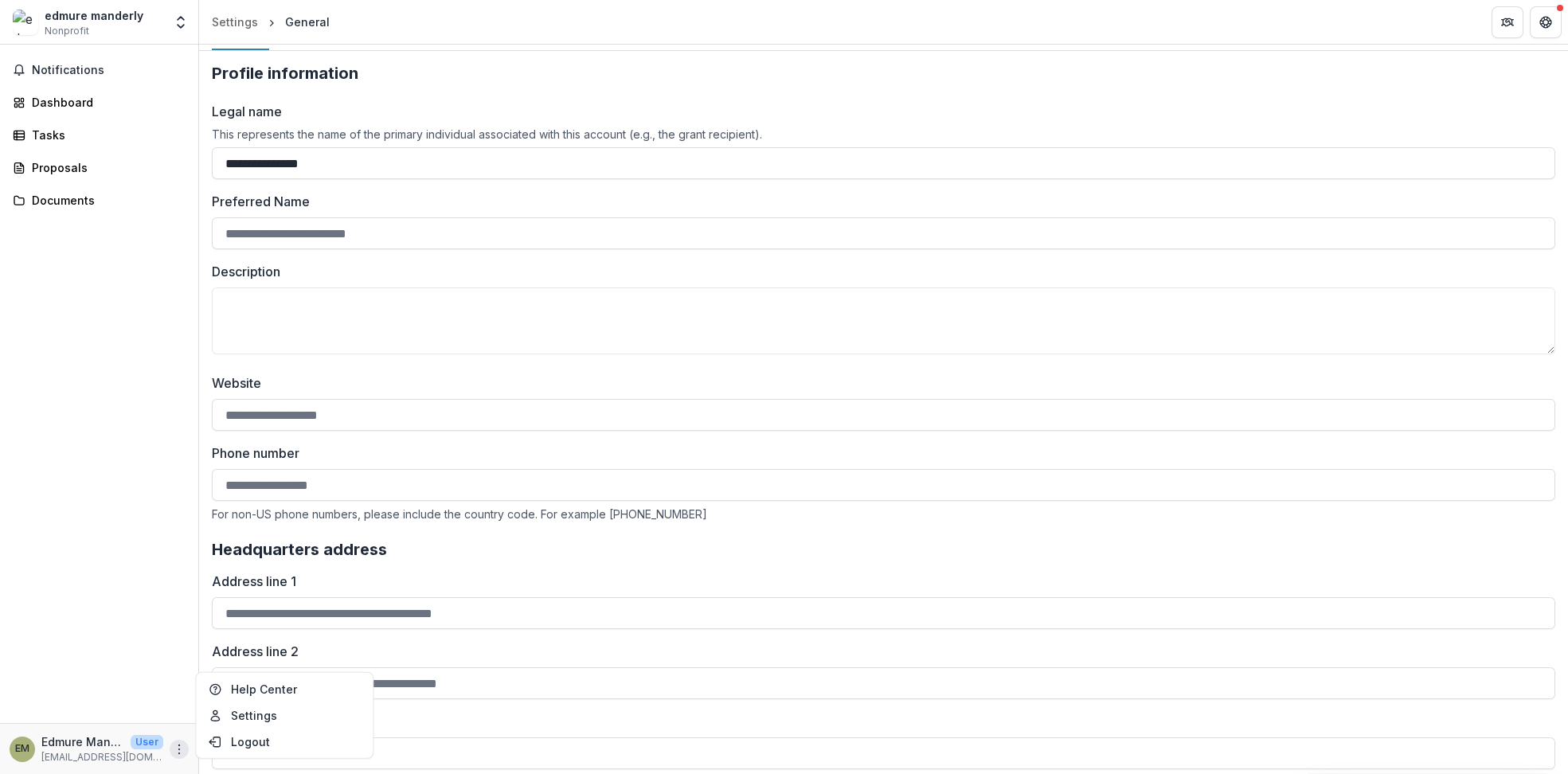
scroll to position [0, 0]
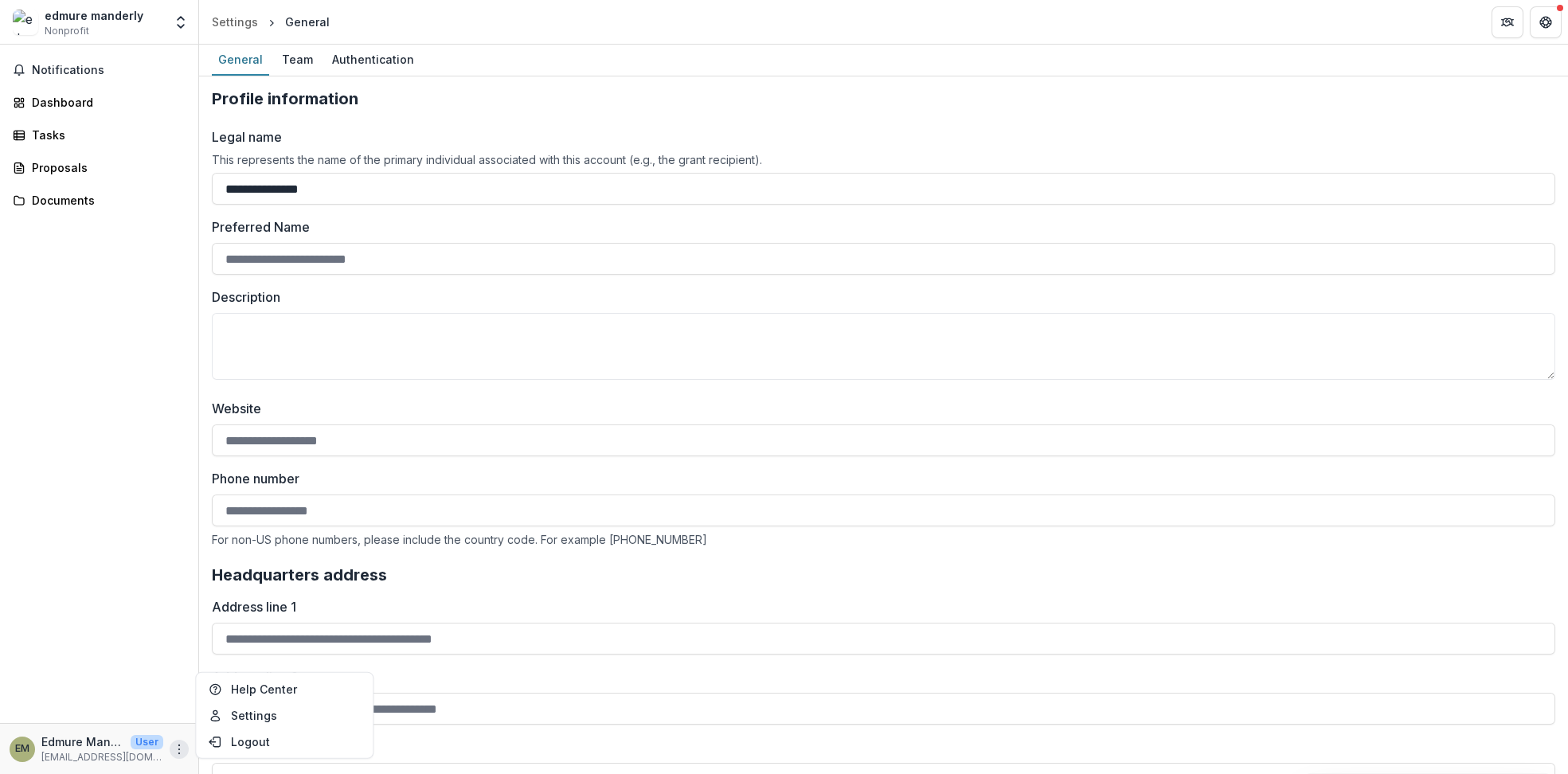
click at [300, 26] on div "General" at bounding box center [308, 22] width 44 height 17
click at [1504, 17] on icon "Partners" at bounding box center [1508, 22] width 13 height 13
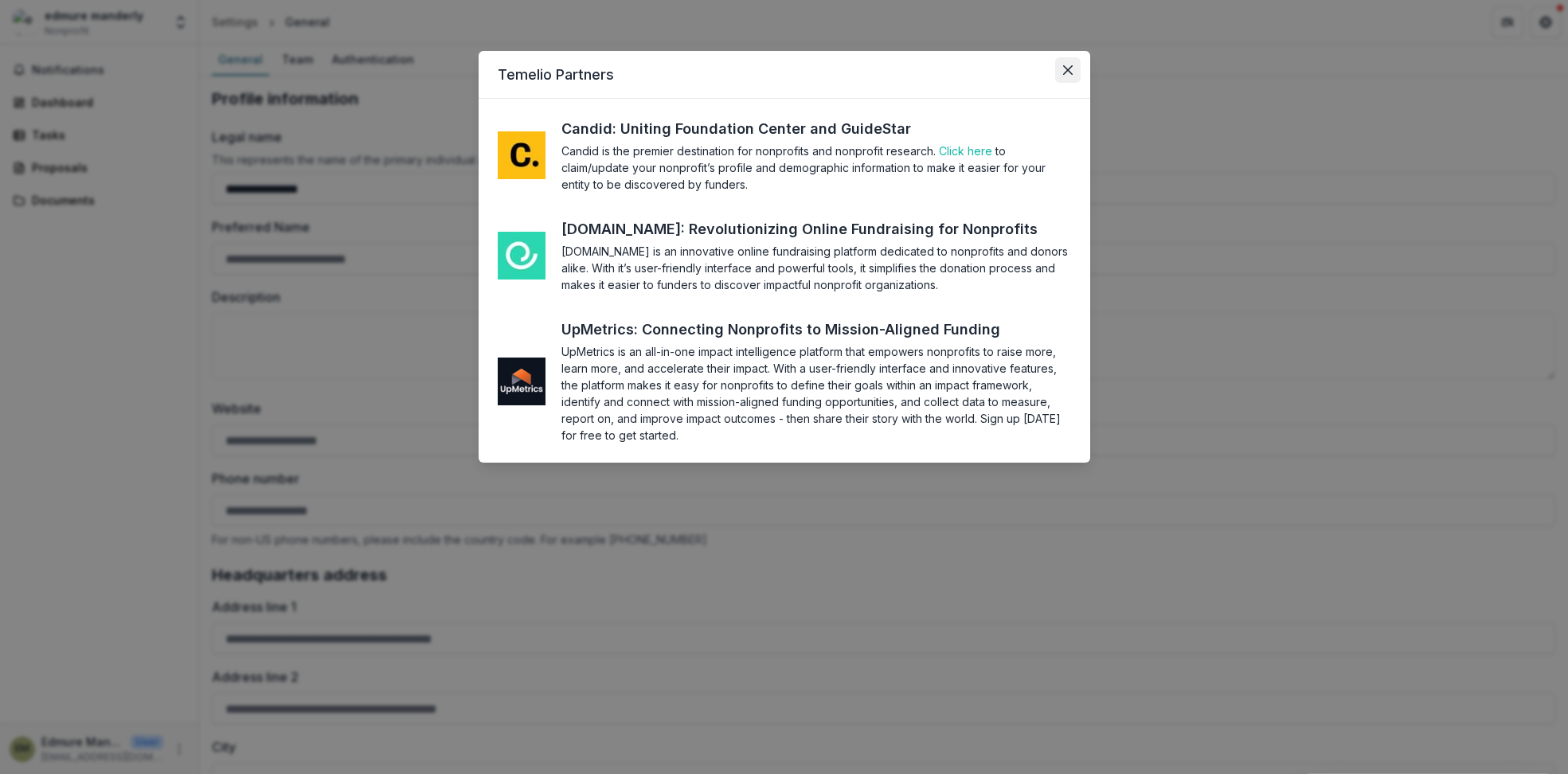
click at [1067, 70] on icon "Close" at bounding box center [1067, 70] width 9 height 9
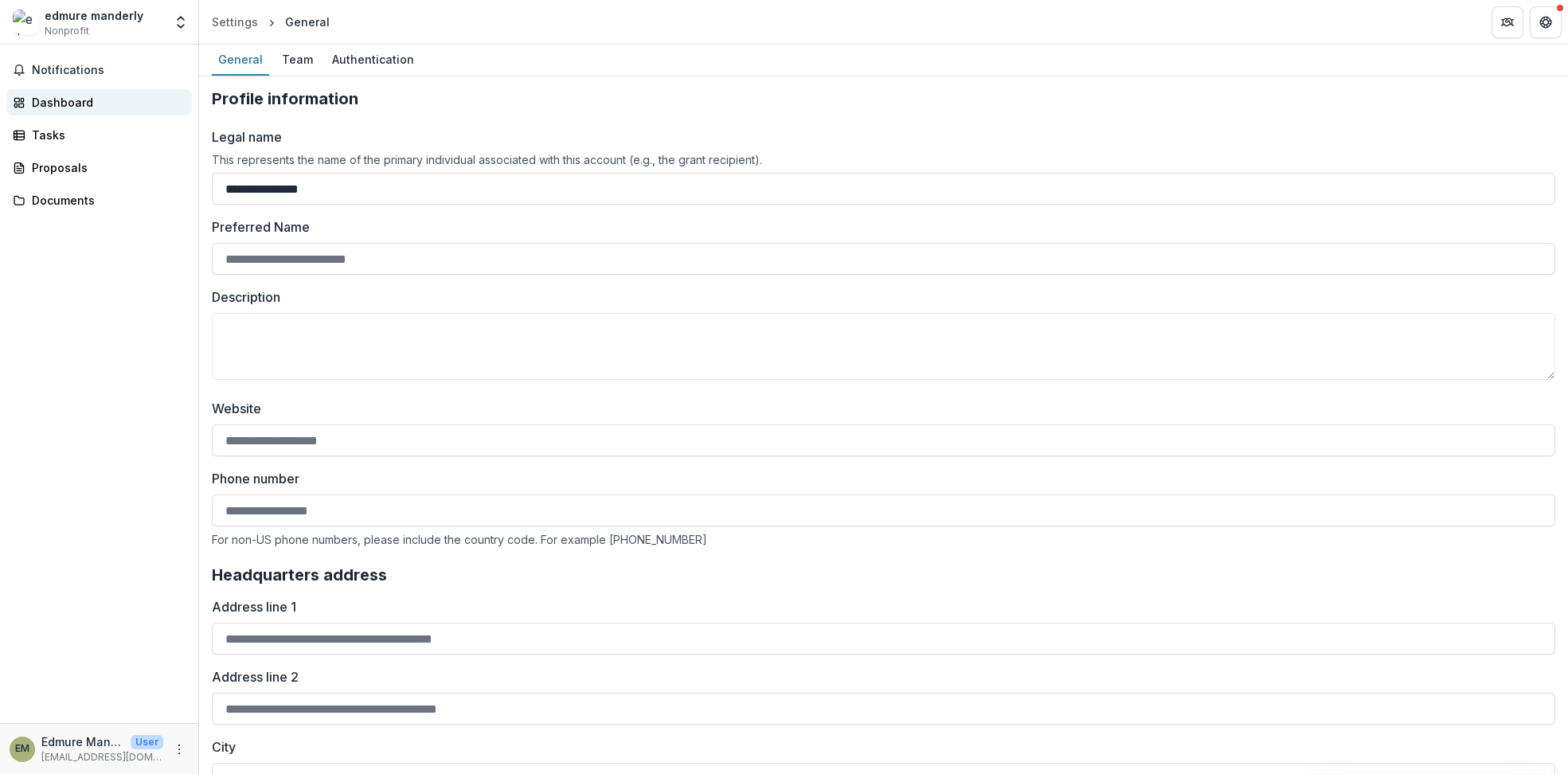
click at [35, 105] on div "Dashboard" at bounding box center [105, 102] width 147 height 17
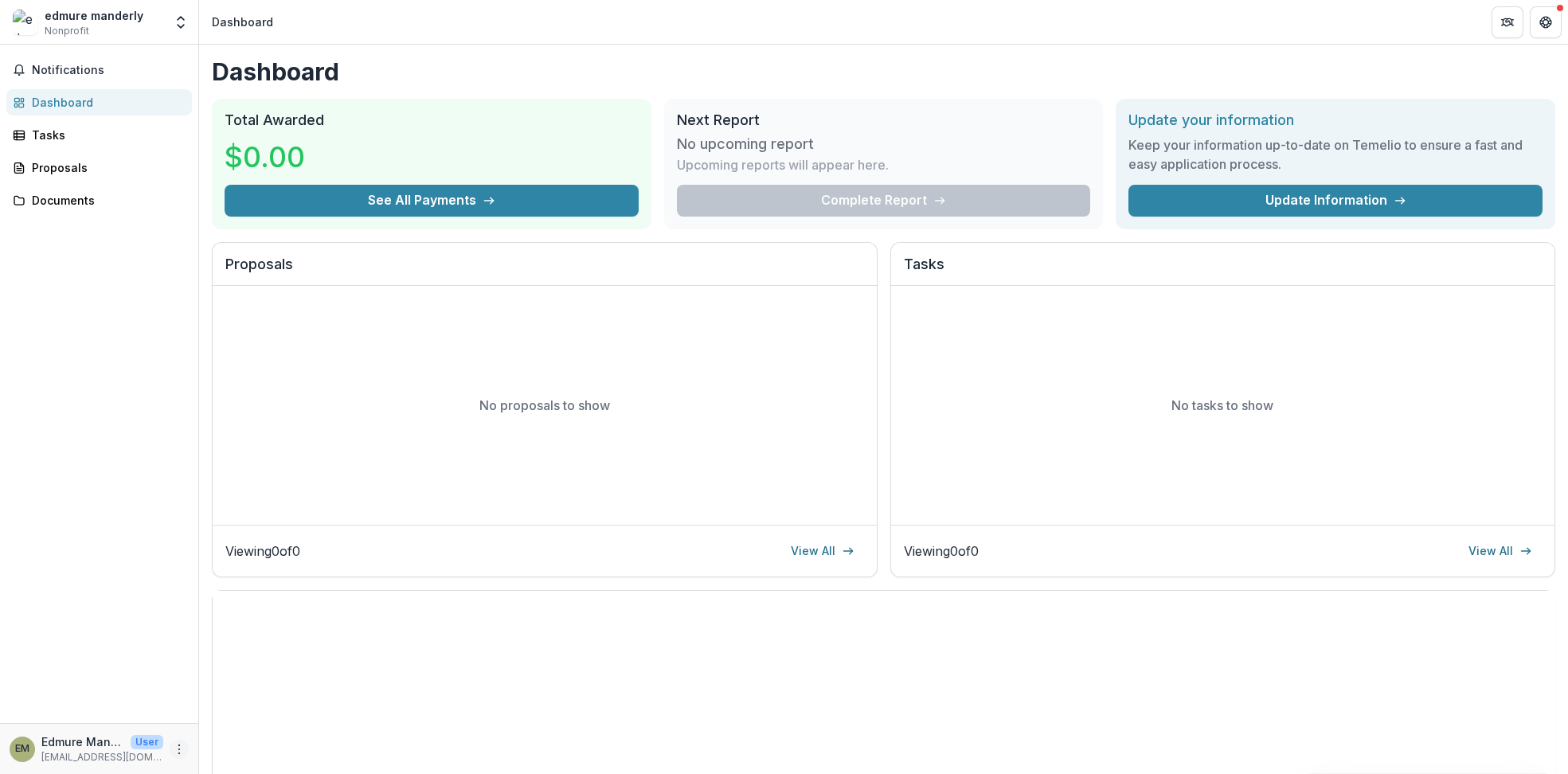
click at [175, 748] on icon "More" at bounding box center [179, 750] width 13 height 13
click at [247, 747] on button "Logout" at bounding box center [285, 742] width 171 height 26
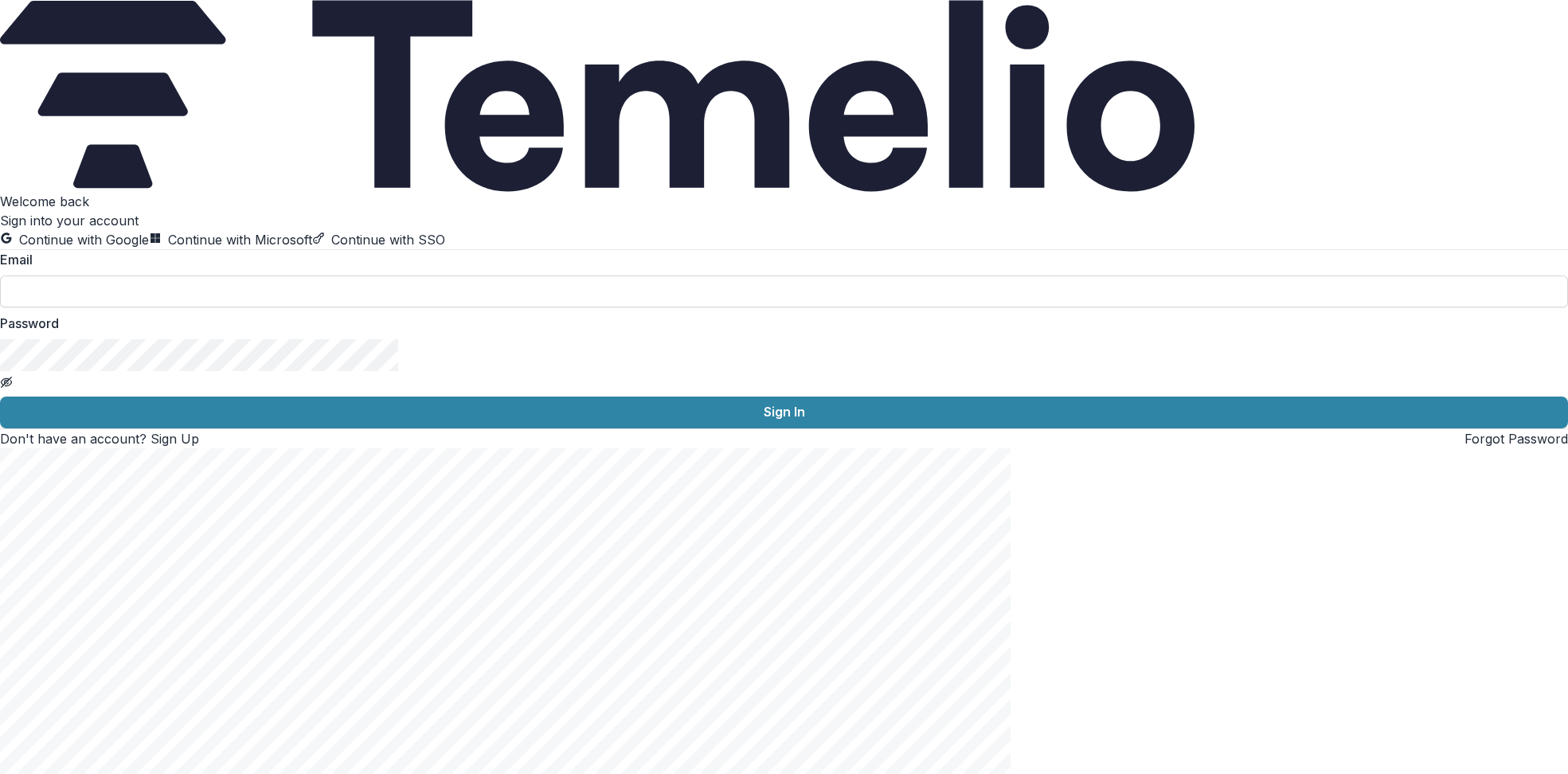
click at [243, 308] on input at bounding box center [784, 291] width 1568 height 32
type input "**********"
drag, startPoint x: 360, startPoint y: 463, endPoint x: 59, endPoint y: 483, distance: 301.7
click at [59, 449] on div "**********" at bounding box center [784, 320] width 1568 height 257
click at [0, 531] on html "**********" at bounding box center [784, 387] width 1568 height 774
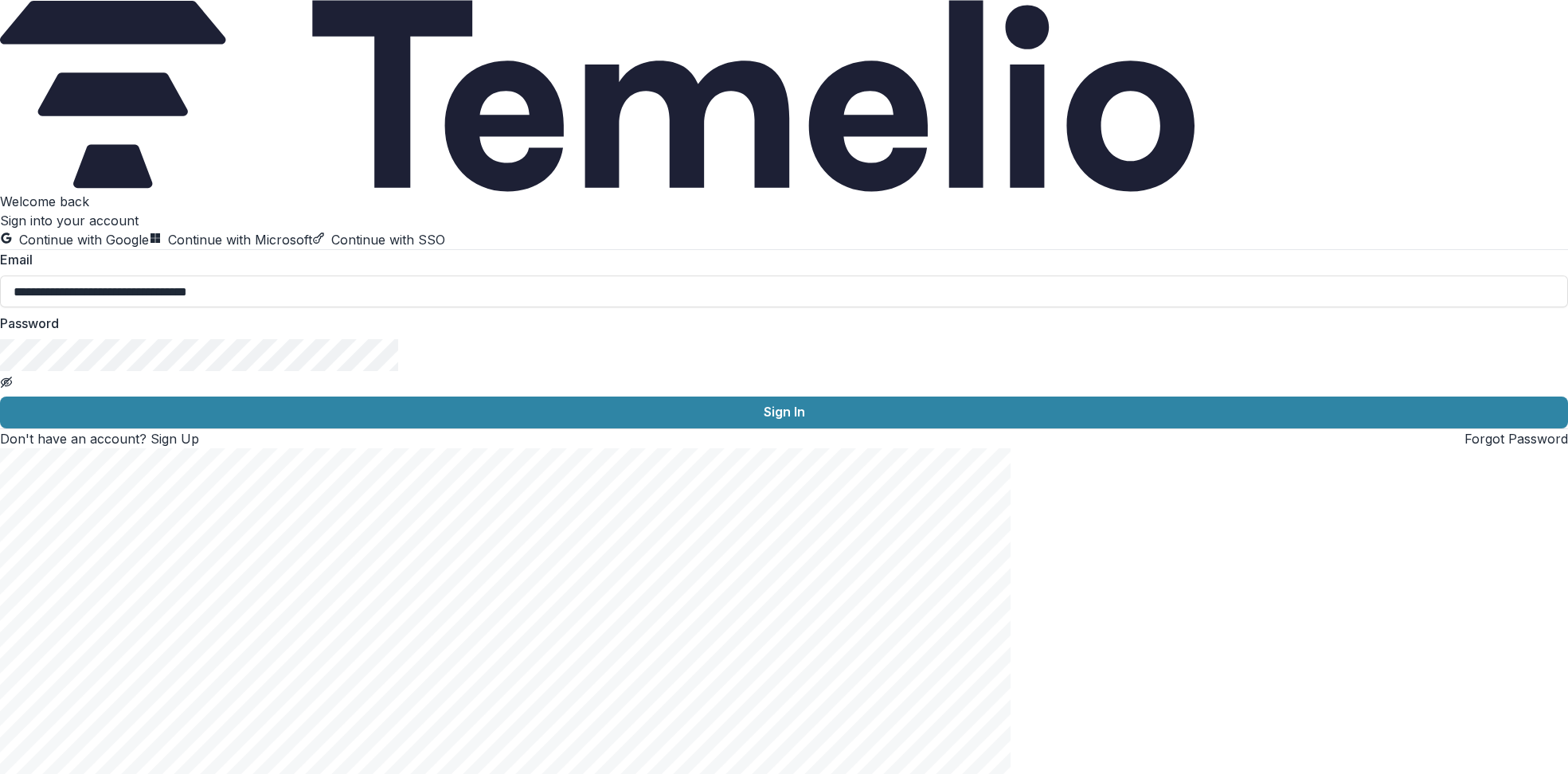
click at [11, 387] on line "Toggle password visibility" at bounding box center [6, 381] width 9 height 9
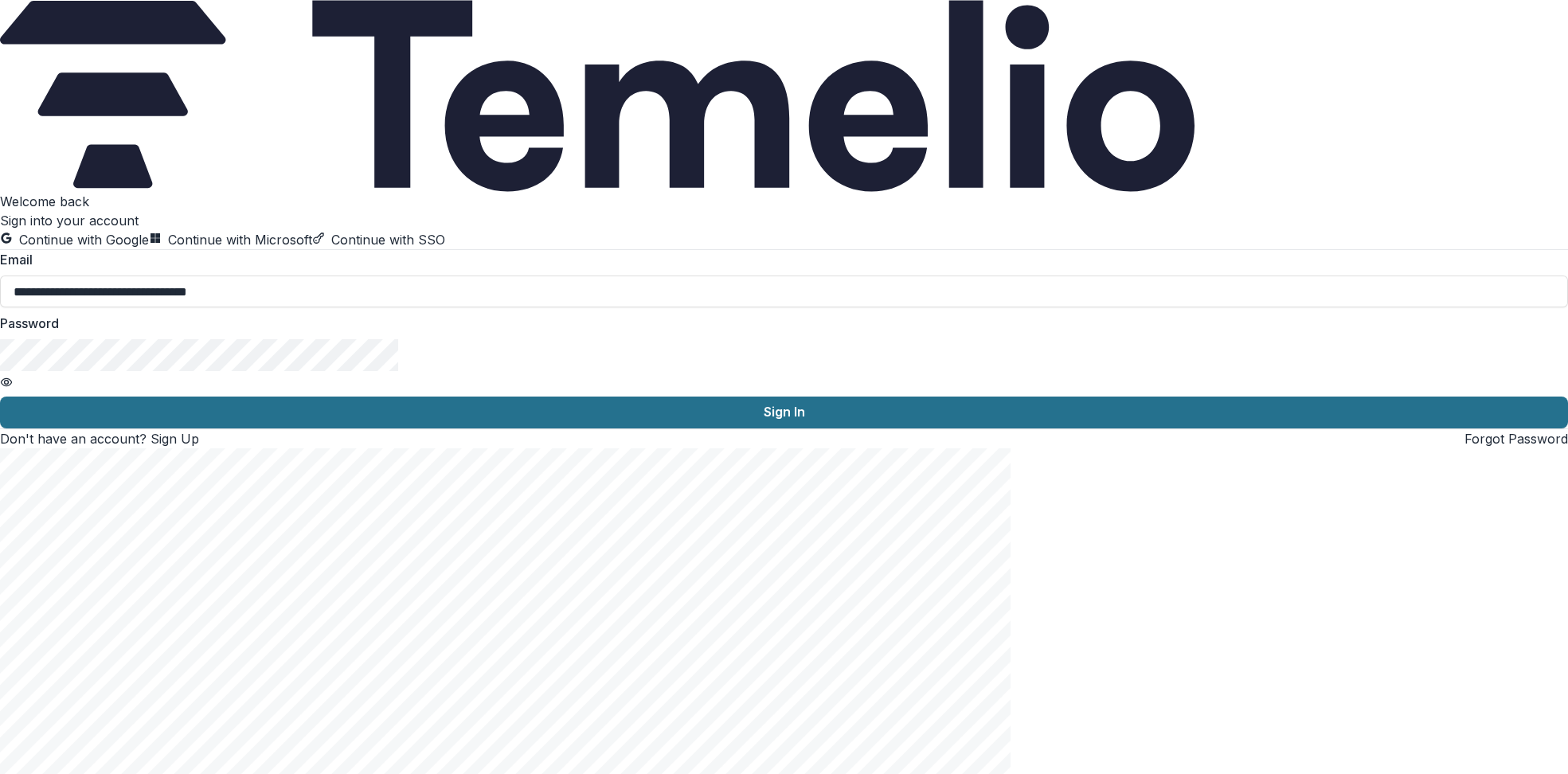
click at [242, 428] on button "Sign In" at bounding box center [784, 412] width 1568 height 32
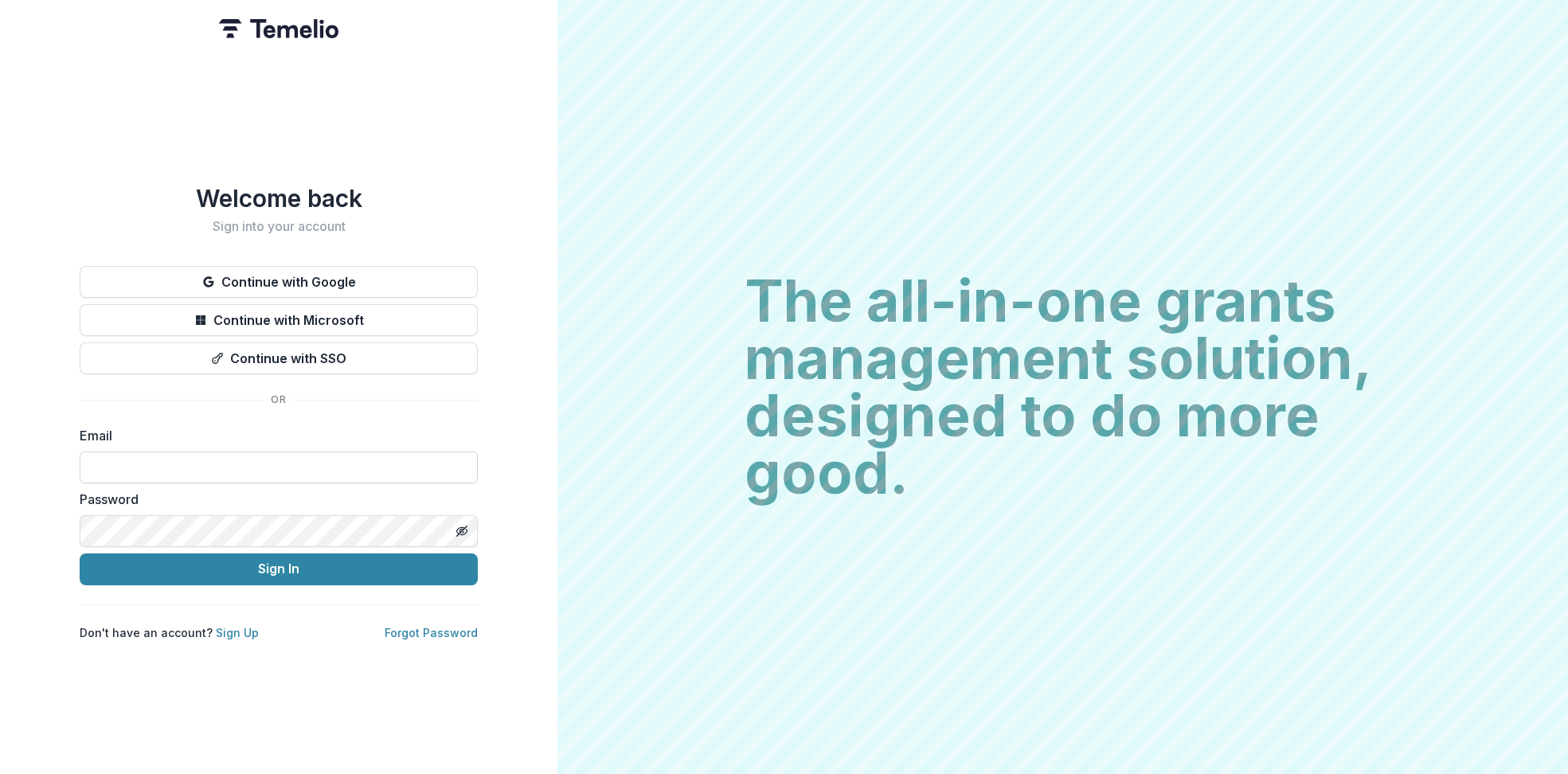
click at [255, 455] on input at bounding box center [279, 467] width 398 height 32
paste input "**********"
type input "**********"
click at [462, 527] on line "Toggle password visibility" at bounding box center [462, 531] width 9 height 9
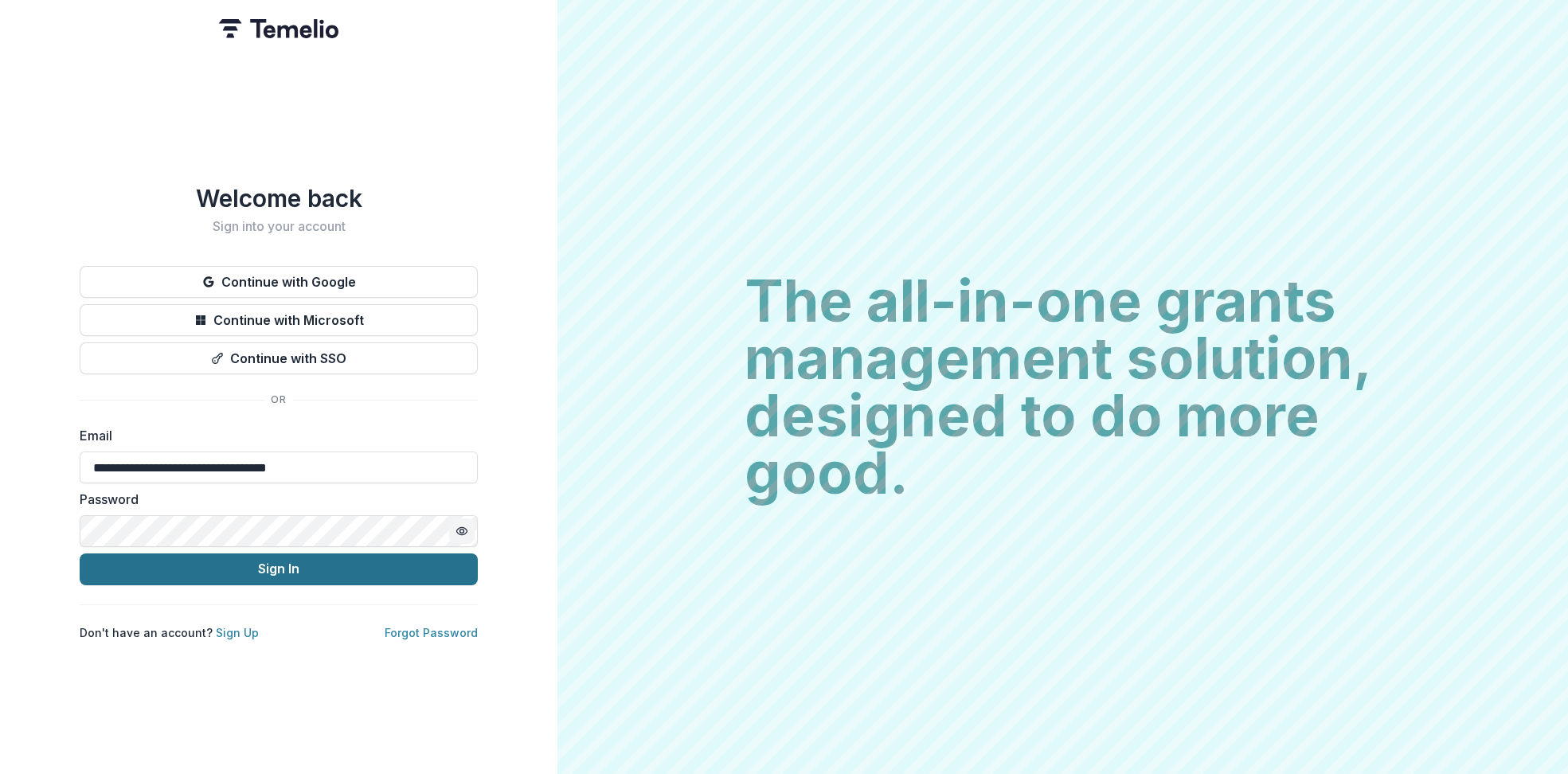
click at [247, 563] on button "Sign In" at bounding box center [279, 569] width 398 height 32
